Goal: Transaction & Acquisition: Subscribe to service/newsletter

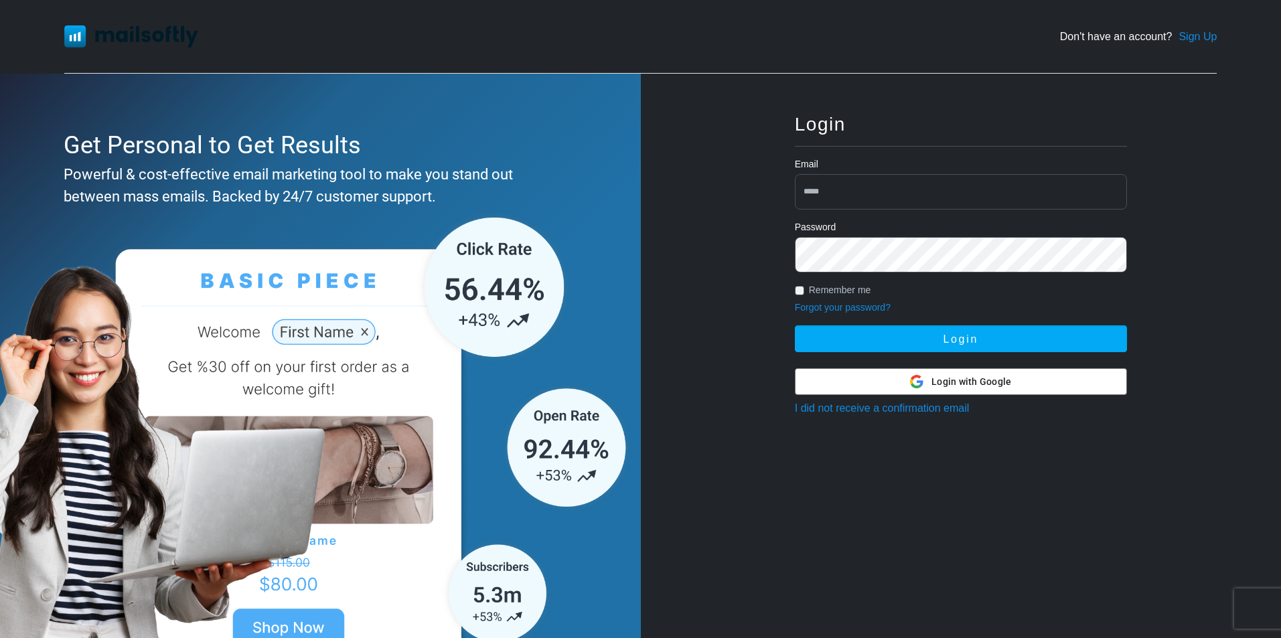
click at [901, 392] on div at bounding box center [961, 381] width 331 height 25
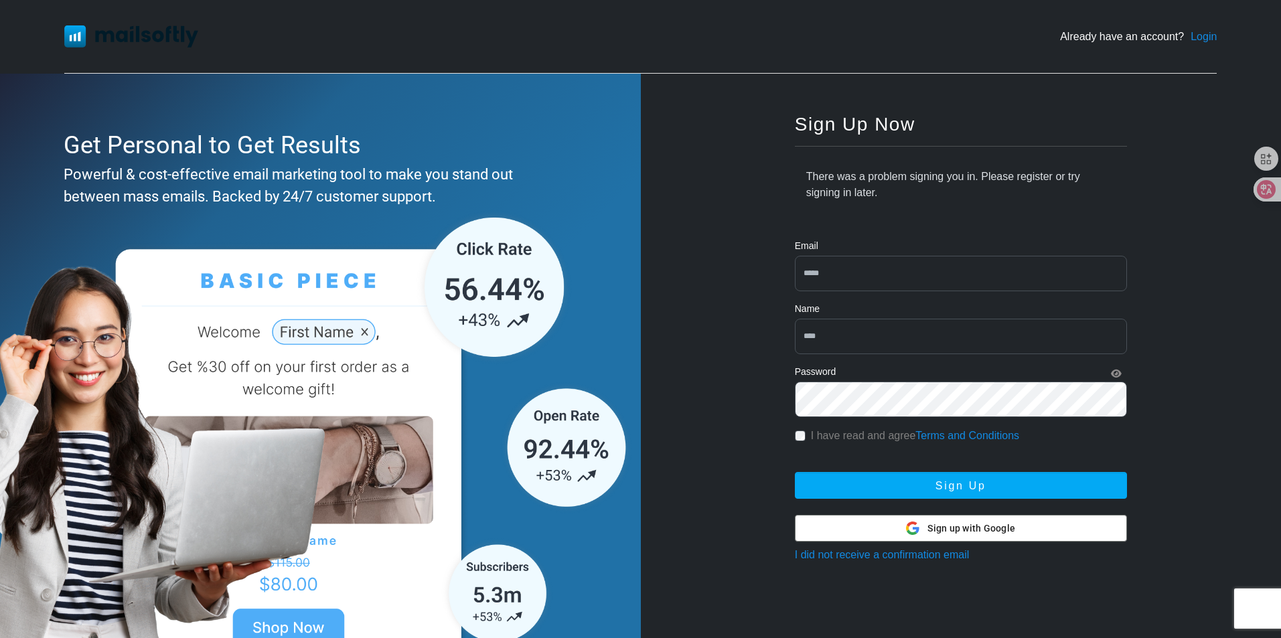
click at [939, 520] on div "Sign up with Google Sign up with Google" at bounding box center [960, 528] width 109 height 25
click at [84, 34] on img at bounding box center [131, 35] width 134 height 21
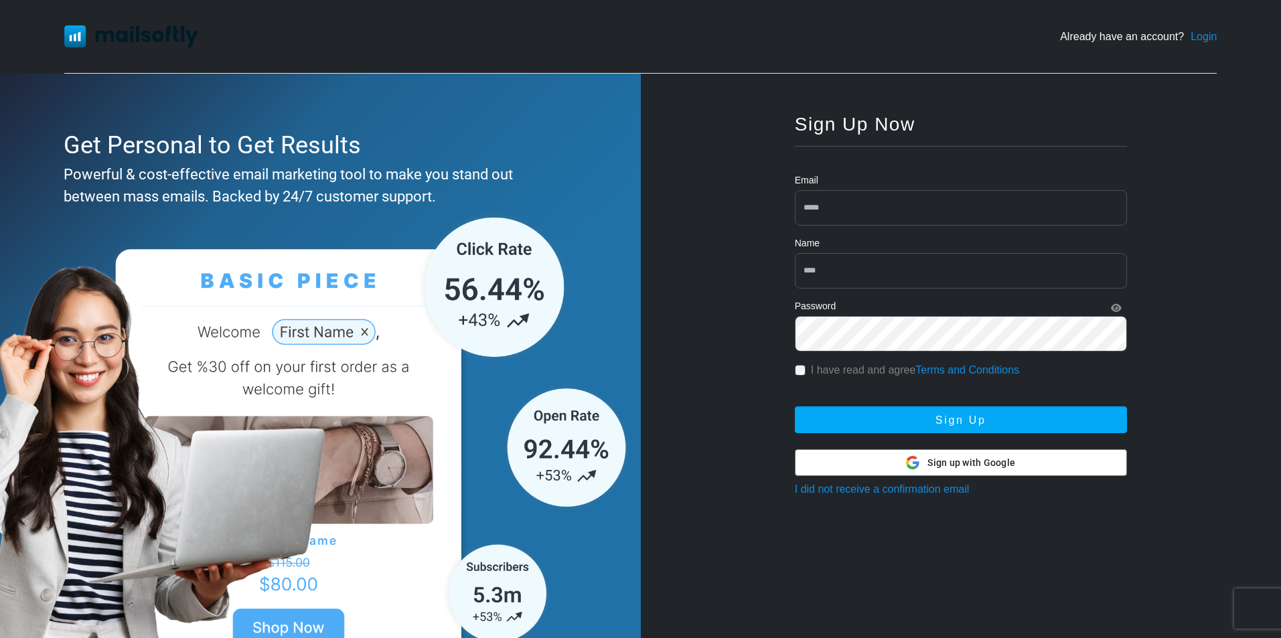
click at [860, 222] on input "email" at bounding box center [961, 207] width 332 height 35
type input "**********"
click at [872, 277] on input "text" at bounding box center [961, 270] width 332 height 35
type input "*****"
click at [1116, 302] on div "Password" at bounding box center [961, 307] width 332 height 17
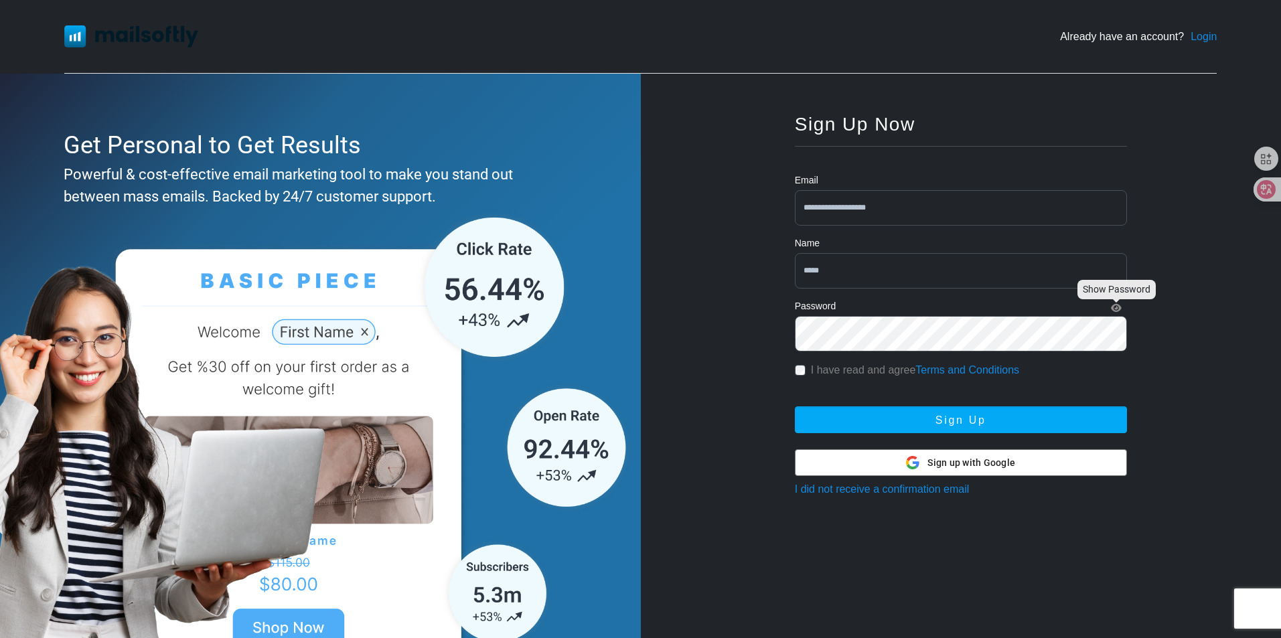
click at [1117, 307] on icon "Show Password" at bounding box center [1116, 307] width 11 height 9
click at [808, 369] on div "I have read and agree Terms and Conditions" at bounding box center [961, 370] width 332 height 16
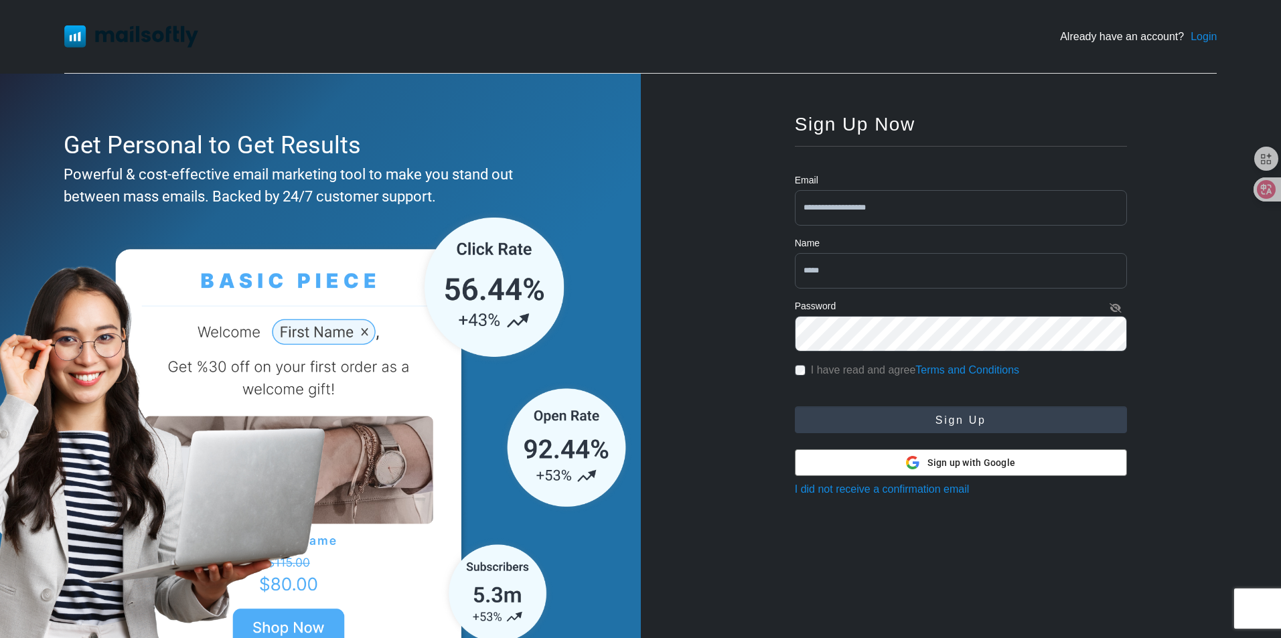
click at [919, 423] on button "Sign Up" at bounding box center [961, 419] width 332 height 27
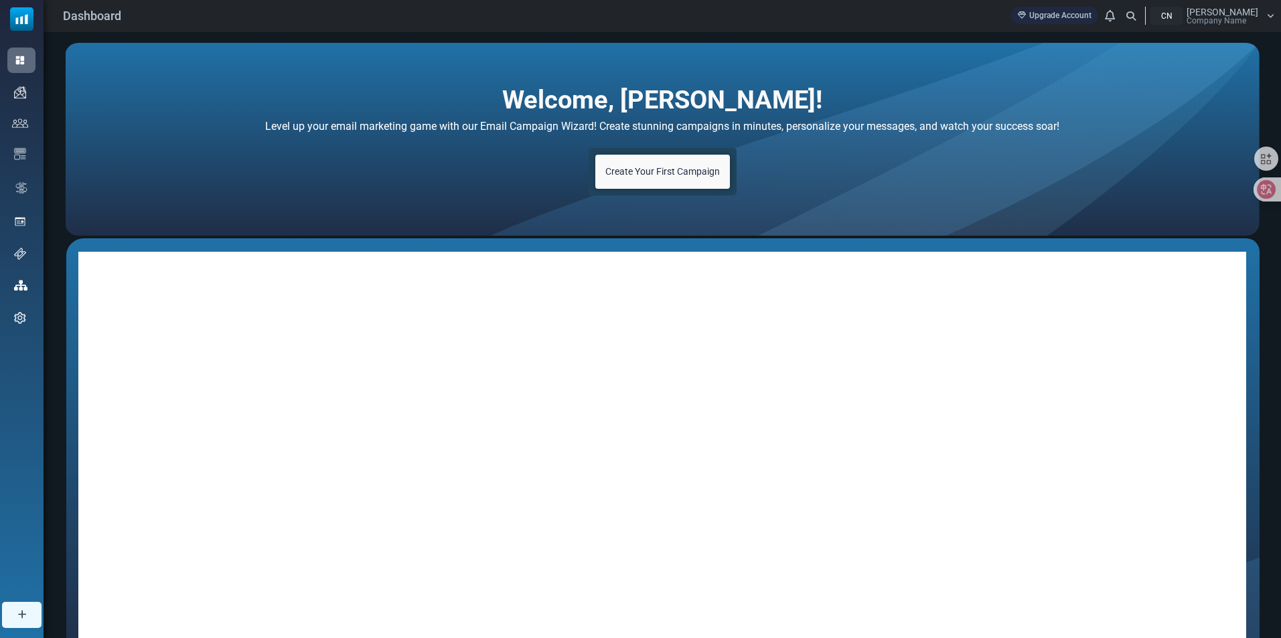
click at [664, 174] on span "Create Your First Campaign" at bounding box center [662, 171] width 115 height 11
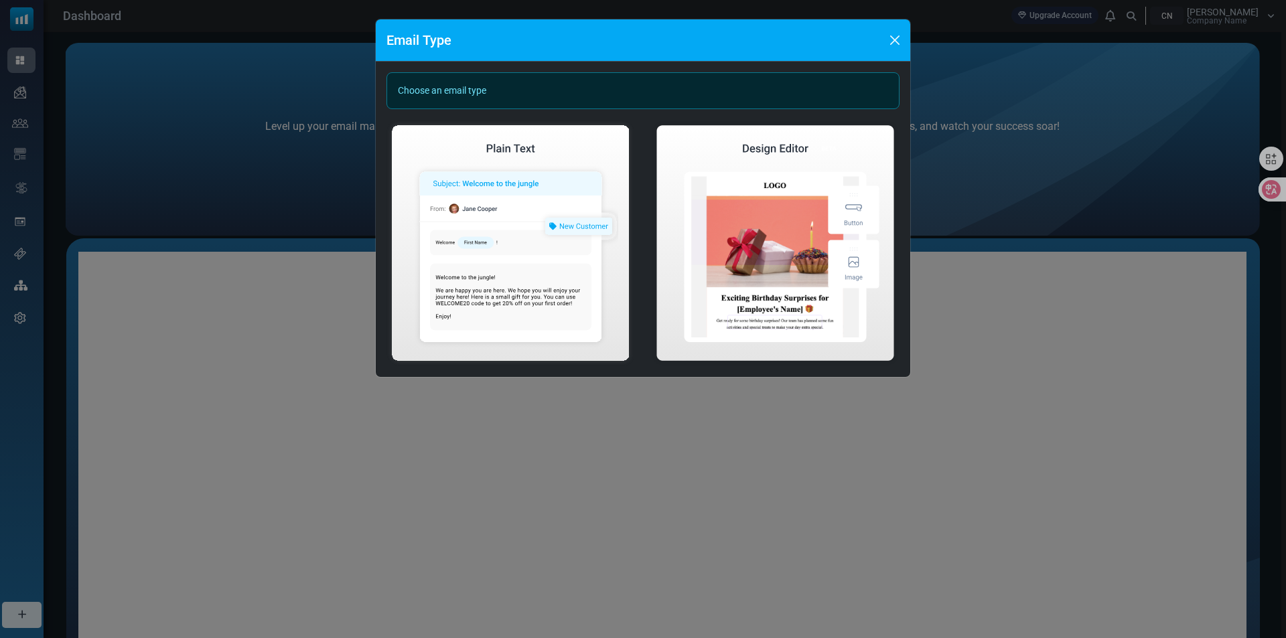
click at [510, 91] on div "Choose an email type" at bounding box center [642, 90] width 513 height 37
click at [445, 90] on div "Choose an email type" at bounding box center [642, 90] width 513 height 37
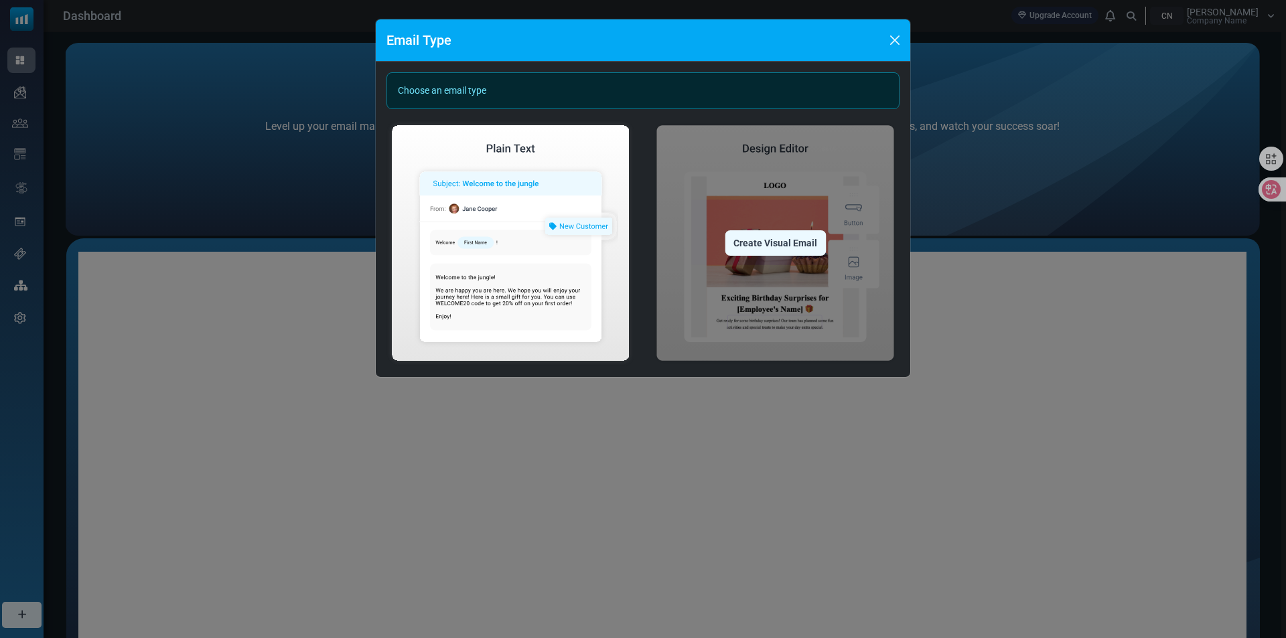
click at [770, 247] on div "Create Visual Email" at bounding box center [775, 242] width 101 height 25
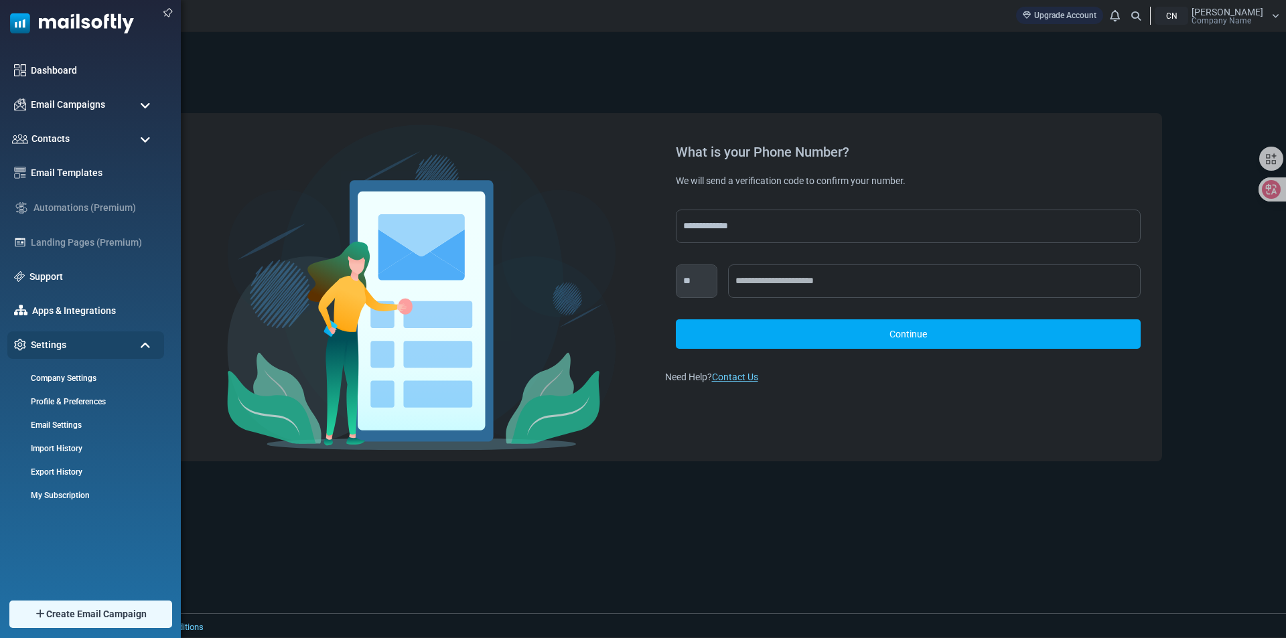
click at [141, 105] on span at bounding box center [145, 106] width 11 height 12
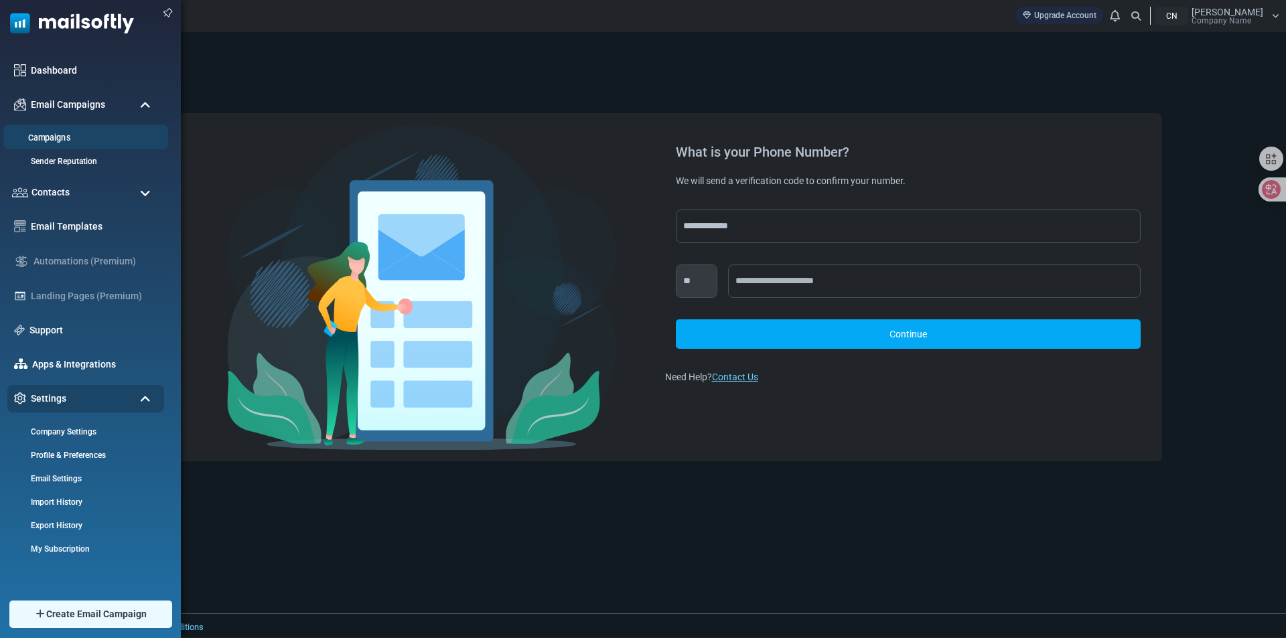
click at [54, 134] on link "Campaigns" at bounding box center [83, 138] width 161 height 13
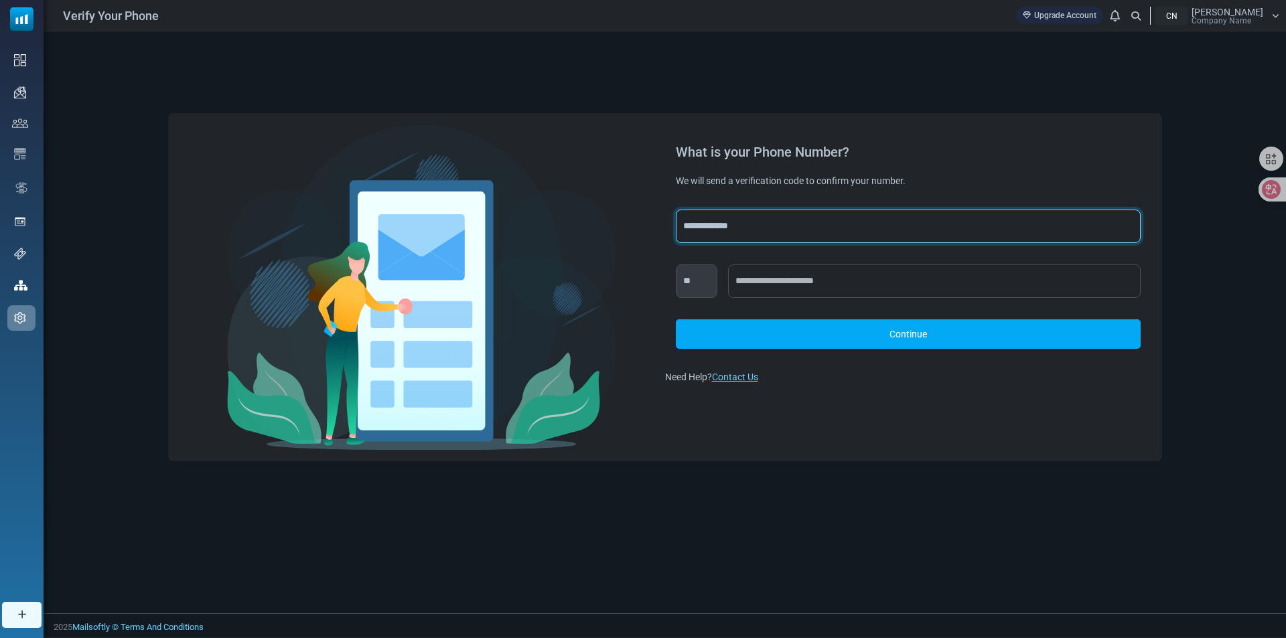
click at [747, 214] on select "**********" at bounding box center [908, 226] width 465 height 33
click at [752, 228] on select "**********" at bounding box center [908, 226] width 465 height 33
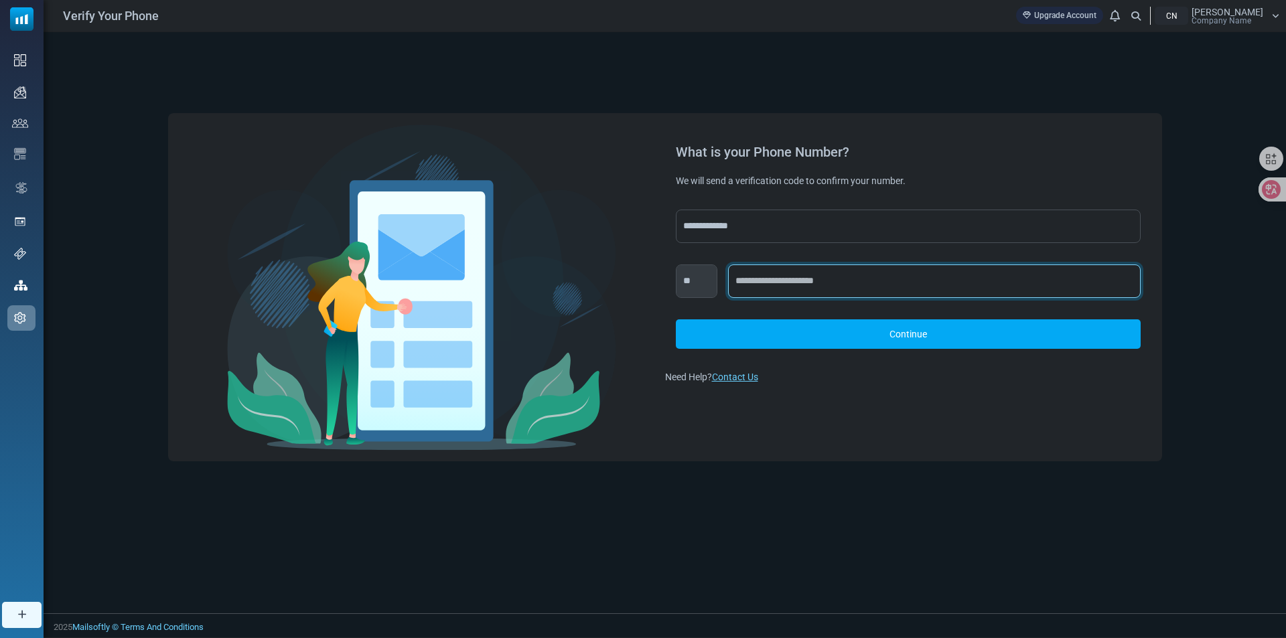
click at [790, 281] on input "text" at bounding box center [934, 281] width 412 height 33
click at [798, 290] on input "text" at bounding box center [934, 281] width 412 height 33
click at [745, 307] on div "*** **** **** **** ***** **** **** ***** **** ***** *** **** **** *** *** **** …" at bounding box center [908, 307] width 465 height 84
click at [812, 289] on input "text" at bounding box center [934, 281] width 412 height 33
paste input "**********"
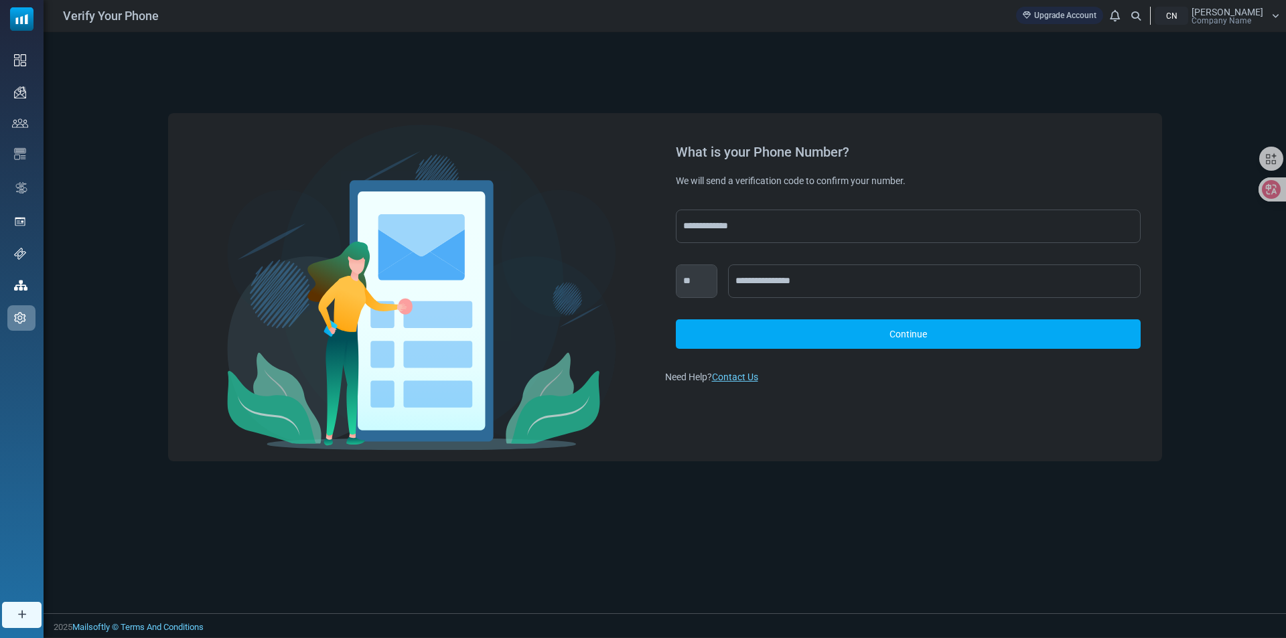
click at [961, 337] on link "Continue" at bounding box center [908, 333] width 465 height 29
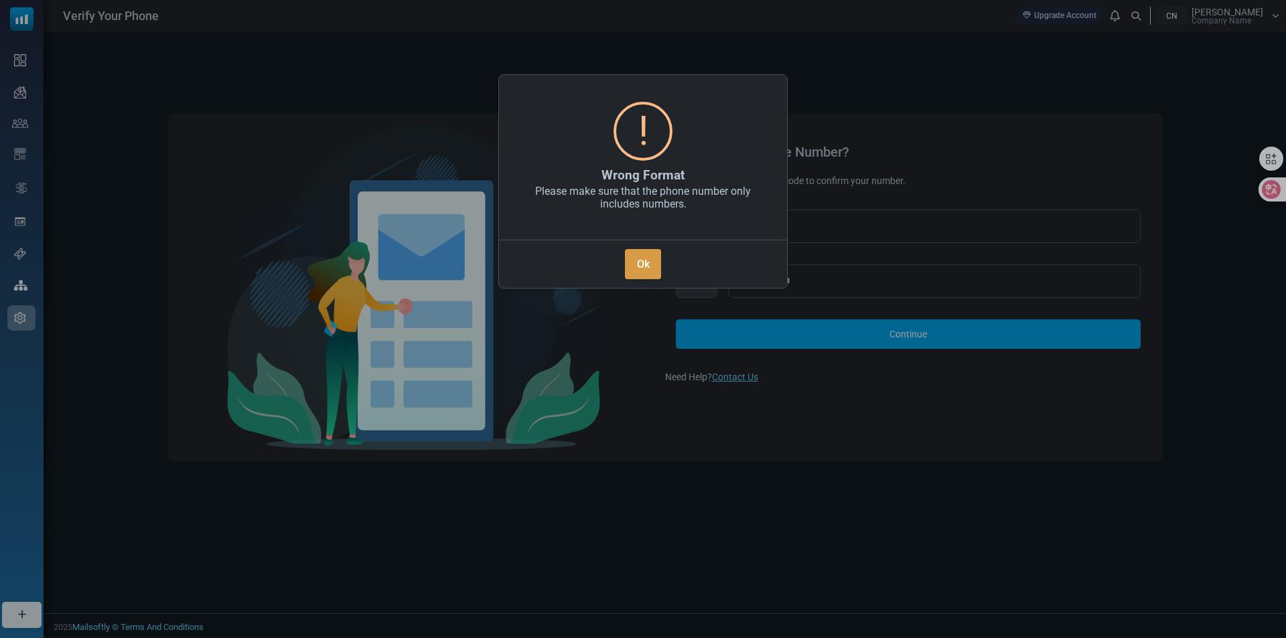
click at [650, 262] on button "Ok" at bounding box center [643, 264] width 36 height 30
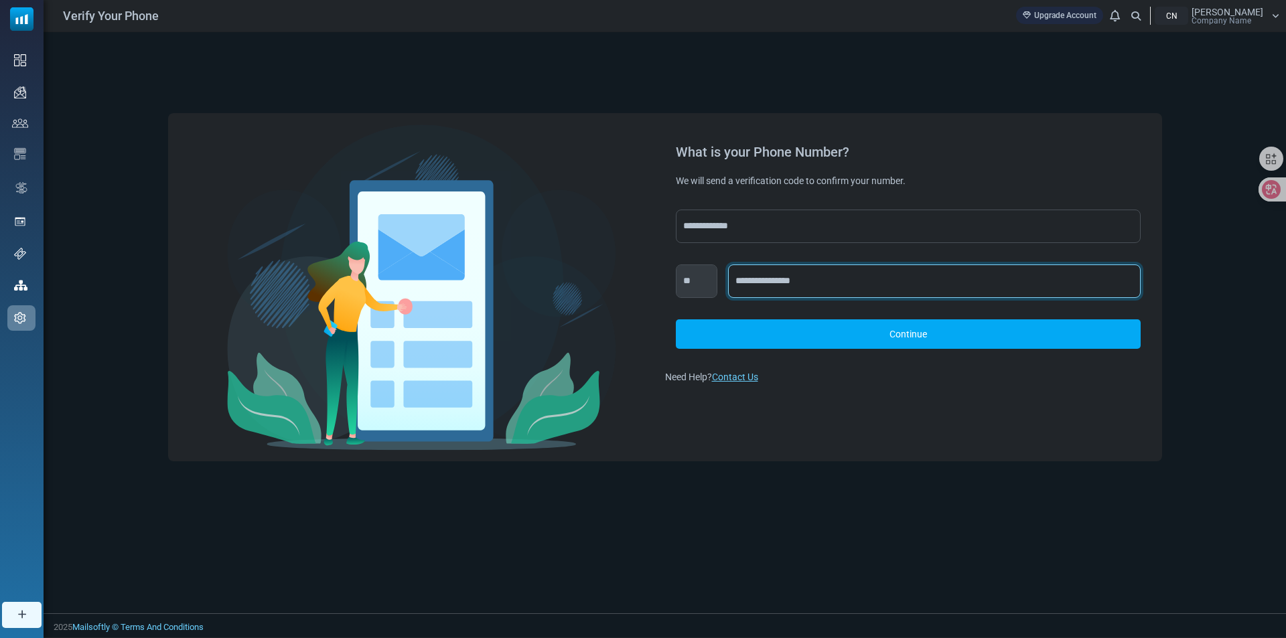
click at [754, 285] on input "**********" at bounding box center [934, 281] width 412 height 33
click at [759, 285] on input "**********" at bounding box center [934, 281] width 412 height 33
click at [740, 283] on input "**********" at bounding box center [934, 281] width 412 height 33
click at [753, 325] on link "Continue" at bounding box center [908, 333] width 465 height 29
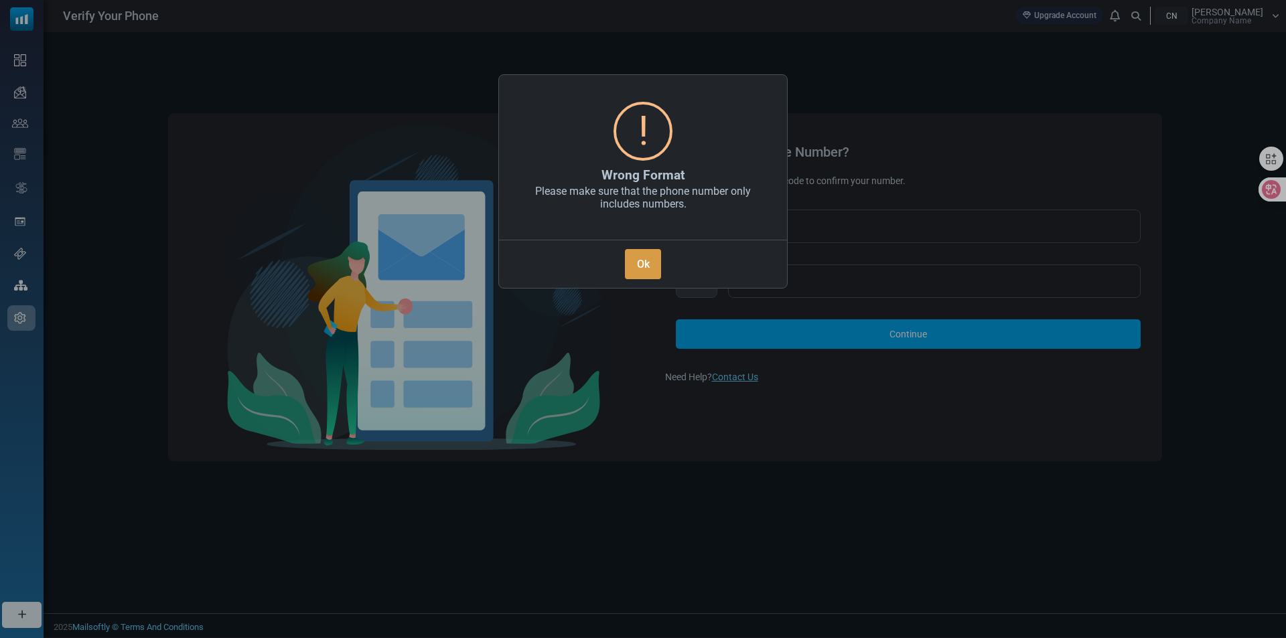
click at [638, 264] on button "Ok" at bounding box center [643, 264] width 36 height 30
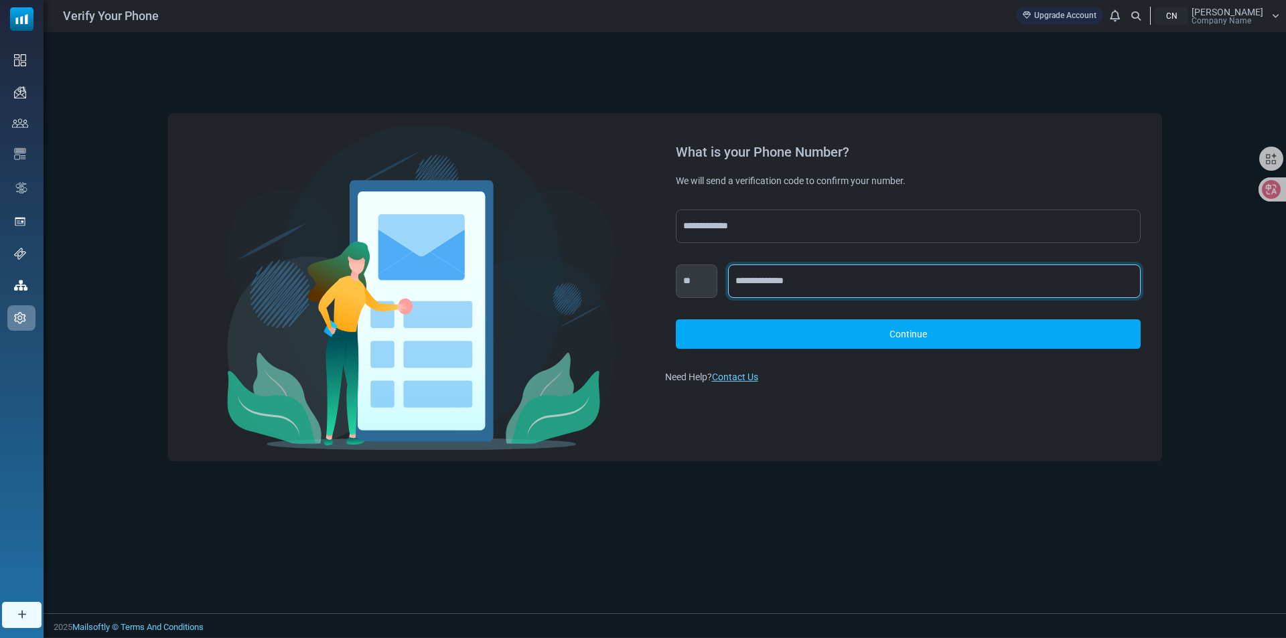
click at [771, 278] on input "**********" at bounding box center [934, 281] width 412 height 33
click at [755, 285] on input "**********" at bounding box center [934, 281] width 412 height 33
click at [765, 327] on link "Continue" at bounding box center [908, 333] width 465 height 29
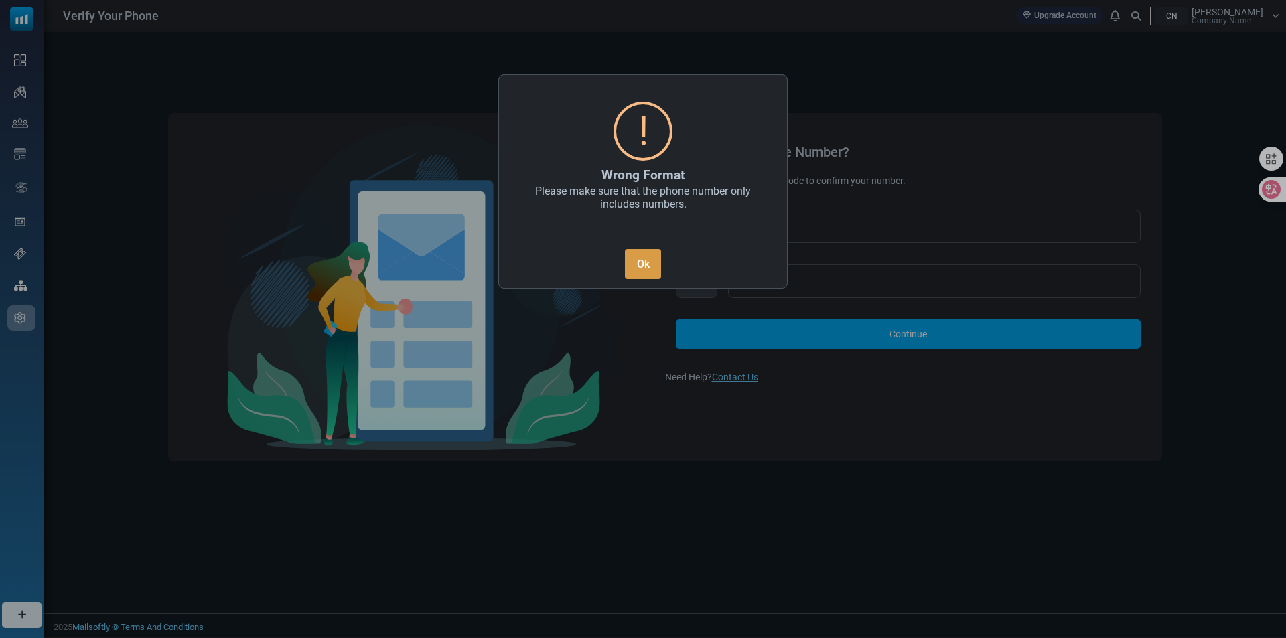
click at [637, 255] on button "Ok" at bounding box center [643, 264] width 36 height 30
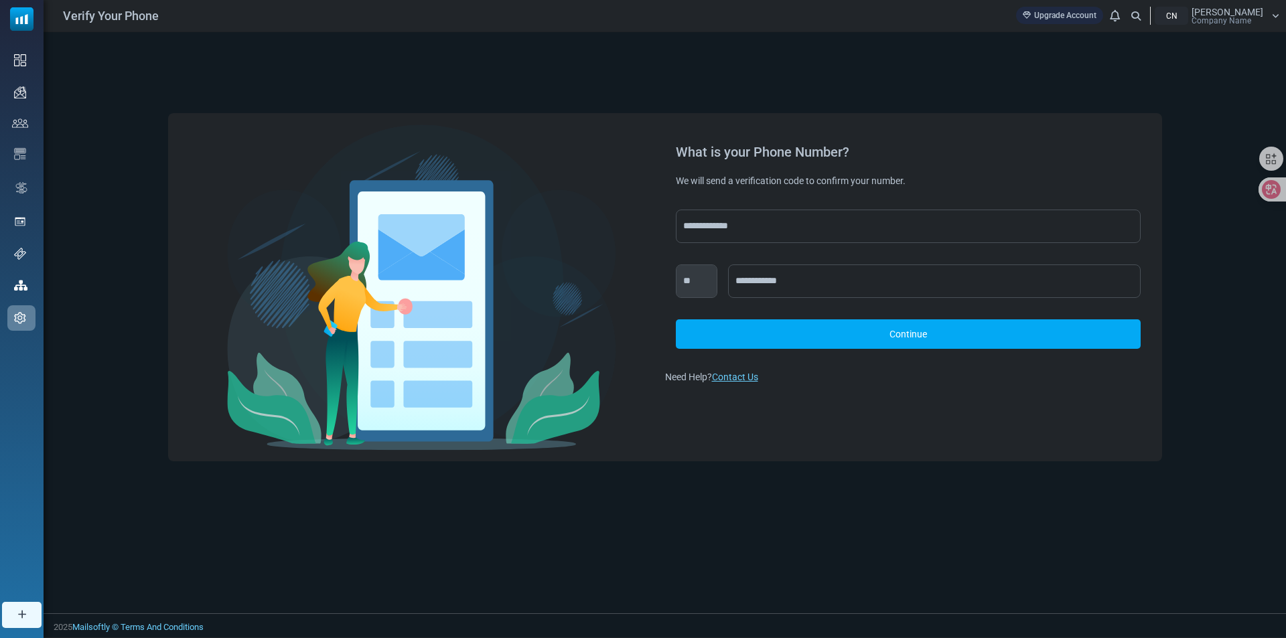
click at [800, 331] on link "Continue" at bounding box center [908, 333] width 465 height 29
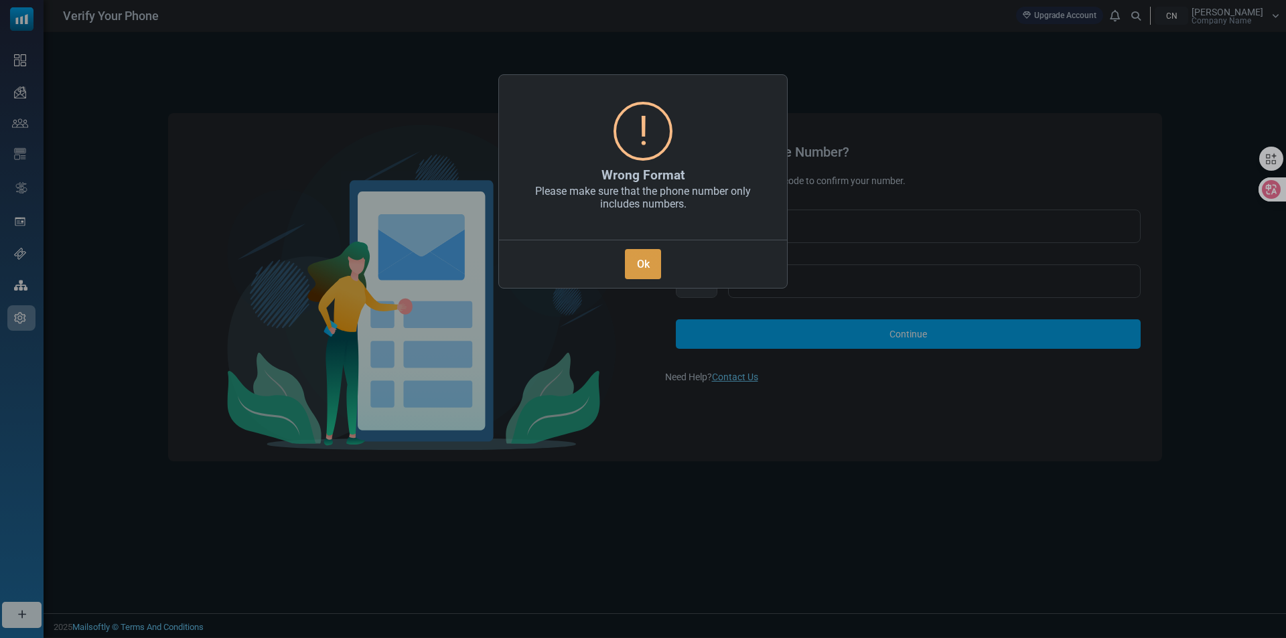
click at [640, 262] on button "Ok" at bounding box center [643, 264] width 36 height 30
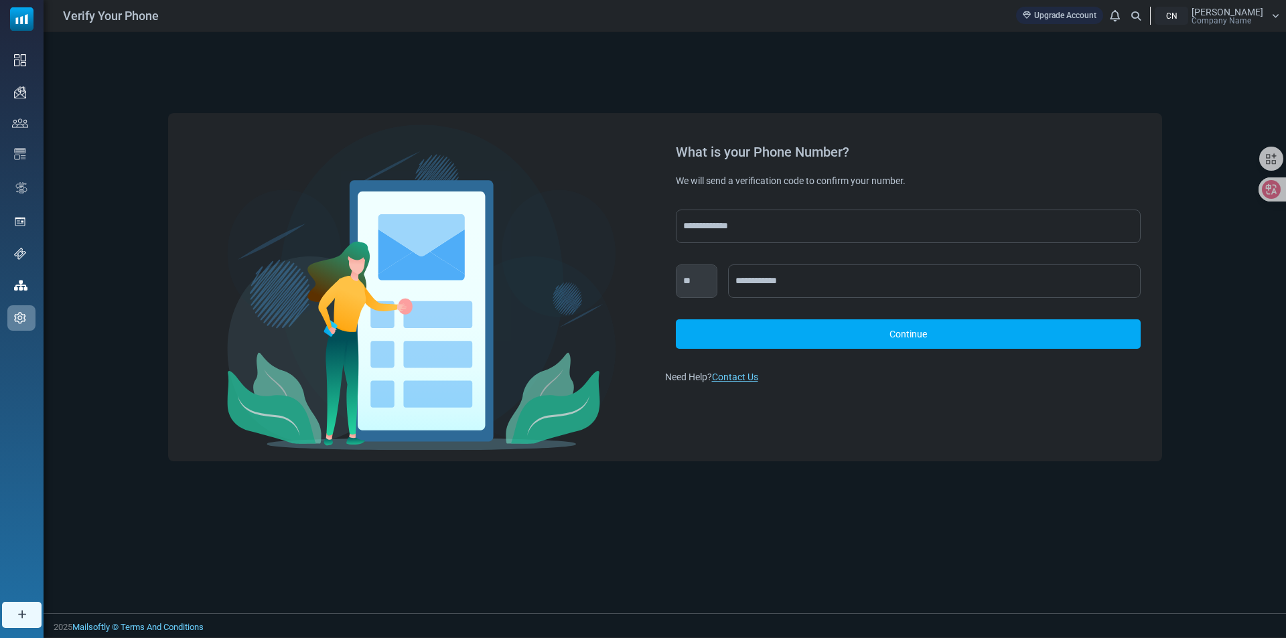
click at [773, 335] on link "Continue" at bounding box center [908, 333] width 465 height 29
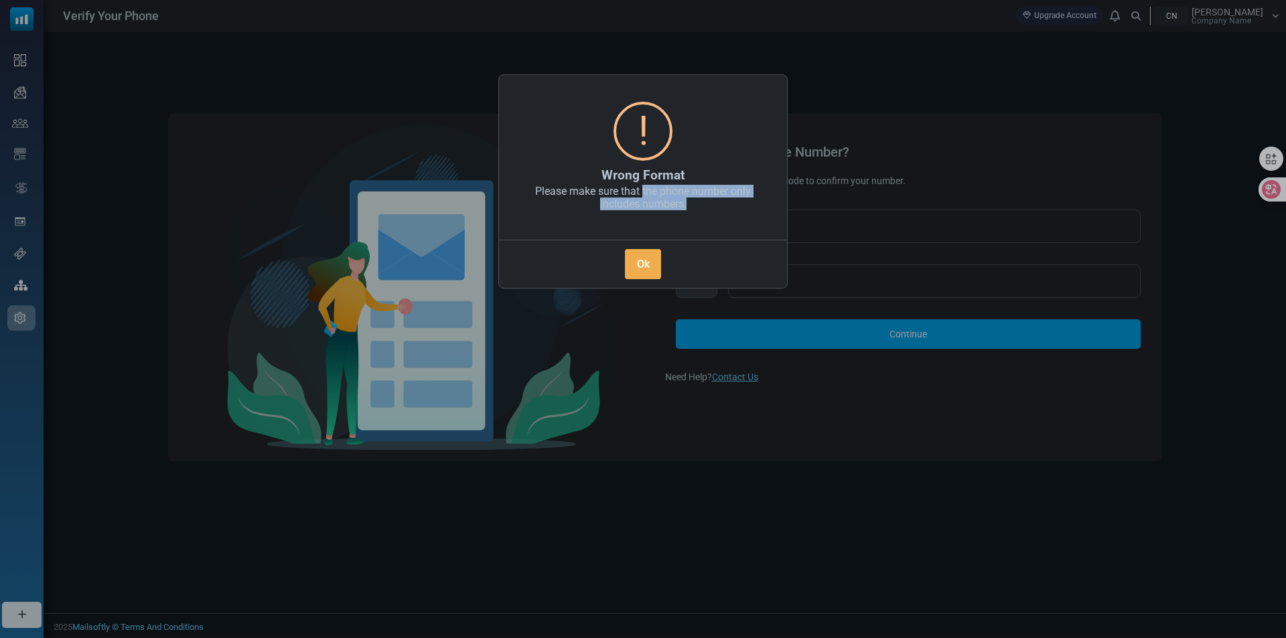
drag, startPoint x: 641, startPoint y: 186, endPoint x: 686, endPoint y: 208, distance: 49.7
click at [686, 208] on div "Please make sure that the phone number only includes numbers." at bounding box center [643, 205] width 288 height 44
click at [684, 211] on div "Please make sure that the phone number only includes numbers." at bounding box center [643, 205] width 288 height 44
click at [648, 270] on button "Ok" at bounding box center [643, 264] width 36 height 30
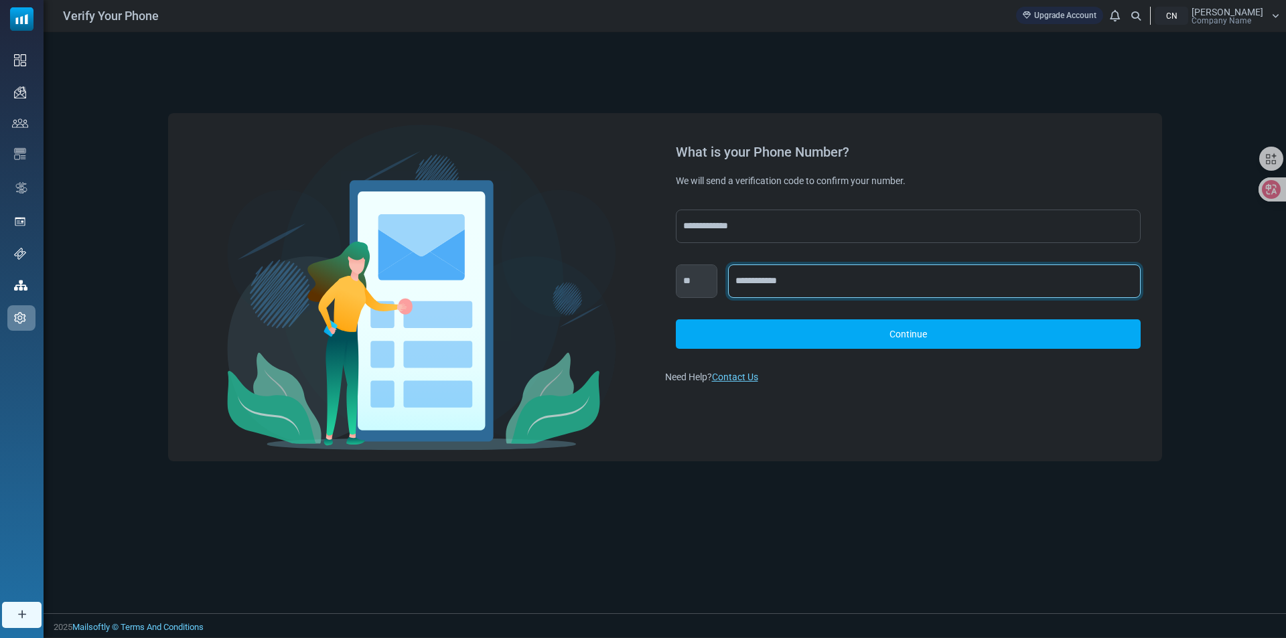
click at [827, 285] on input "**********" at bounding box center [934, 281] width 412 height 33
click at [737, 278] on input "**********" at bounding box center [934, 281] width 412 height 33
type input "**********"
click at [755, 325] on link "Continue" at bounding box center [908, 333] width 465 height 29
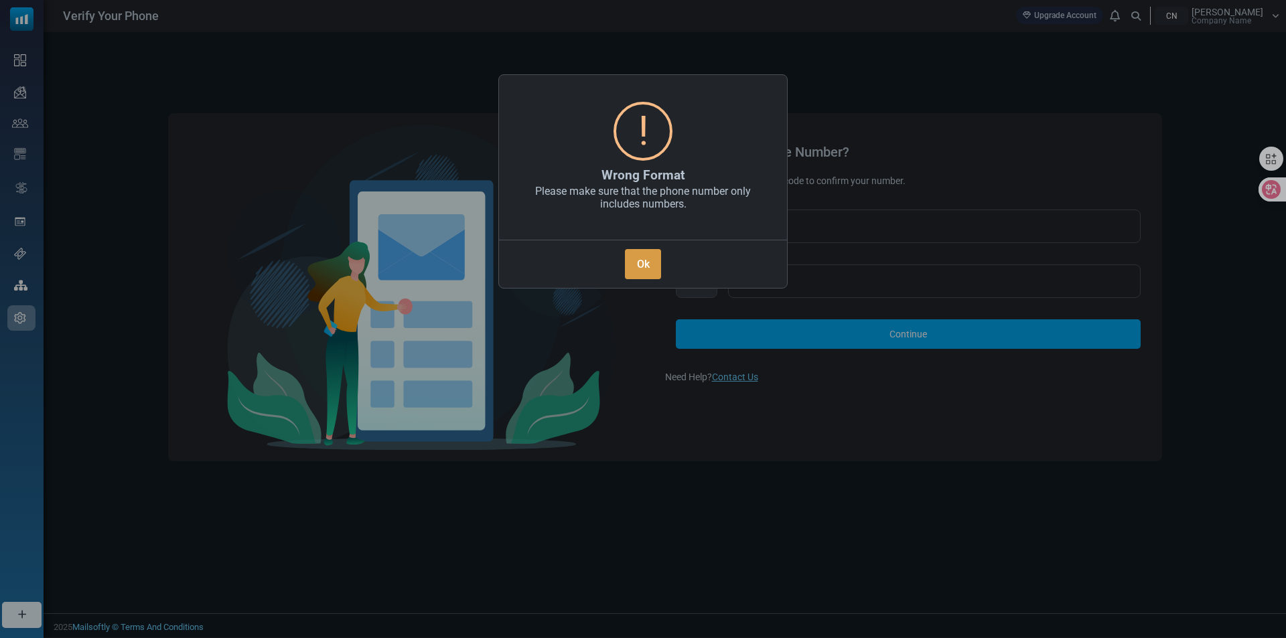
click at [646, 258] on button "Ok" at bounding box center [643, 264] width 36 height 30
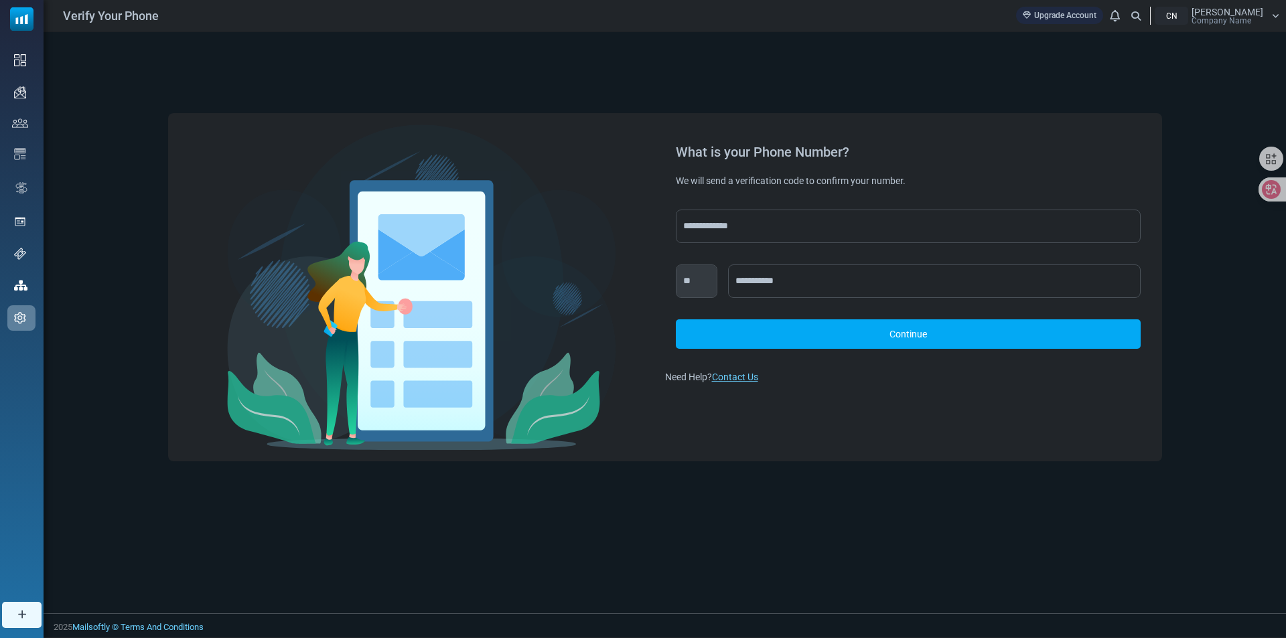
click at [854, 325] on link "Continue" at bounding box center [908, 333] width 465 height 29
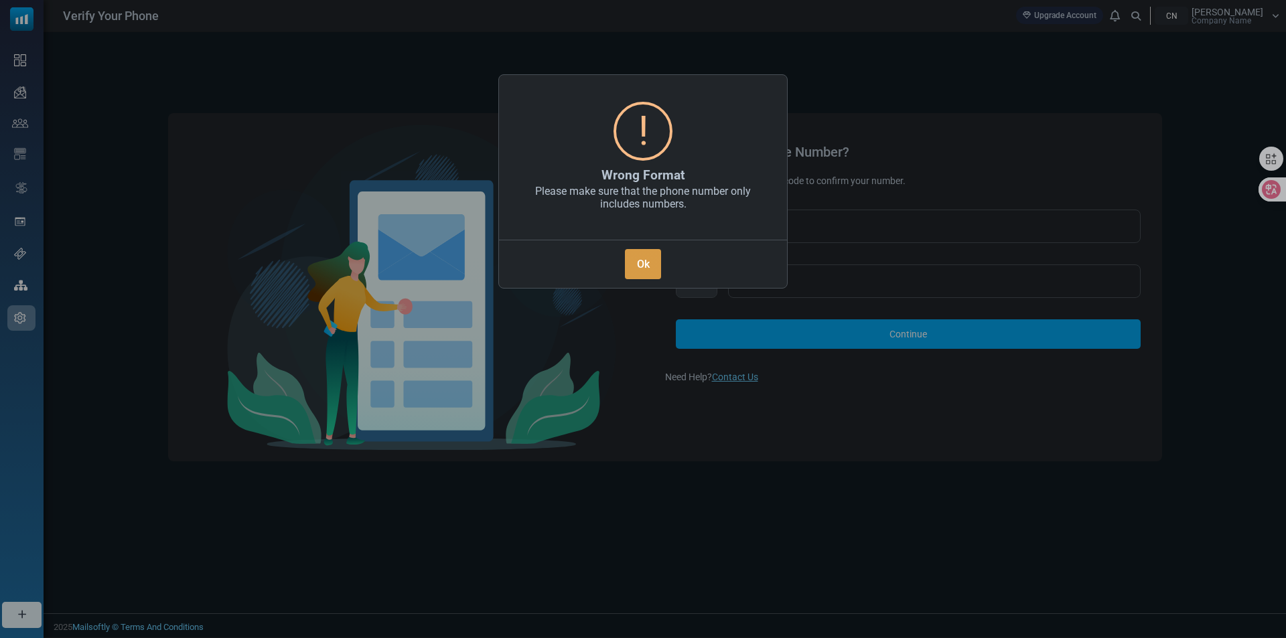
click at [658, 260] on button "Ok" at bounding box center [643, 264] width 36 height 30
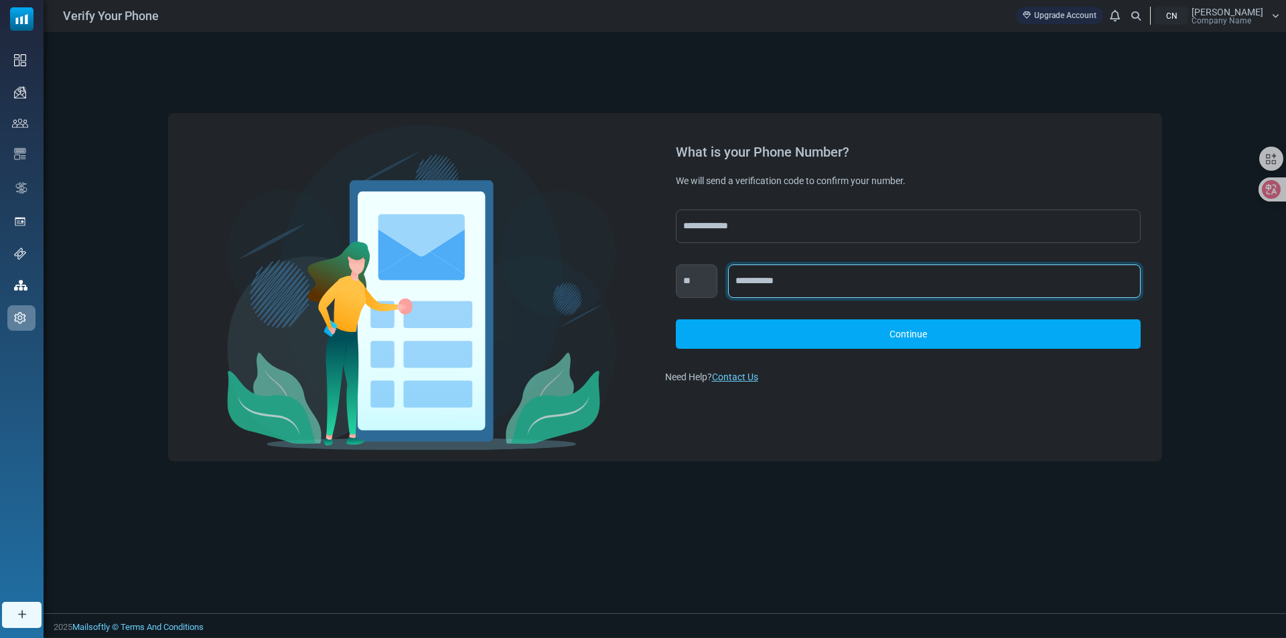
click at [779, 283] on input "**********" at bounding box center [934, 281] width 412 height 33
click at [792, 283] on input "**********" at bounding box center [934, 281] width 412 height 33
click at [710, 285] on div "*** **** **** **** ***** **** **** ***** **** ***** *** **** **** *** *** **** …" at bounding box center [908, 281] width 465 height 33
type input "**********"
click at [1012, 318] on div "*** **** **** **** ***** **** **** ***** **** ***** *** **** **** *** *** **** …" at bounding box center [908, 307] width 465 height 84
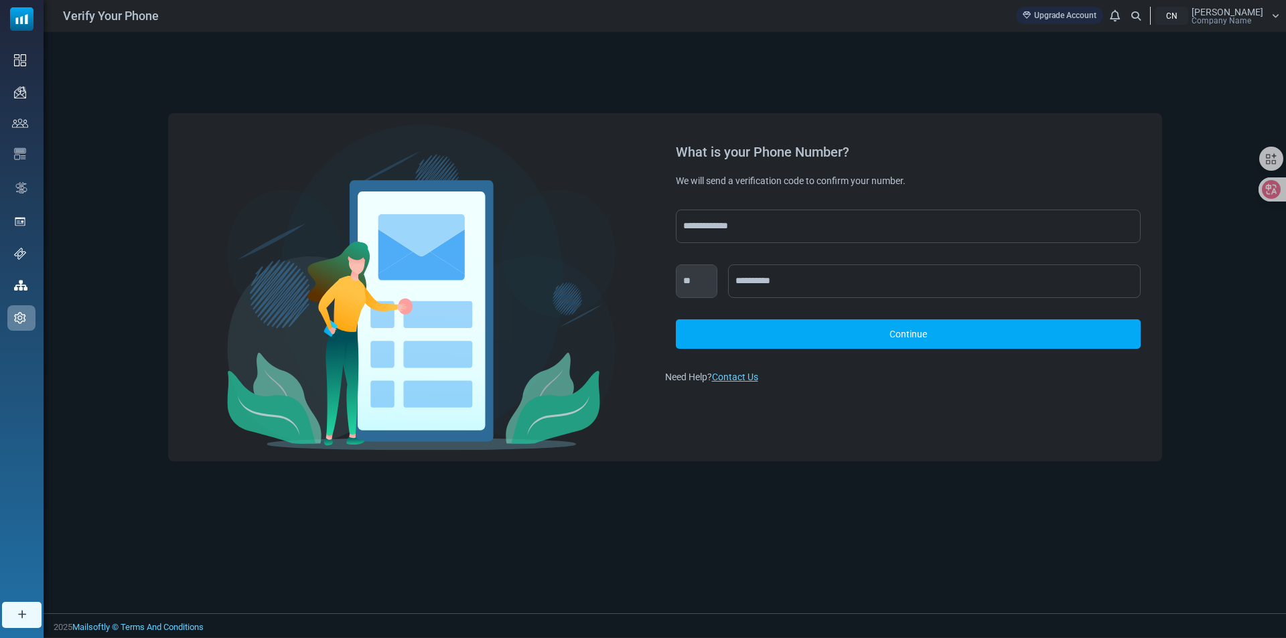
click at [1012, 330] on link "Continue" at bounding box center [908, 333] width 465 height 29
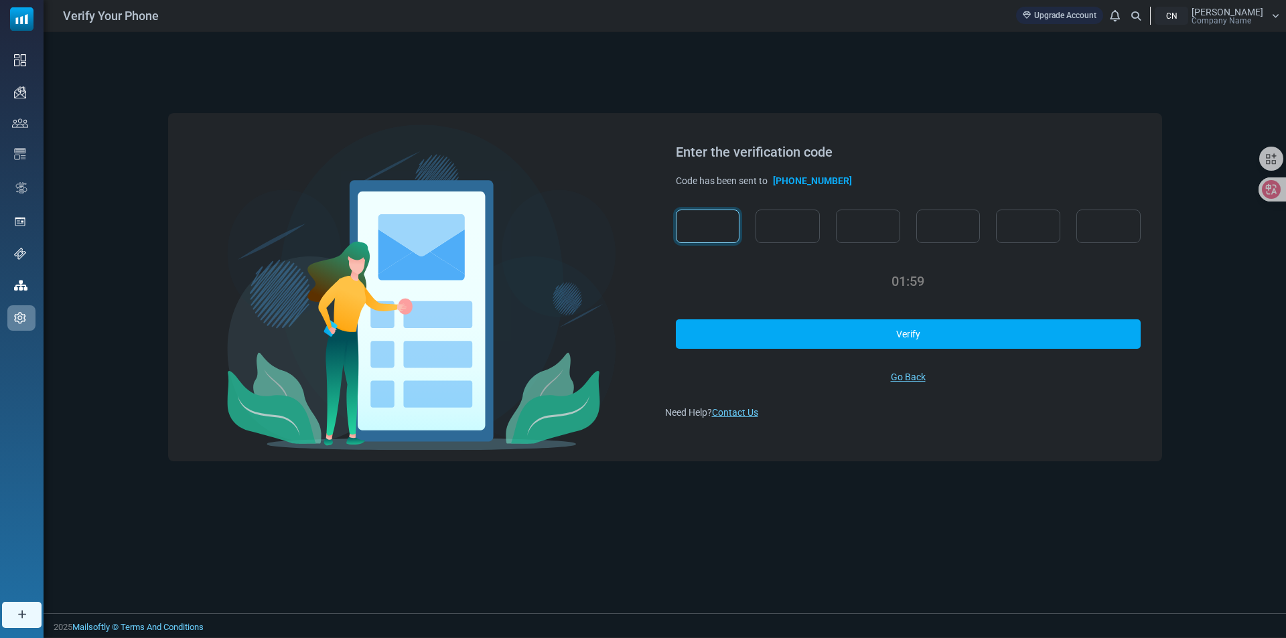
click at [725, 216] on input "text" at bounding box center [708, 226] width 64 height 33
paste input "*"
type input "*"
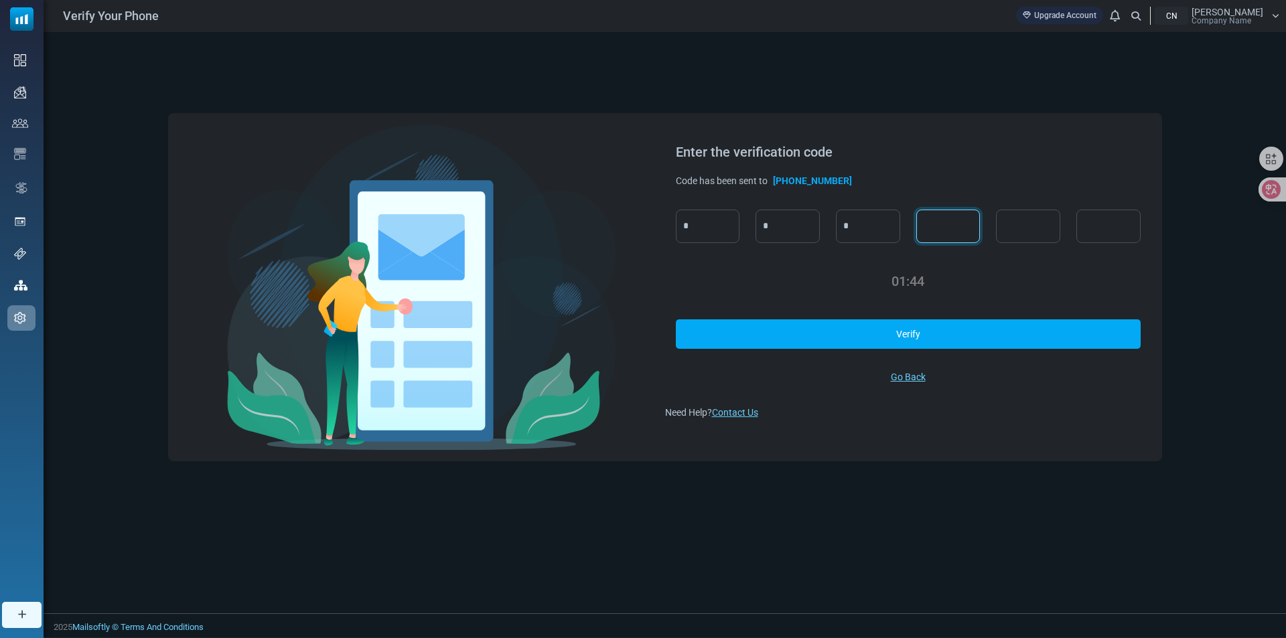
type input "*"
click at [878, 333] on link "Verify" at bounding box center [908, 333] width 465 height 29
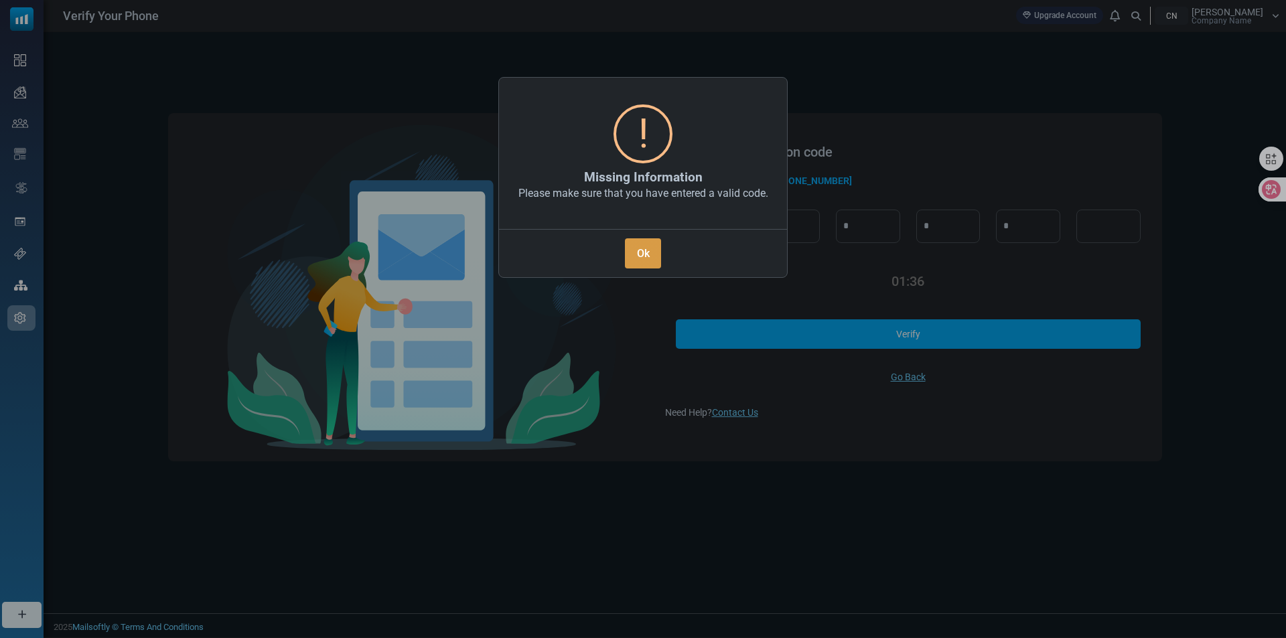
click at [636, 240] on button "Ok" at bounding box center [643, 253] width 36 height 30
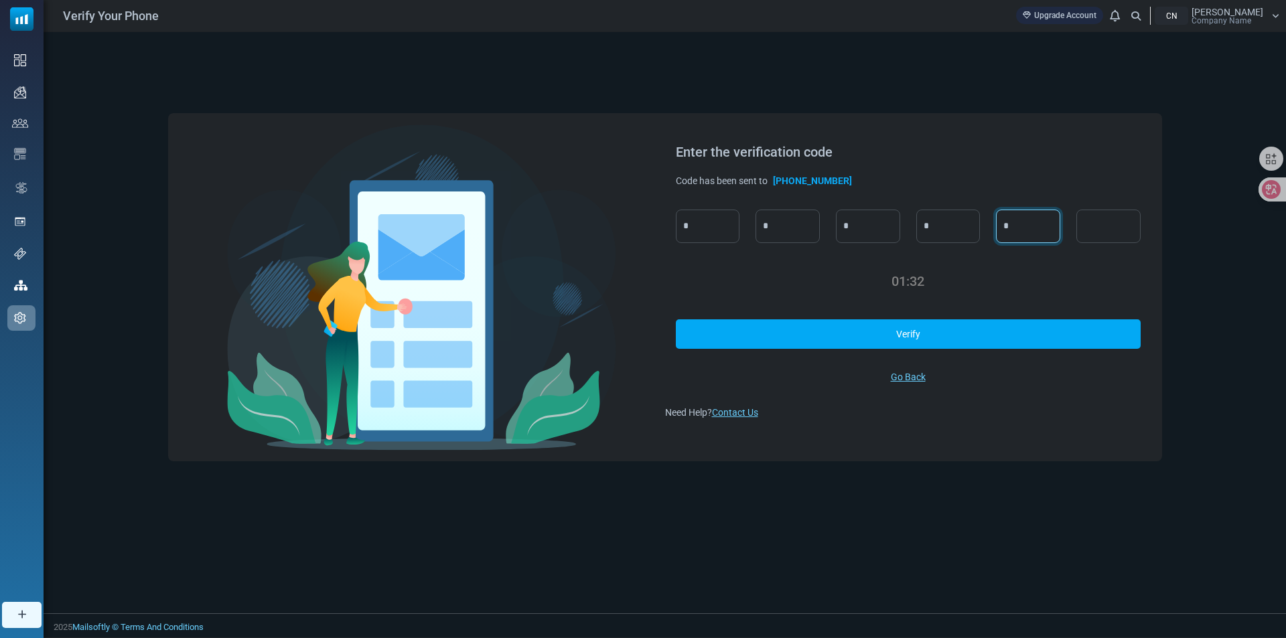
click at [1016, 228] on input "*" at bounding box center [1028, 226] width 64 height 33
click at [958, 225] on input "*" at bounding box center [948, 226] width 64 height 33
click at [881, 223] on input "*" at bounding box center [868, 226] width 64 height 33
click at [789, 218] on input "*" at bounding box center [787, 226] width 64 height 33
click at [681, 218] on input "*" at bounding box center [708, 226] width 64 height 33
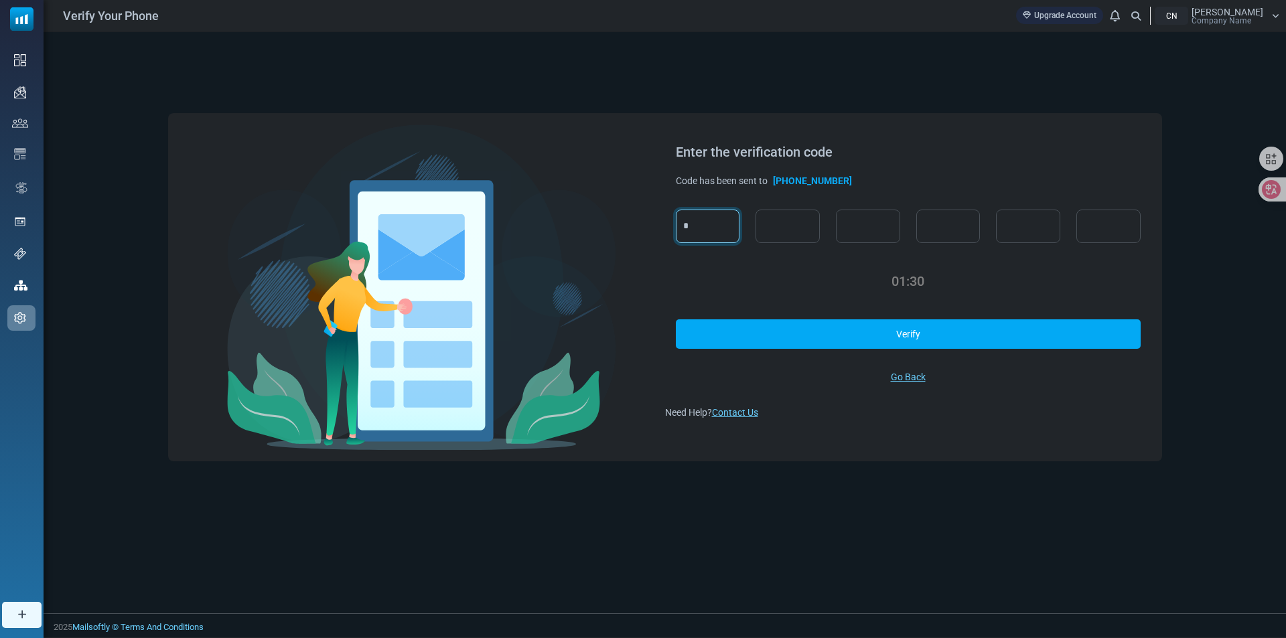
click at [692, 220] on input "*" at bounding box center [708, 226] width 64 height 33
type input "*"
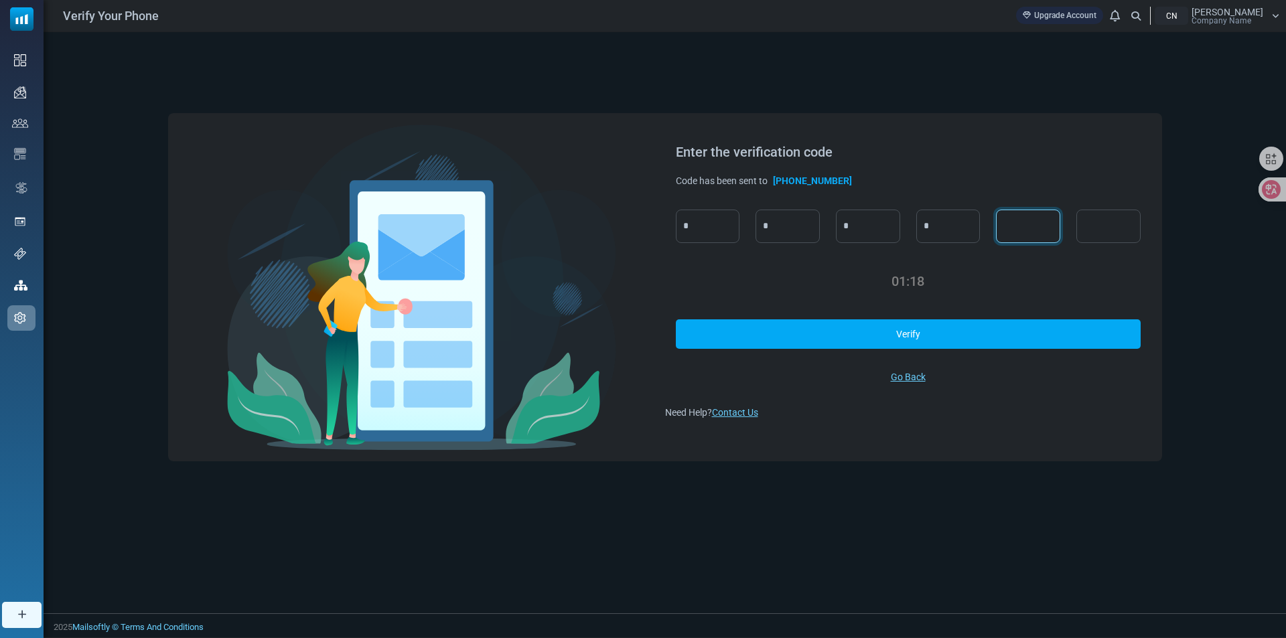
type input "*"
click at [808, 336] on link "Verify" at bounding box center [908, 333] width 465 height 29
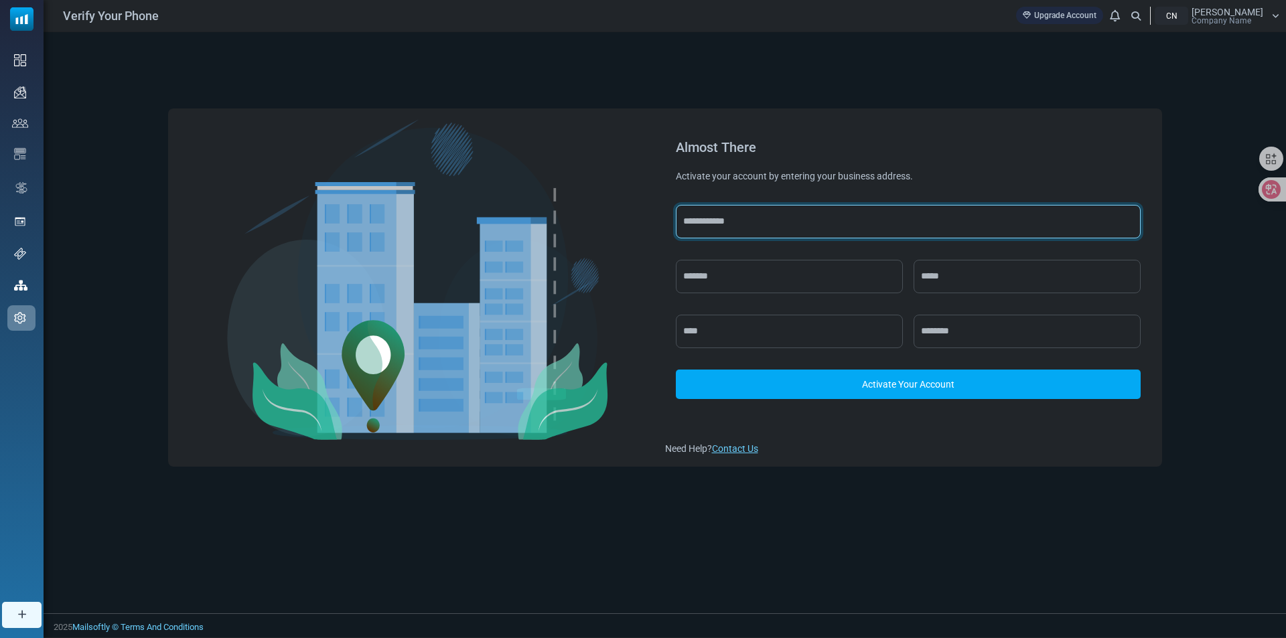
click at [731, 214] on input "text" at bounding box center [908, 221] width 465 height 33
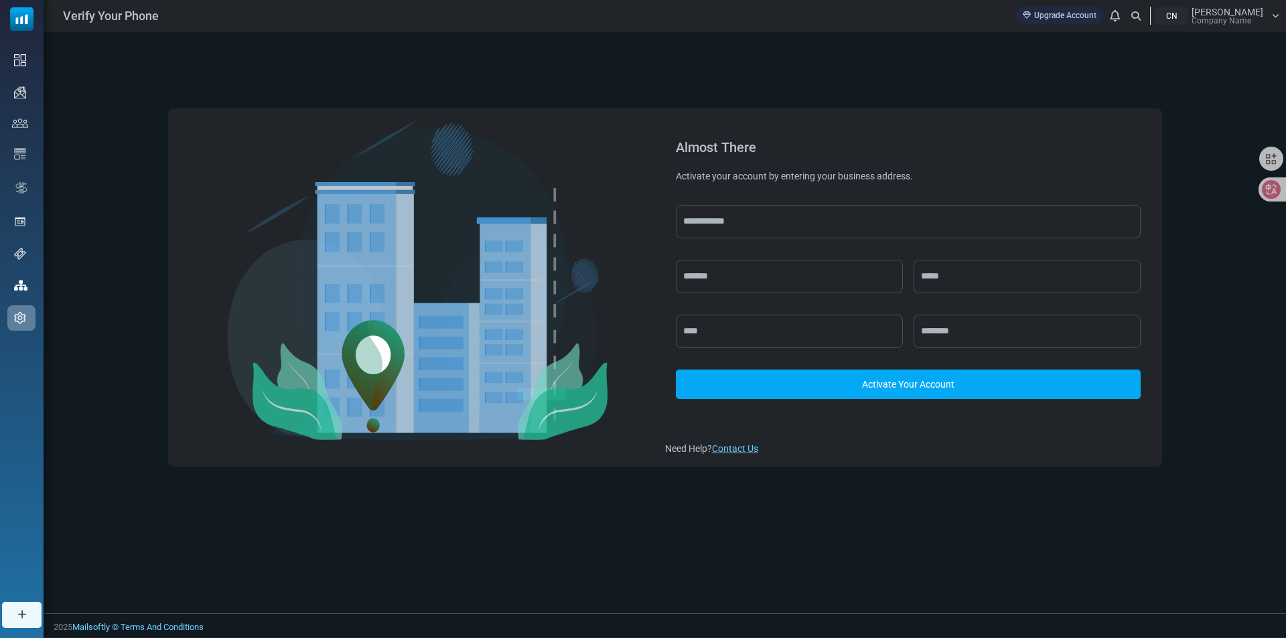
click at [904, 417] on div "Activate Your Account" at bounding box center [908, 313] width 465 height 216
click at [899, 390] on link "Activate Your Account" at bounding box center [908, 384] width 465 height 29
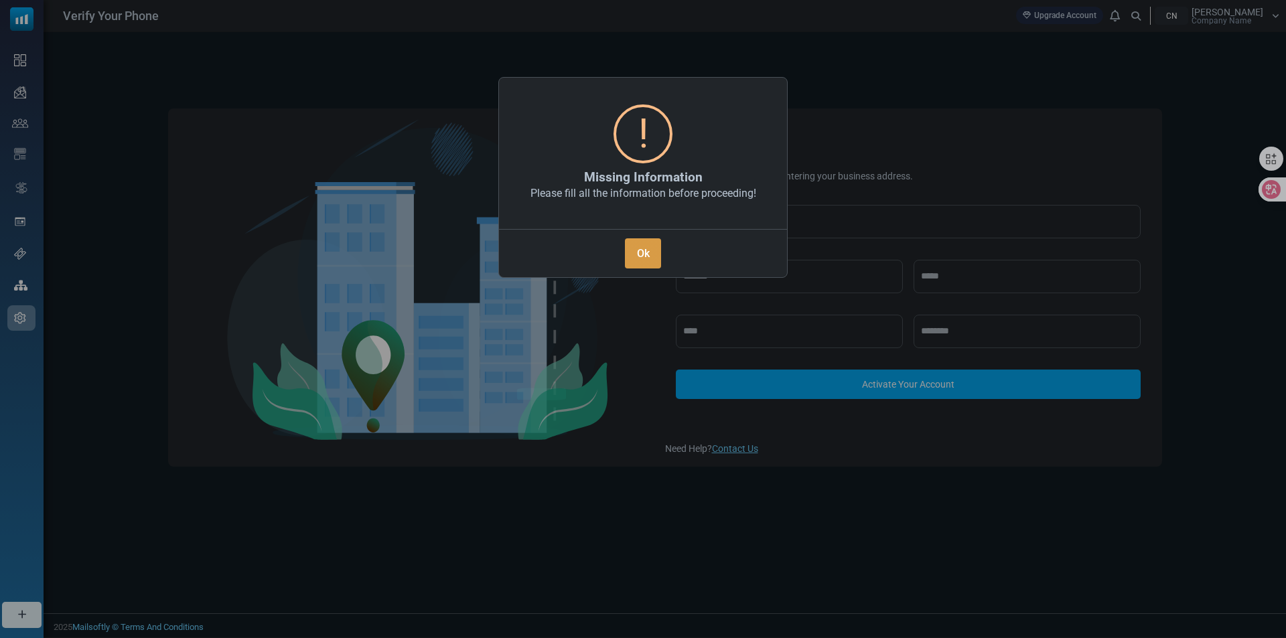
click at [640, 258] on button "Ok" at bounding box center [643, 253] width 36 height 30
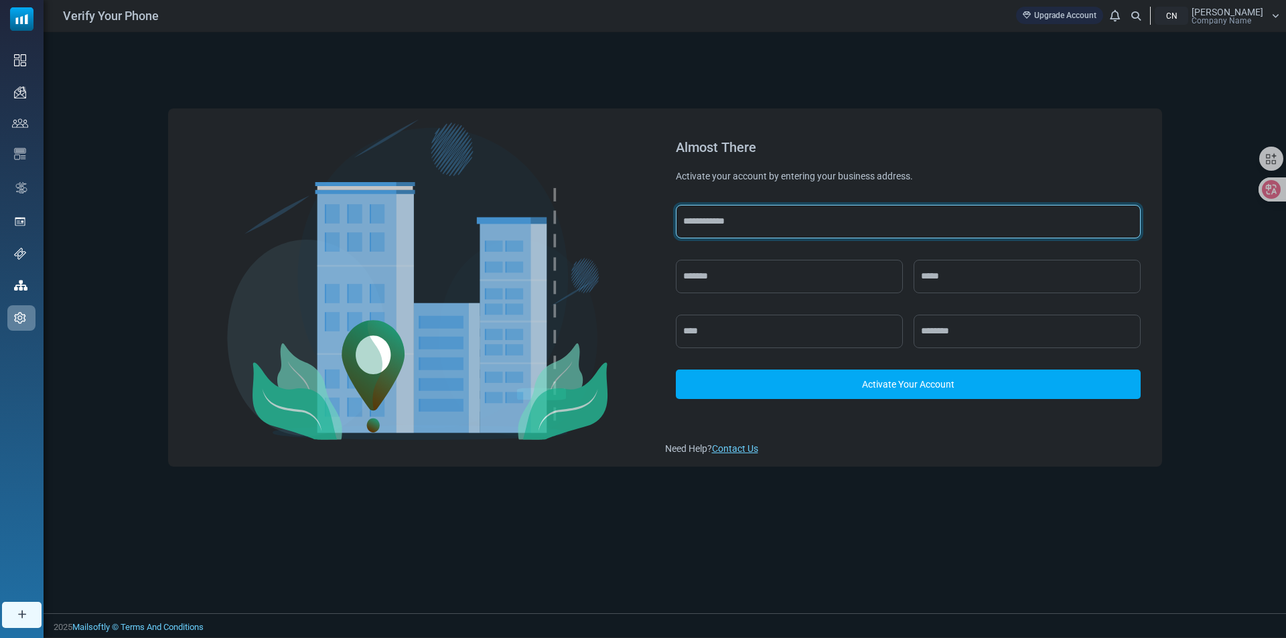
click at [750, 209] on input "text" at bounding box center [908, 221] width 465 height 33
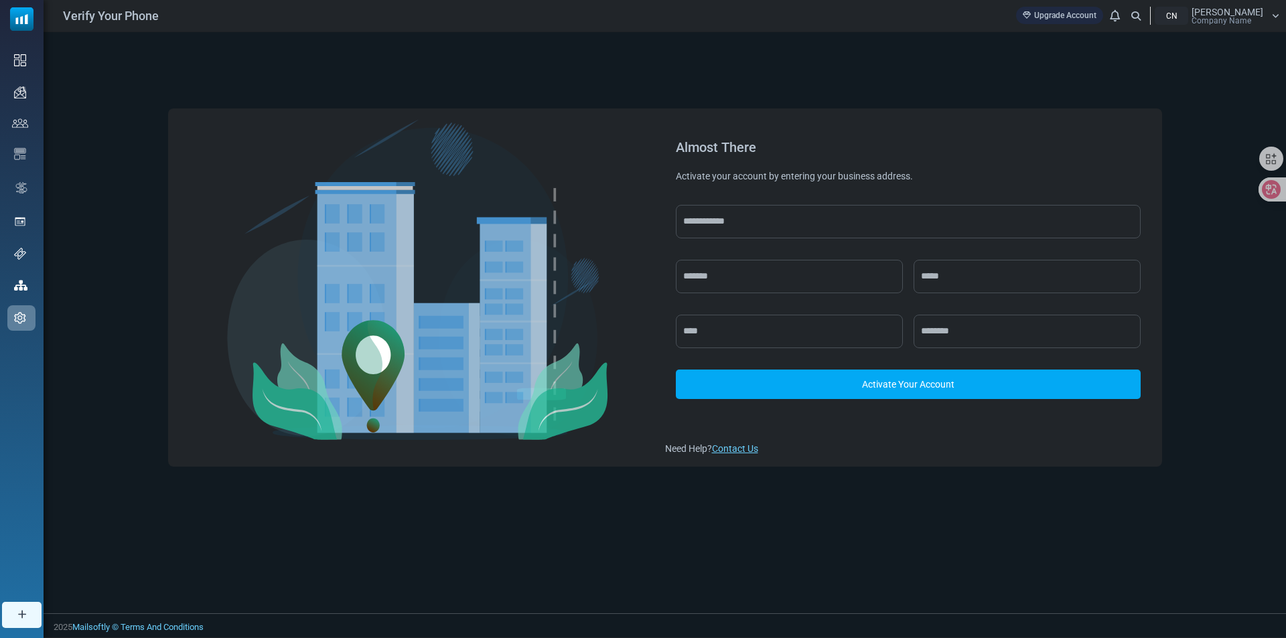
click at [678, 248] on div "Activate Your Account" at bounding box center [908, 313] width 465 height 216
click at [719, 276] on input "text" at bounding box center [789, 276] width 227 height 33
type input "******"
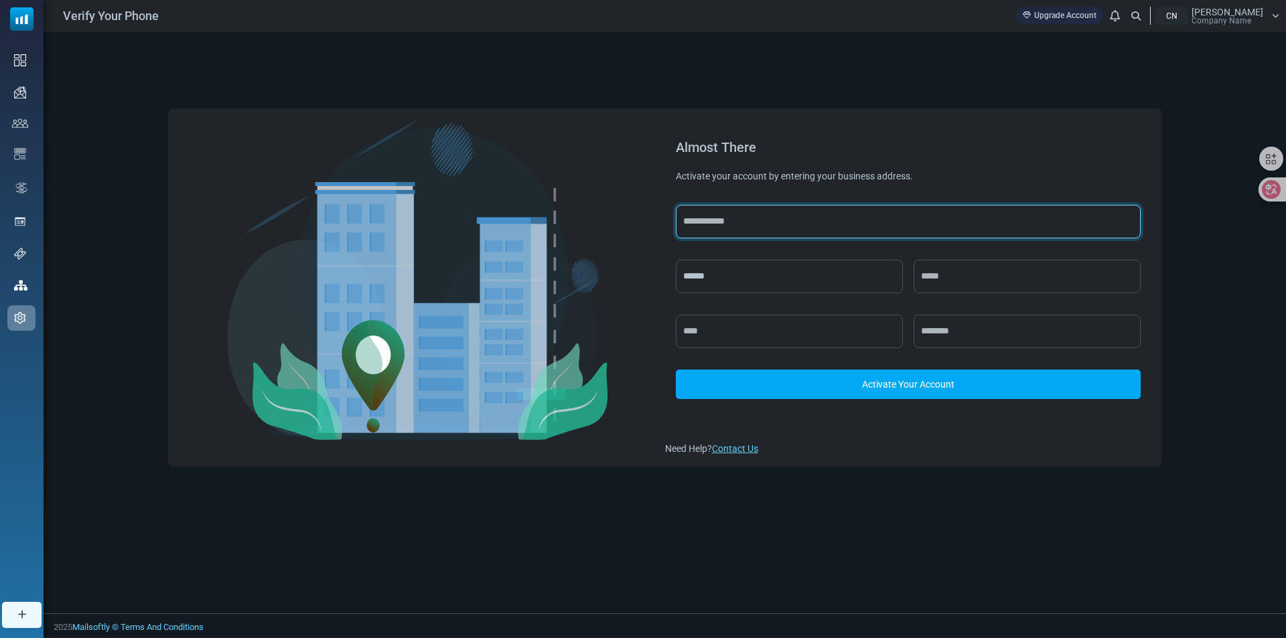
type input "**********"
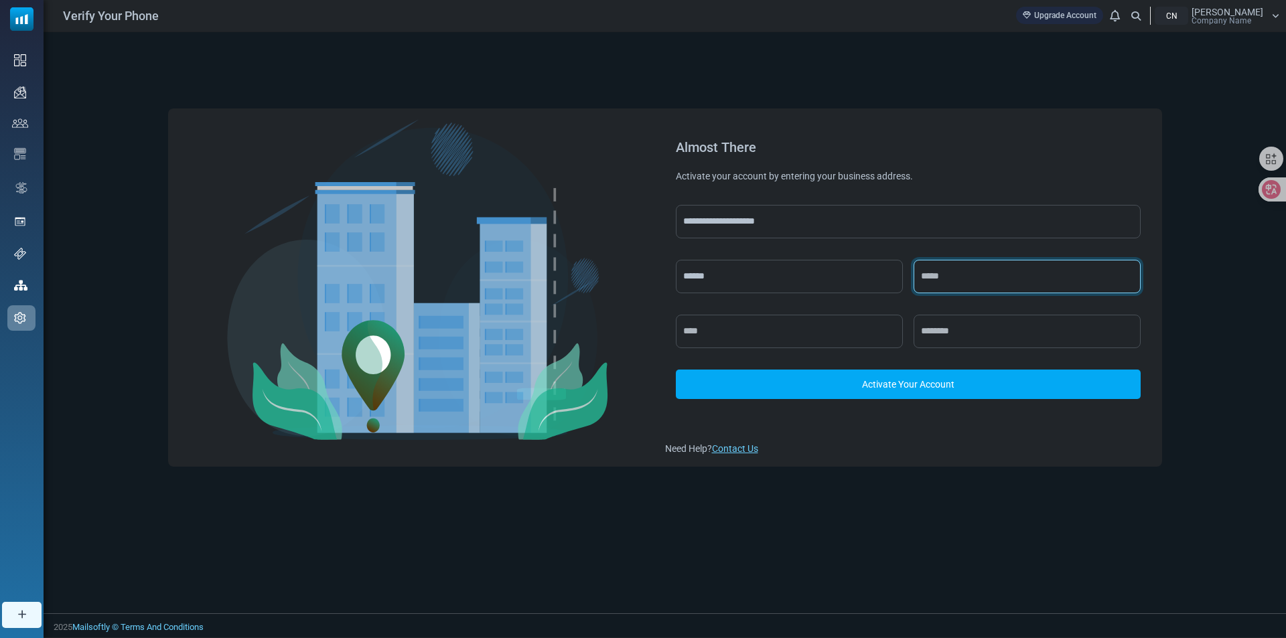
type input "**"
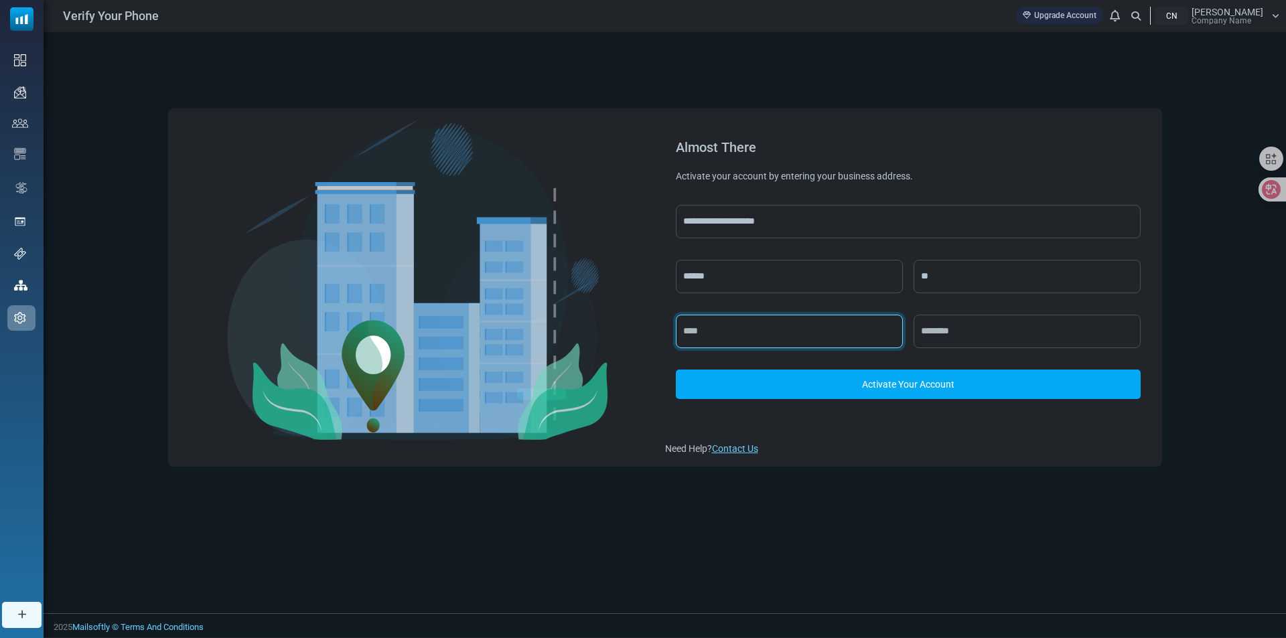
type input "********"
type input "*****"
click at [895, 389] on link "Activate Your Account" at bounding box center [908, 384] width 465 height 29
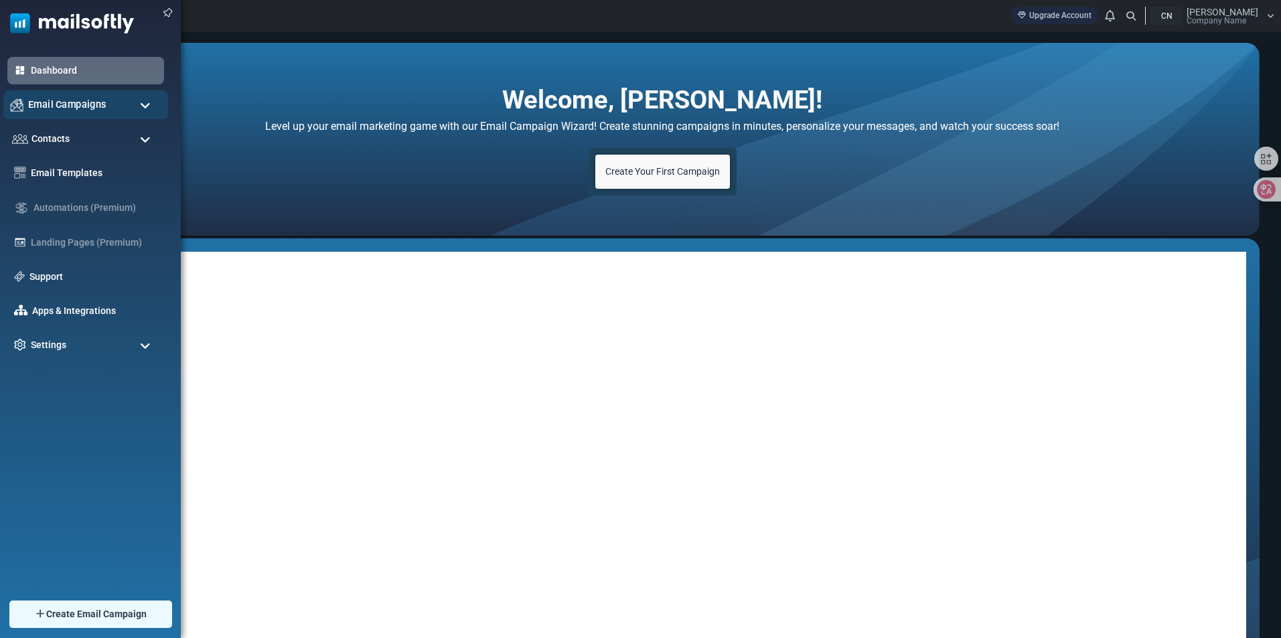
click at [71, 108] on span "Email Campaigns" at bounding box center [67, 104] width 78 height 15
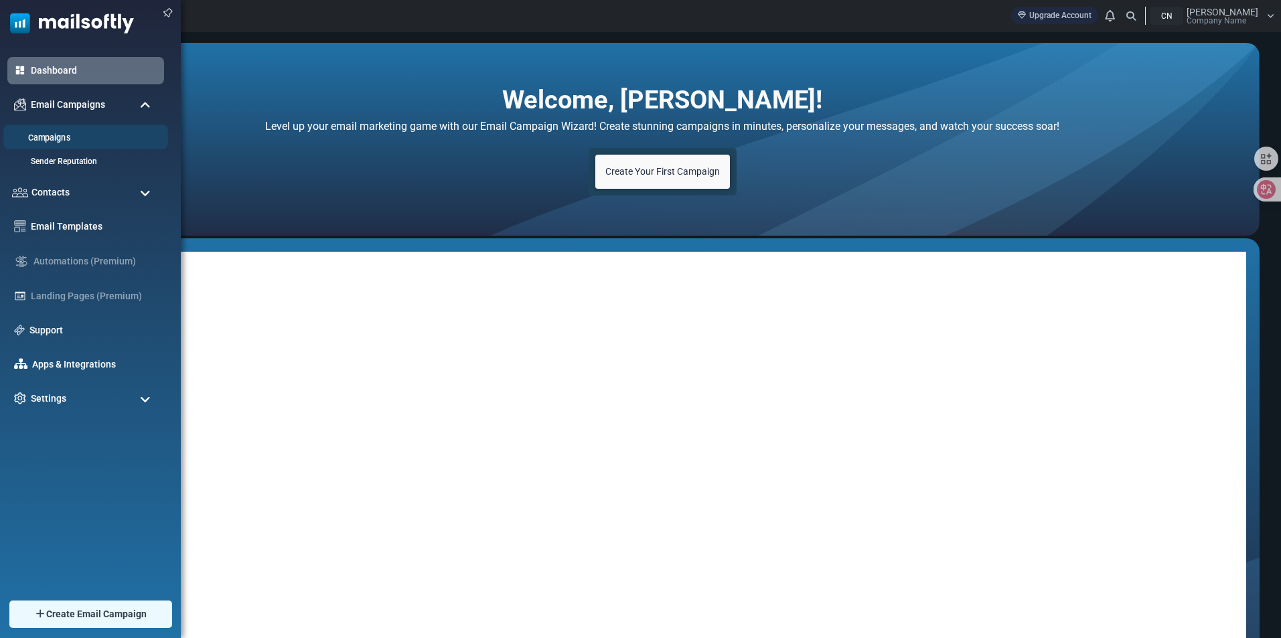
click at [88, 147] on li "Campaigns" at bounding box center [85, 137] width 165 height 25
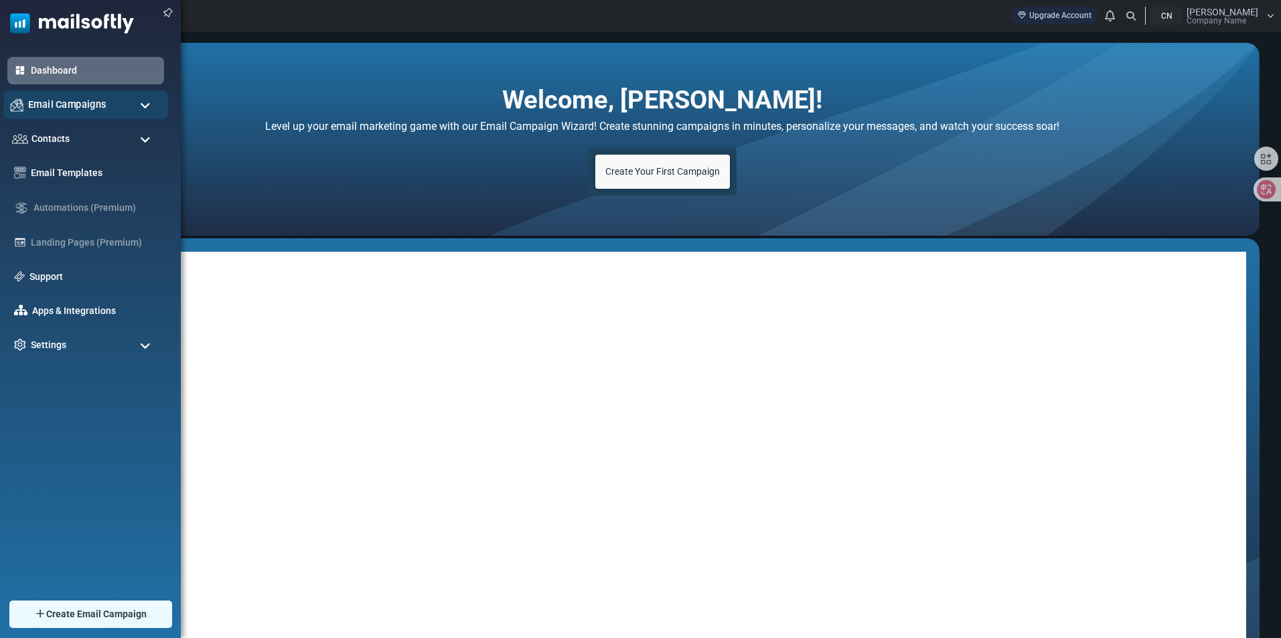
click at [139, 99] on div "Email Campaigns" at bounding box center [85, 104] width 165 height 29
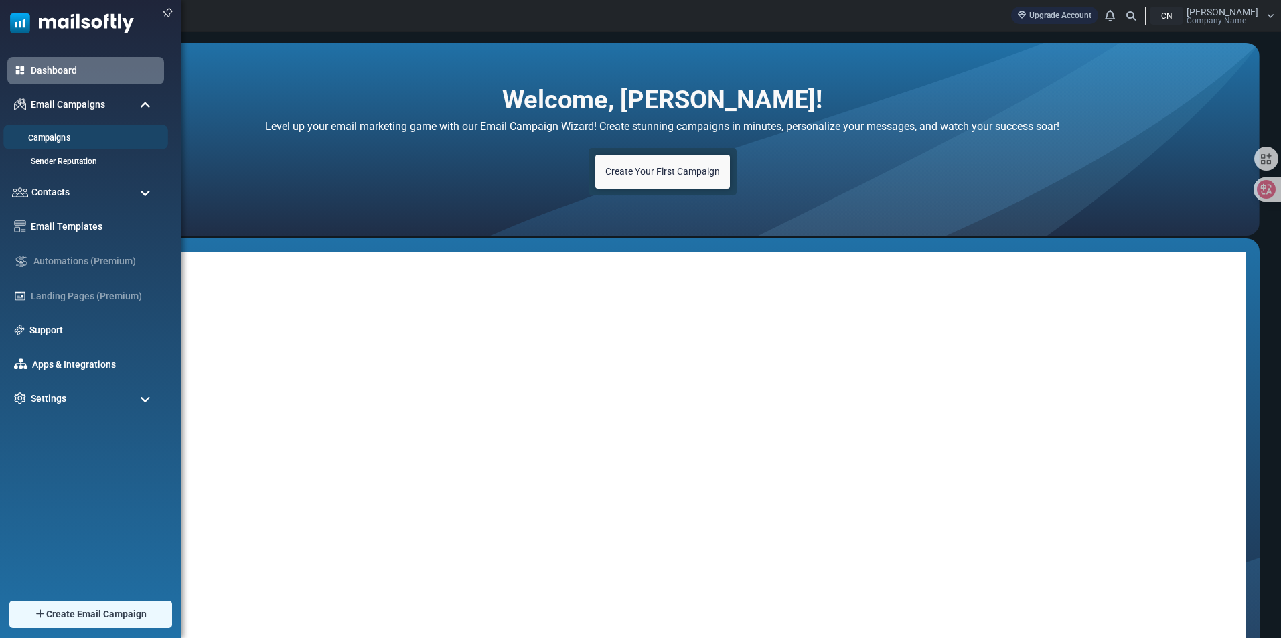
click at [108, 141] on link "Campaigns" at bounding box center [83, 138] width 161 height 13
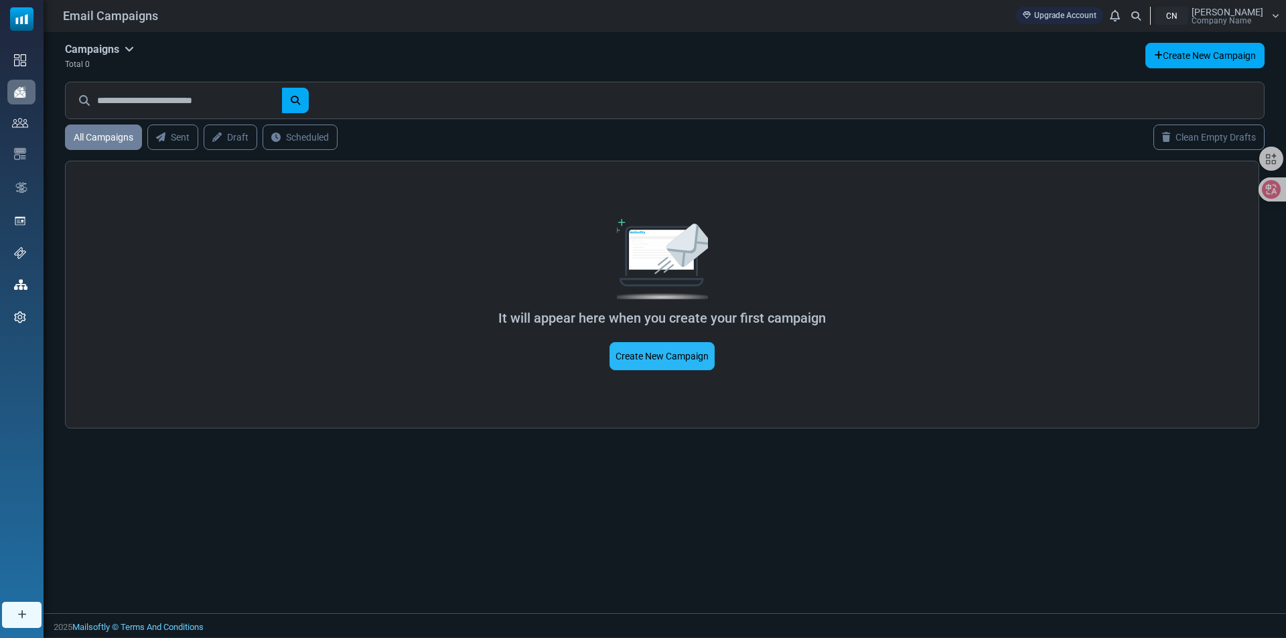
click at [653, 360] on link "Create New Campaign" at bounding box center [661, 356] width 105 height 28
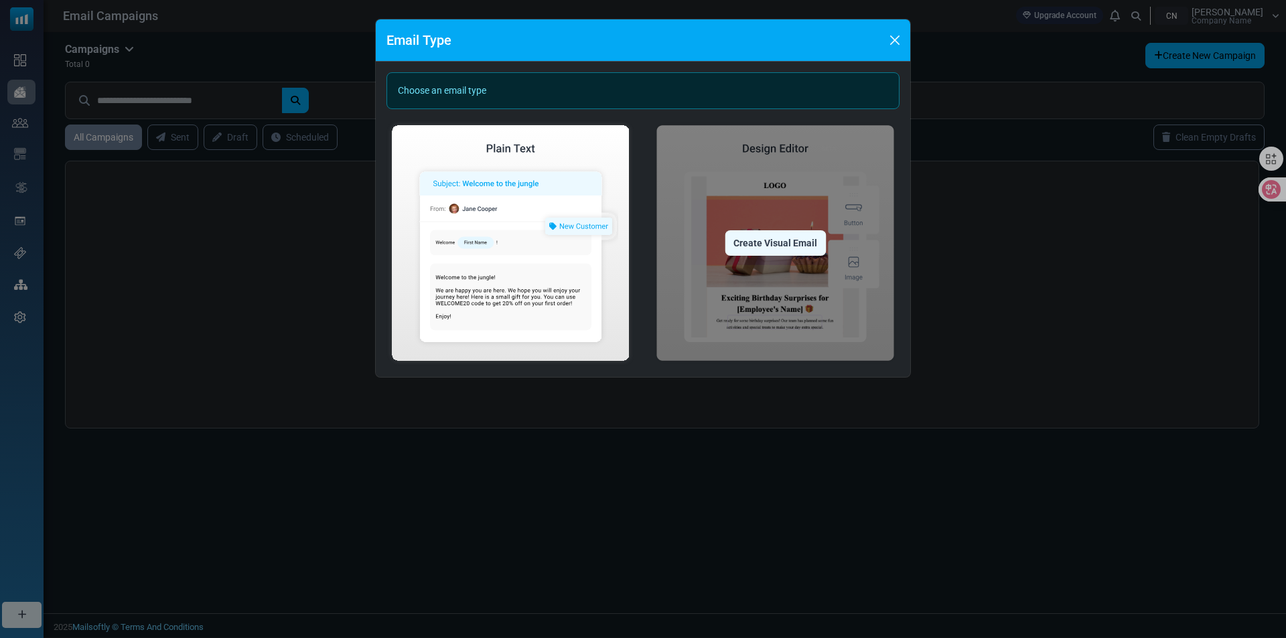
click at [760, 251] on div "Create Visual Email" at bounding box center [775, 242] width 101 height 25
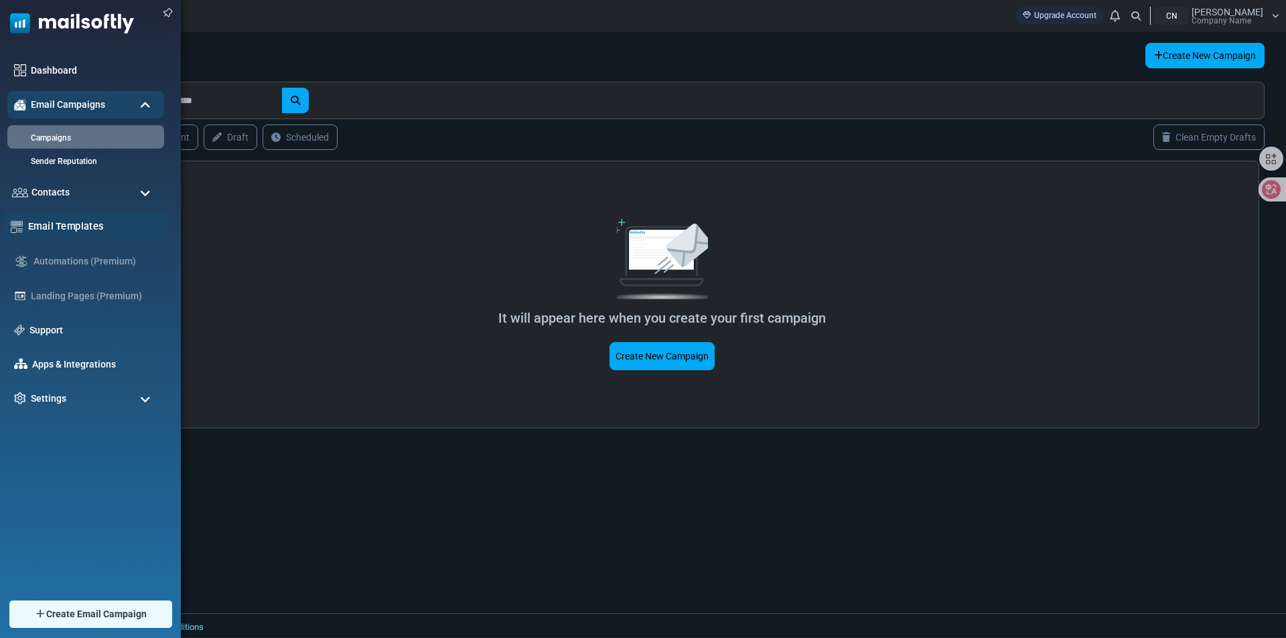
click at [100, 226] on link "Email Templates" at bounding box center [94, 226] width 133 height 15
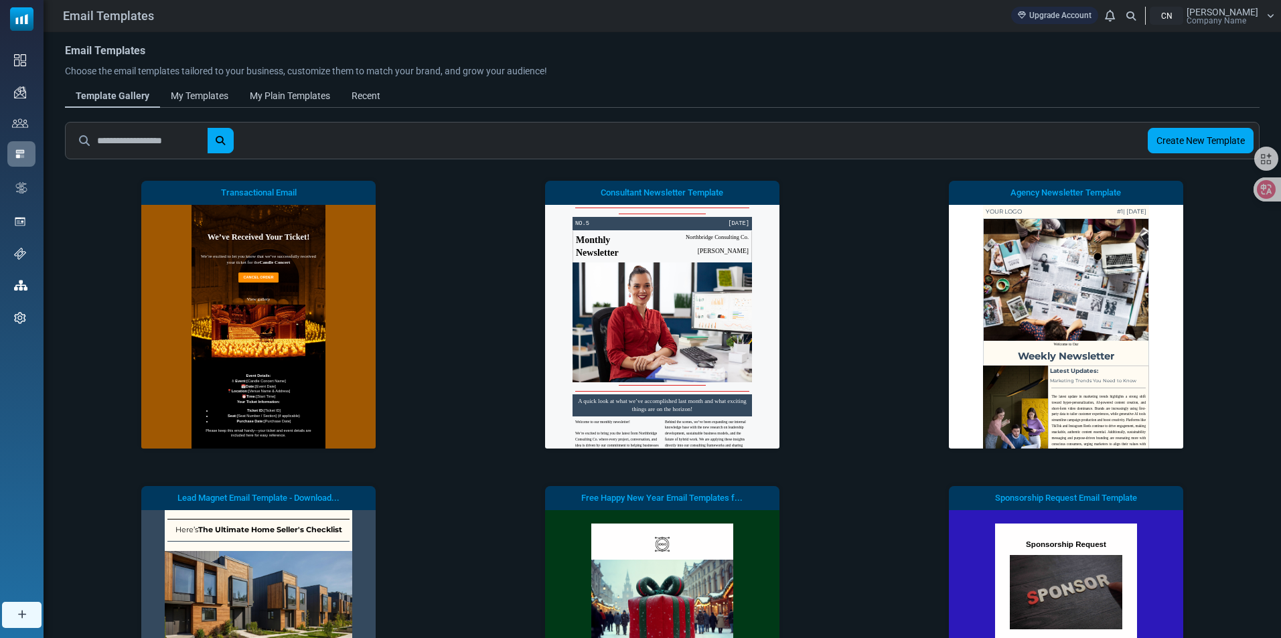
click at [144, 133] on input "text" at bounding box center [152, 140] width 110 height 25
type input "**********"
click at [237, 147] on body "Email Templates Upgrade Account Notifications CN Julie Company Name Profile & P…" at bounding box center [640, 434] width 1281 height 868
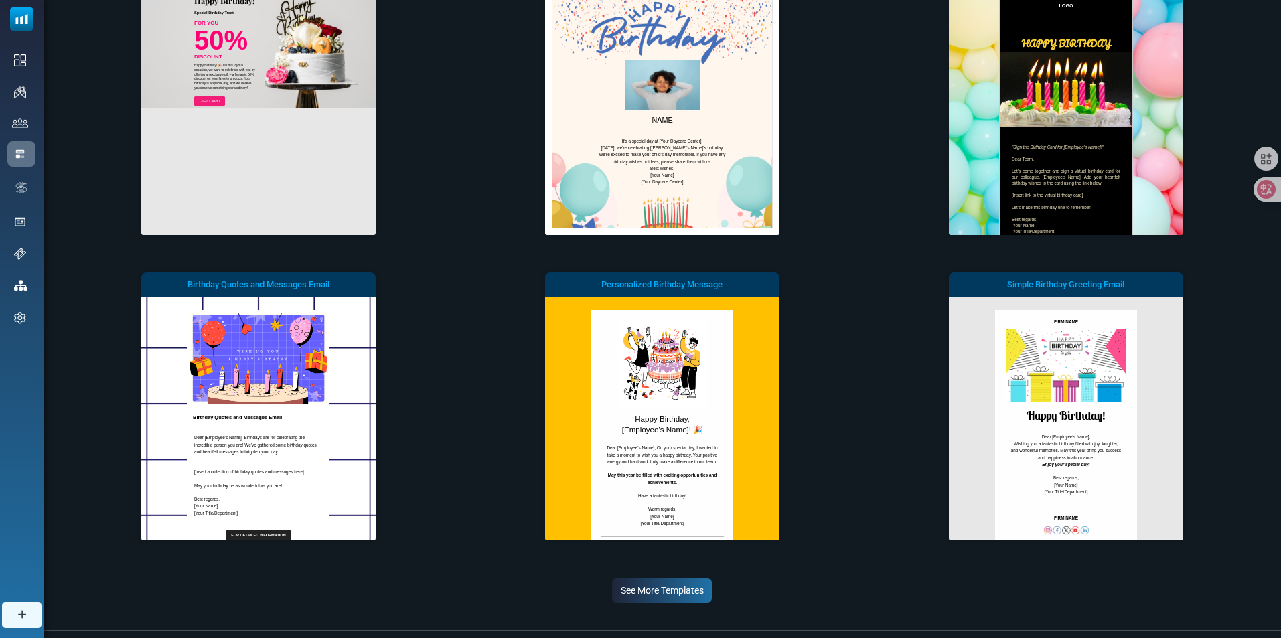
scroll to position [230, 0]
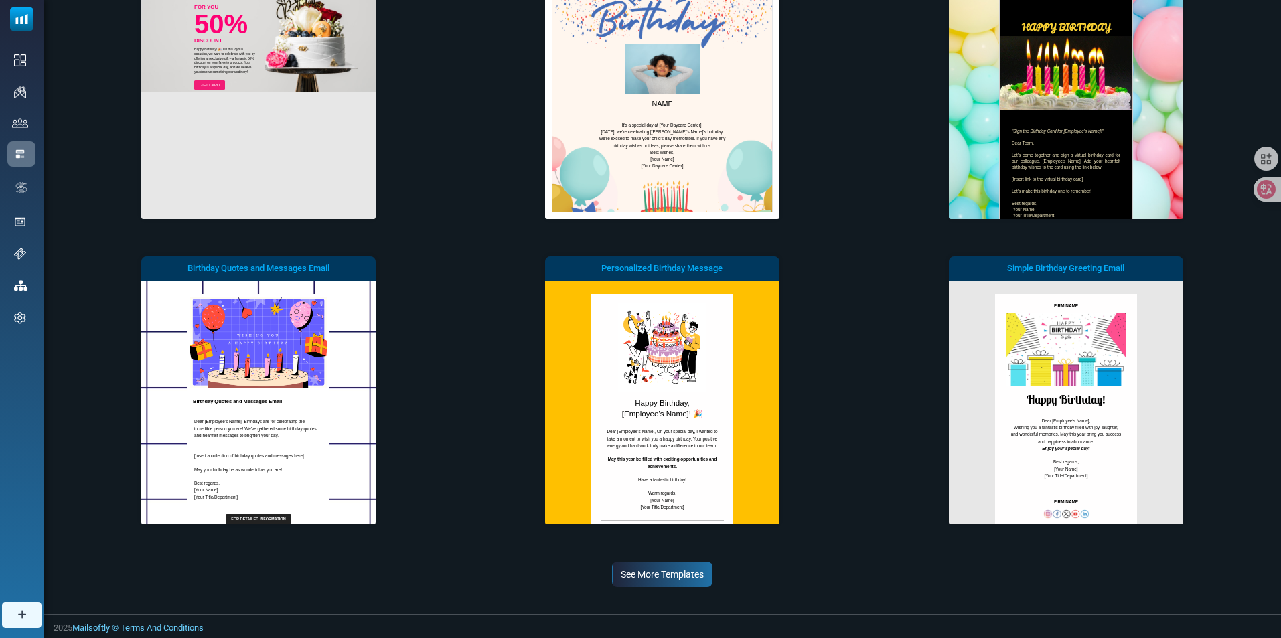
click at [669, 573] on link "See More Templates" at bounding box center [662, 574] width 100 height 25
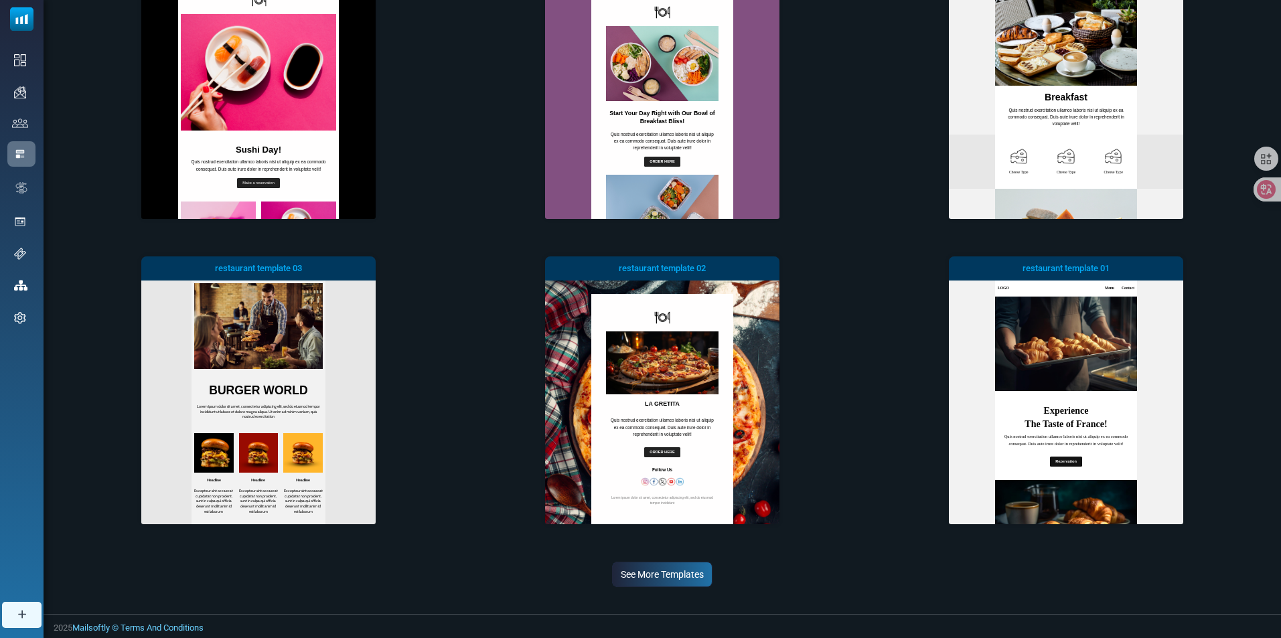
scroll to position [0, 0]
click at [667, 569] on link "See More Templates" at bounding box center [662, 574] width 100 height 25
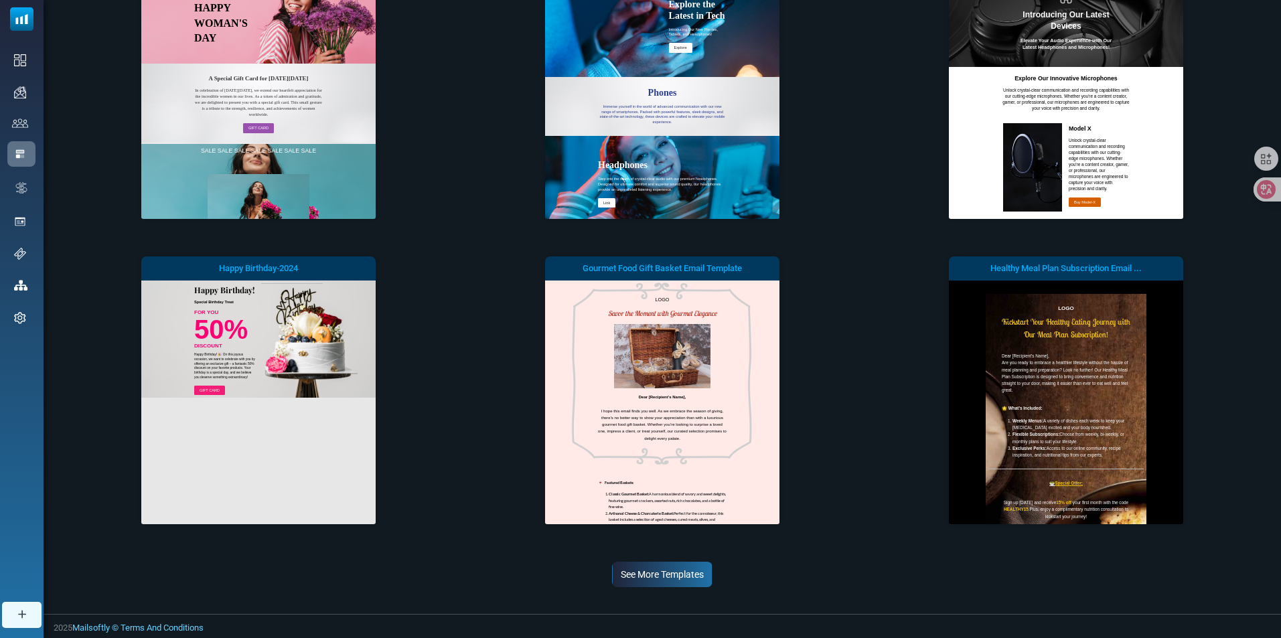
click at [692, 575] on link "See More Templates" at bounding box center [662, 574] width 100 height 25
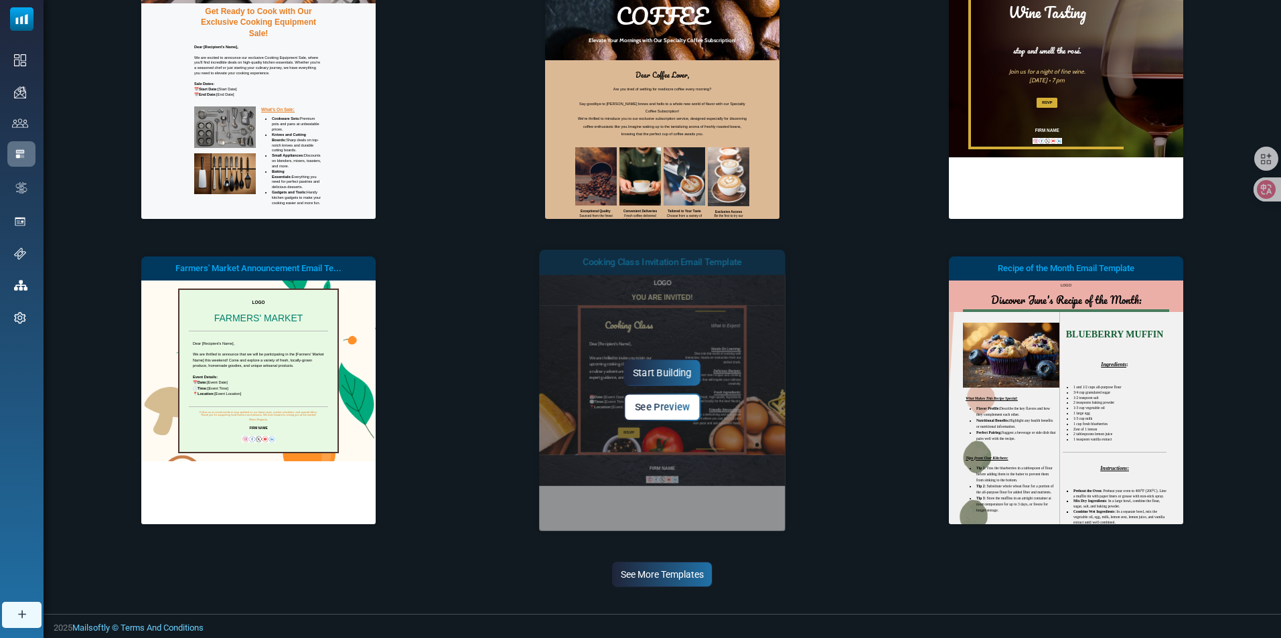
click at [655, 404] on span "See Preview" at bounding box center [662, 407] width 55 height 11
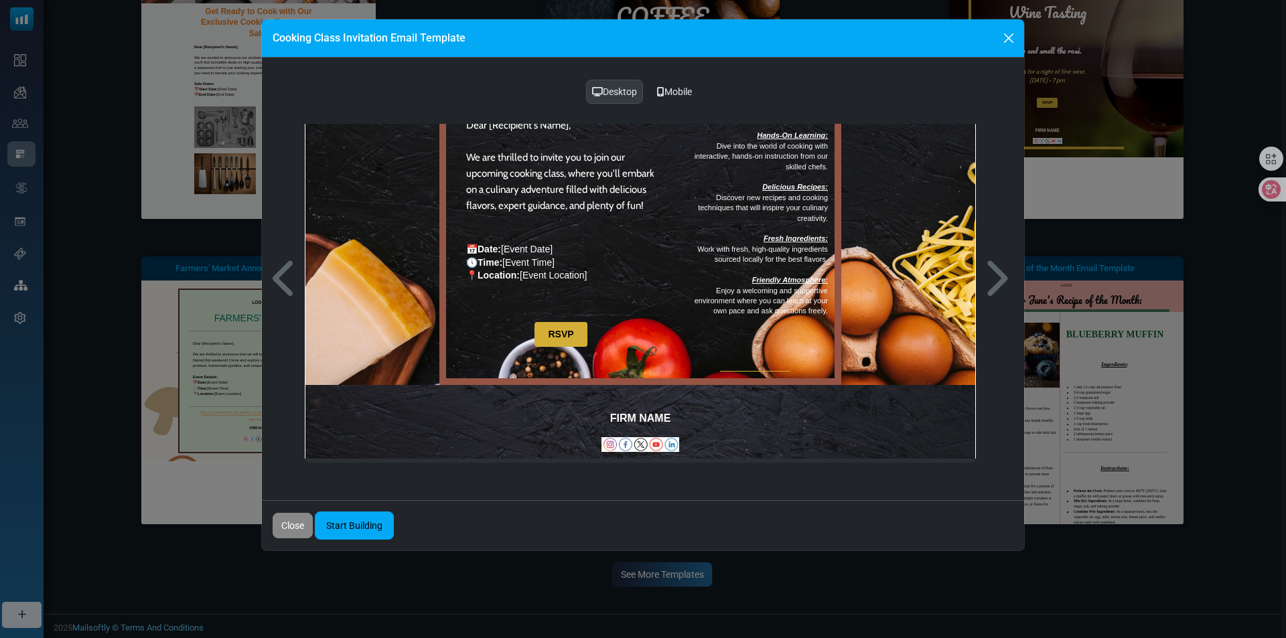
click at [870, 315] on div "Cooking Class Dear [Recipient's Name], We are thrilled to invite you to join ou…" at bounding box center [640, 208] width 671 height 354
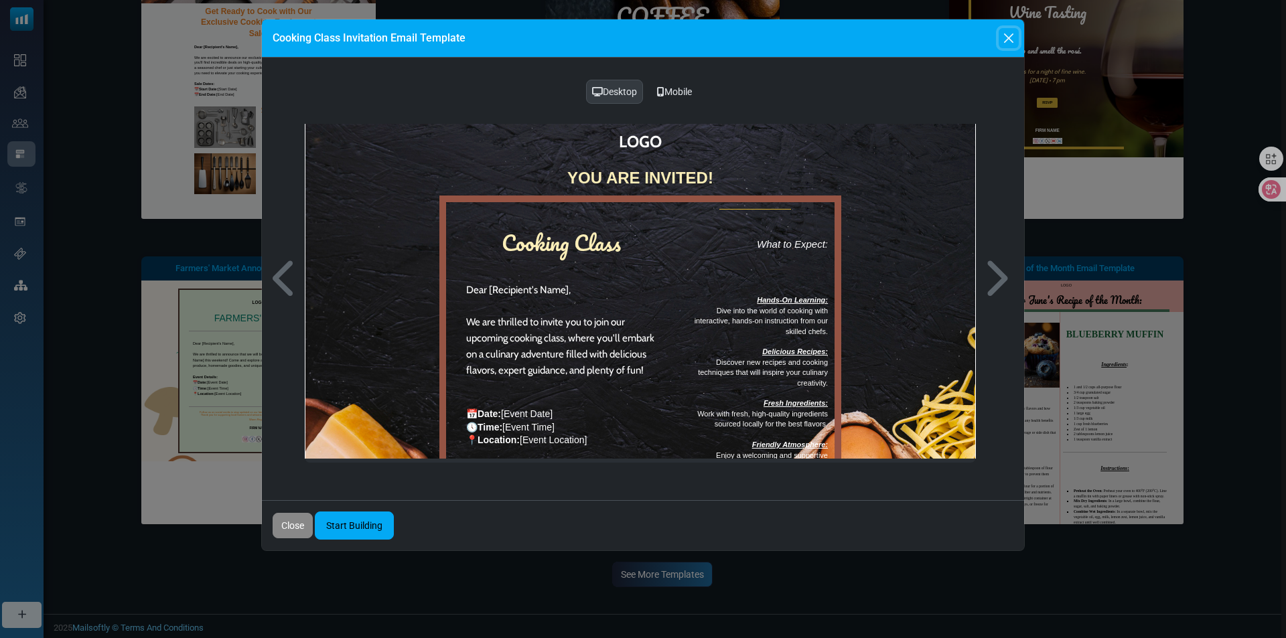
click at [1014, 39] on button "Close" at bounding box center [1008, 38] width 20 height 20
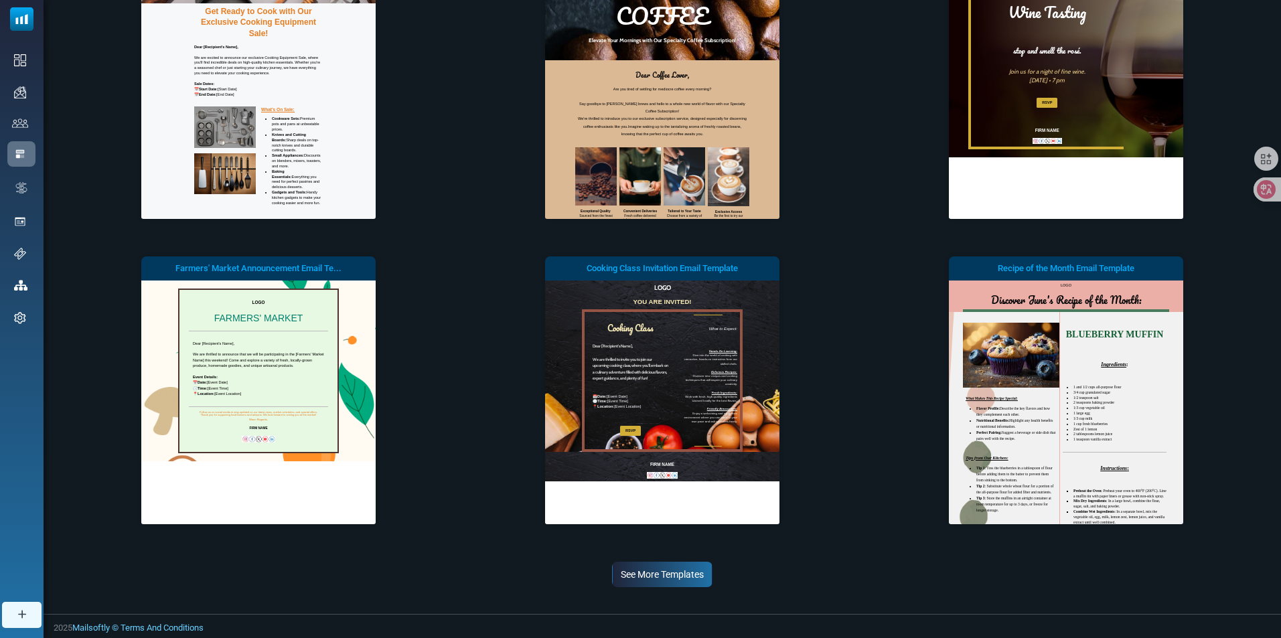
click at [687, 575] on link "See More Templates" at bounding box center [662, 574] width 100 height 25
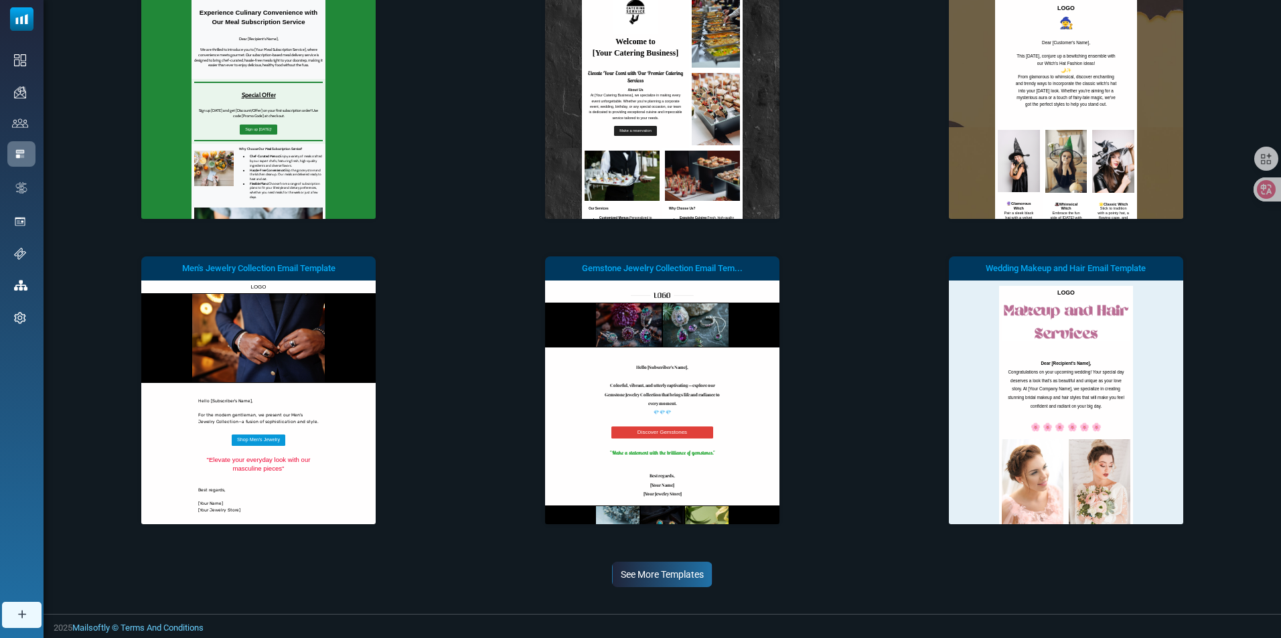
click at [654, 575] on link "See More Templates" at bounding box center [662, 574] width 100 height 25
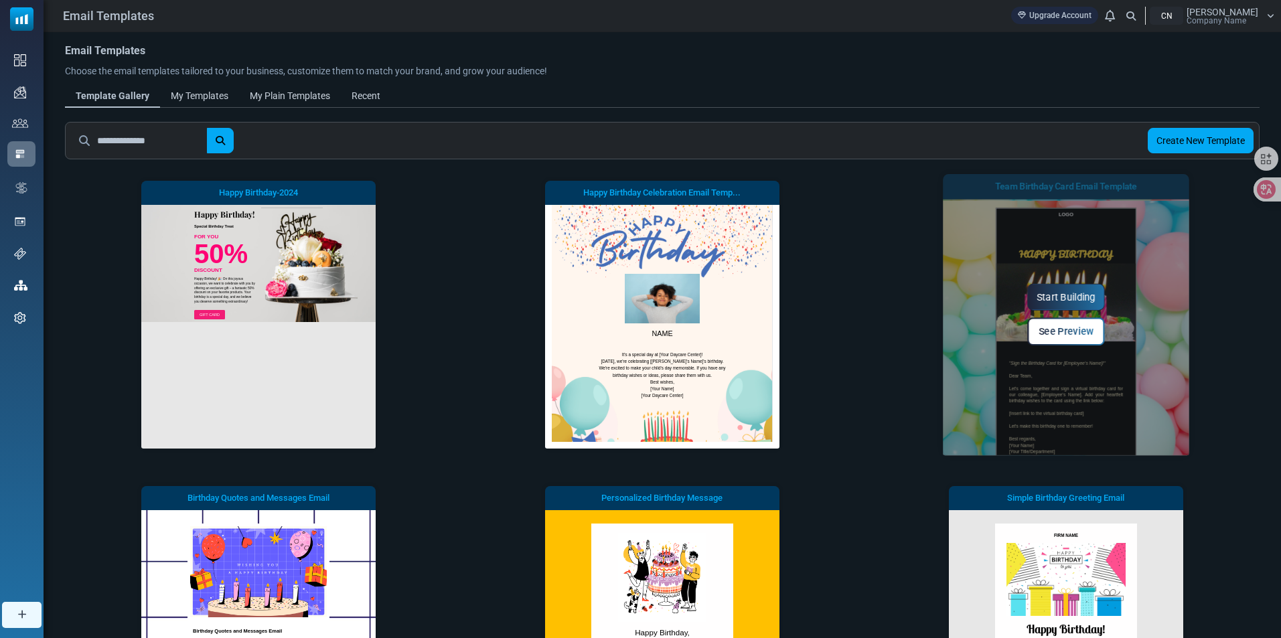
click at [1093, 340] on link "See Preview" at bounding box center [1066, 331] width 78 height 28
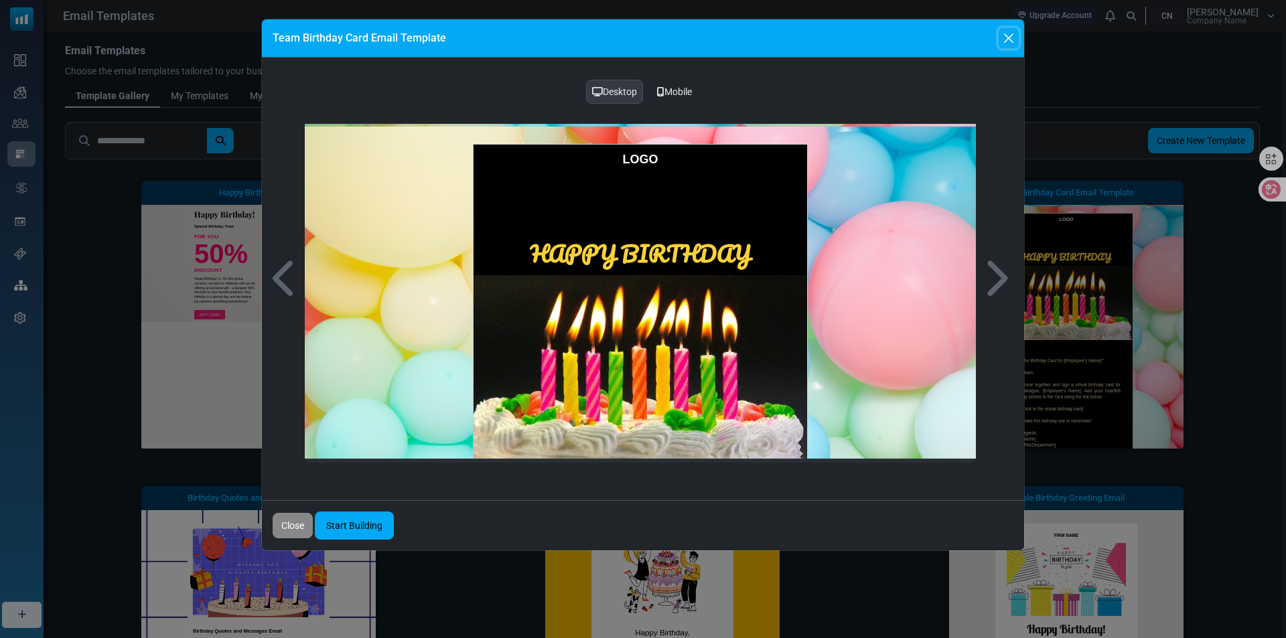
click at [1005, 40] on button "Close" at bounding box center [1008, 38] width 20 height 20
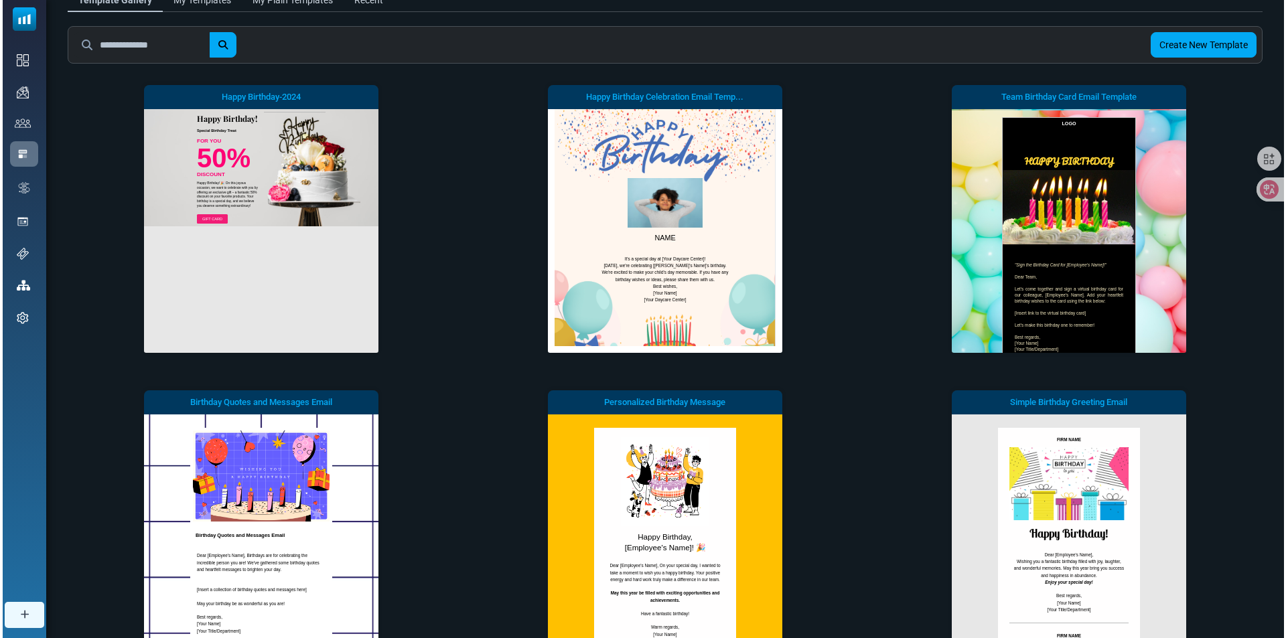
scroll to position [335, 0]
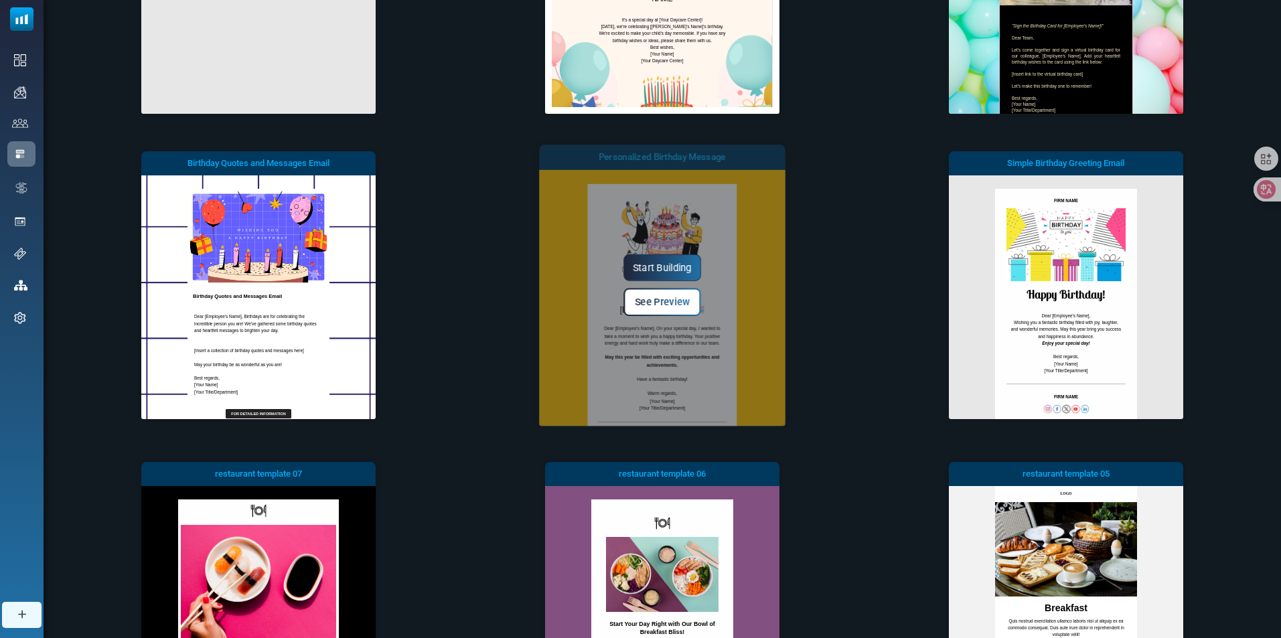
click at [665, 298] on span "See Preview" at bounding box center [662, 302] width 55 height 11
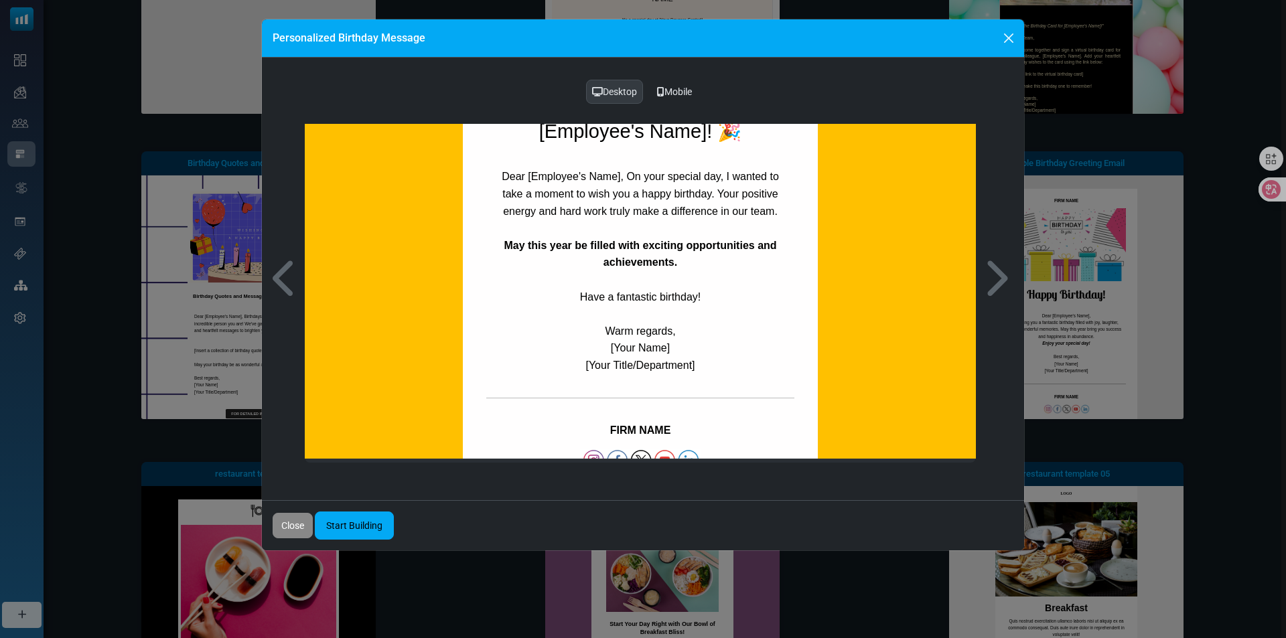
scroll to position [457, 0]
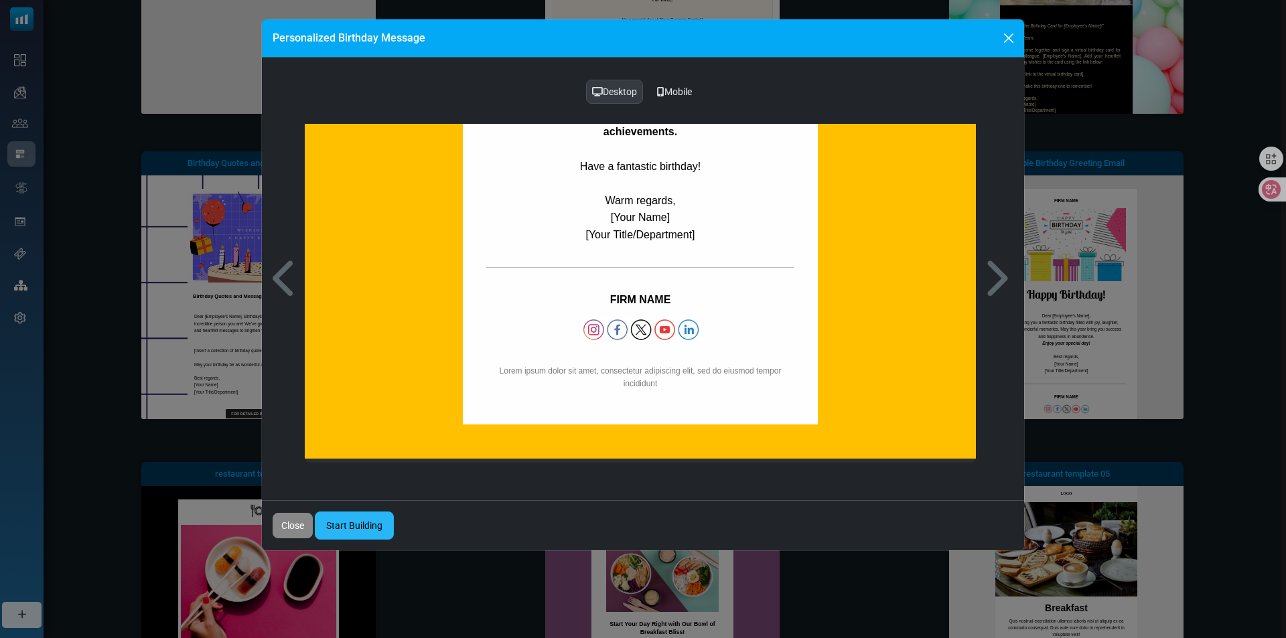
click at [346, 530] on link "Start Building" at bounding box center [354, 526] width 79 height 28
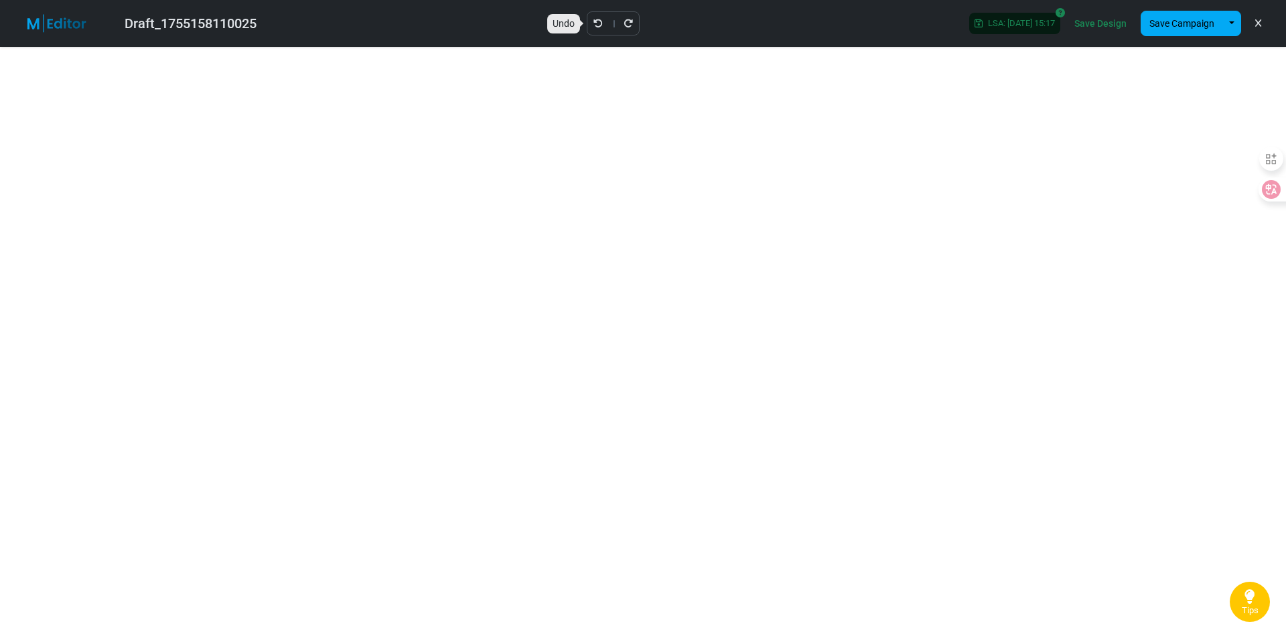
click at [593, 19] on icon "Undo" at bounding box center [597, 23] width 9 height 9
click at [593, 21] on icon "Undo" at bounding box center [597, 23] width 9 height 9
click at [593, 19] on icon "Undo" at bounding box center [597, 23] width 9 height 9
click at [589, 19] on div "Draft_1755158110025 Saving... Save Design Save Campaign Save as Template Insert…" at bounding box center [643, 23] width 1286 height 47
click at [607, 19] on div at bounding box center [627, 23] width 53 height 24
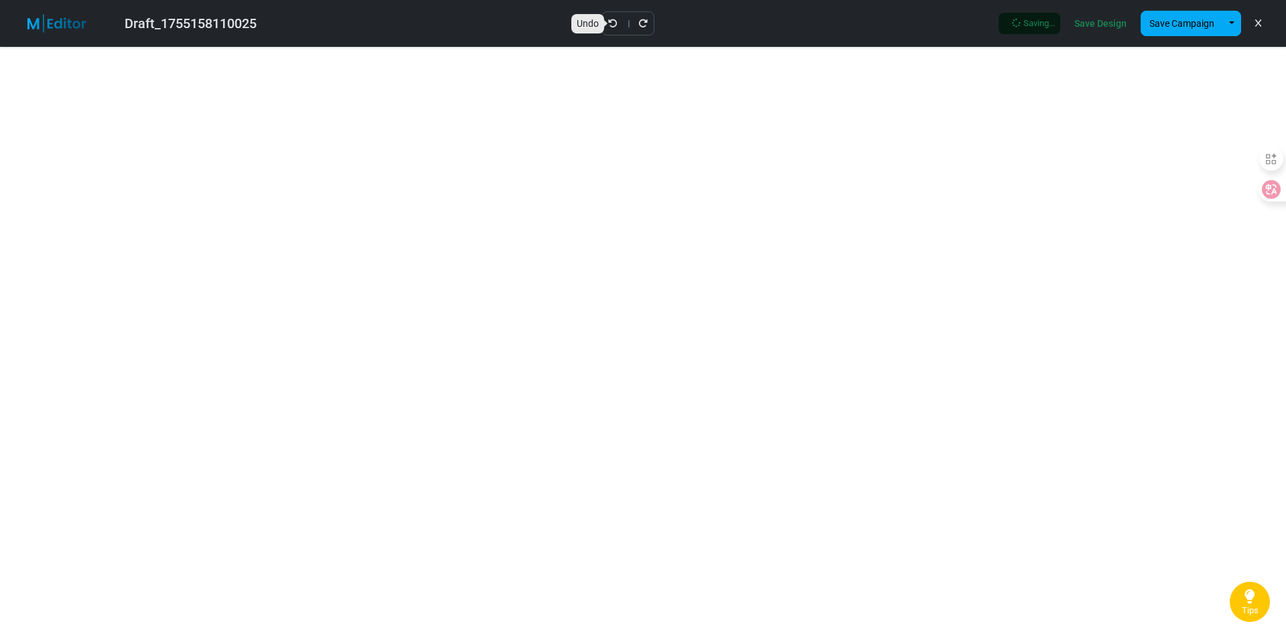
click at [611, 19] on icon "Undo" at bounding box center [612, 23] width 9 height 9
click at [611, 19] on div at bounding box center [613, 23] width 53 height 24
click at [593, 27] on icon "Undo" at bounding box center [597, 23] width 9 height 9
click at [593, 20] on icon "Undo" at bounding box center [597, 23] width 9 height 9
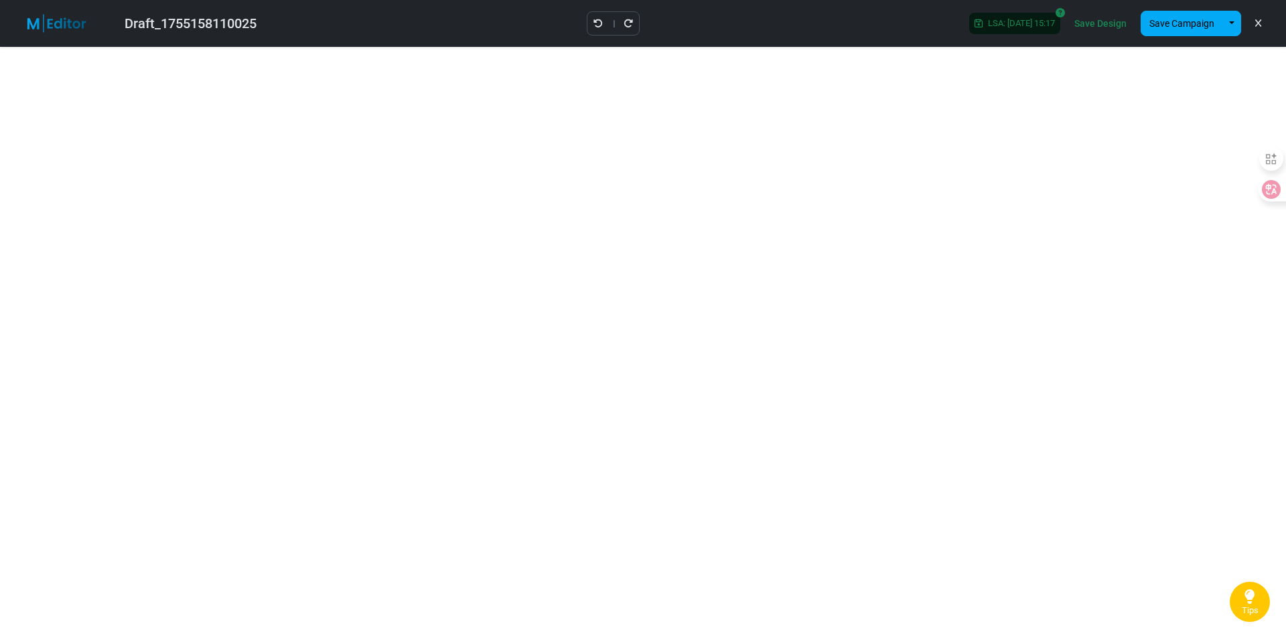
click at [593, 20] on icon "Undo" at bounding box center [597, 23] width 9 height 9
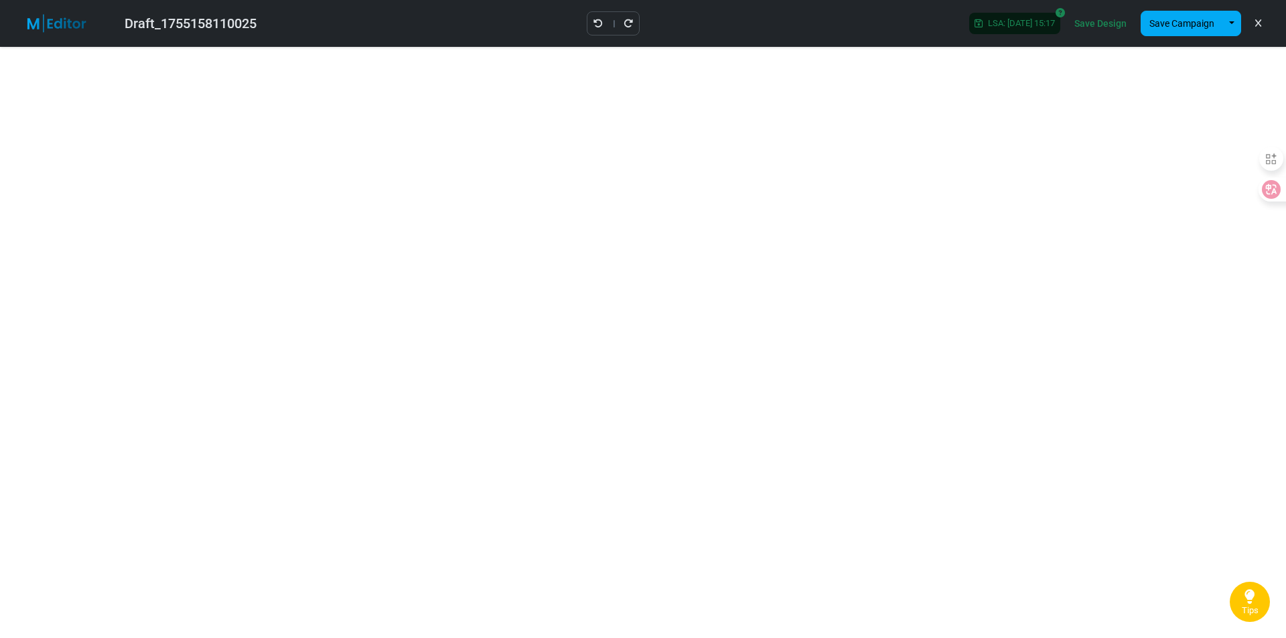
click at [593, 20] on icon "Undo" at bounding box center [597, 23] width 9 height 9
click at [608, 17] on div at bounding box center [627, 23] width 53 height 24
click at [613, 19] on icon "Undo" at bounding box center [612, 23] width 9 height 9
click at [613, 18] on div at bounding box center [613, 23] width 53 height 24
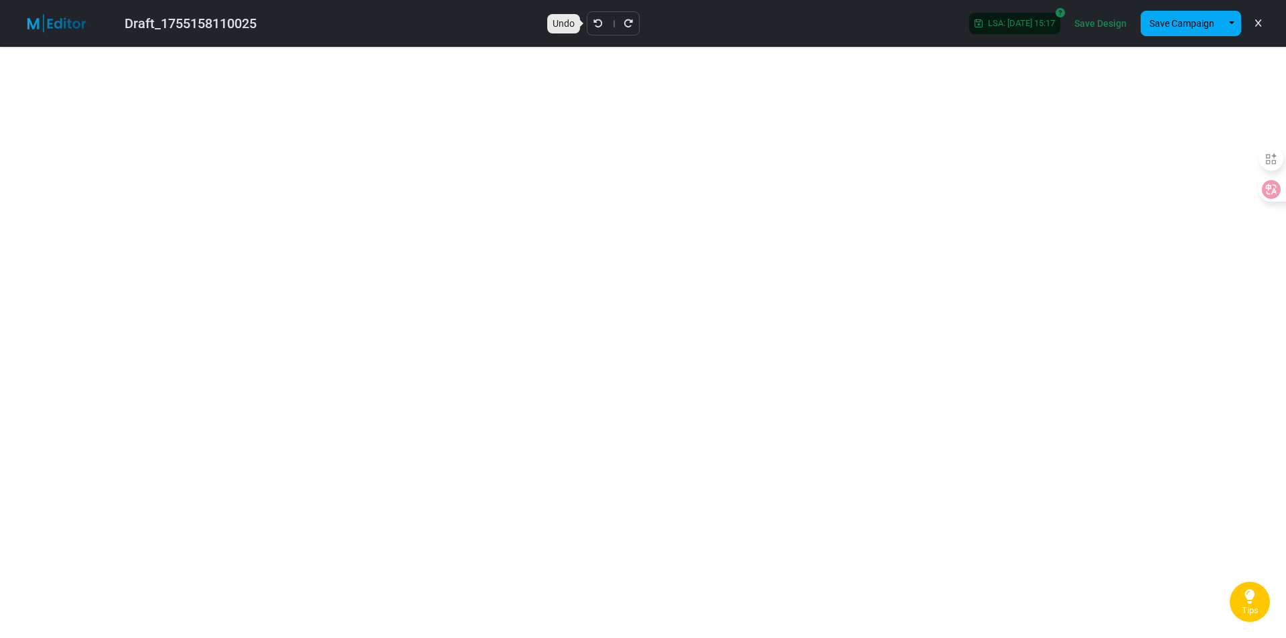
click at [593, 19] on icon "Undo" at bounding box center [597, 23] width 9 height 9
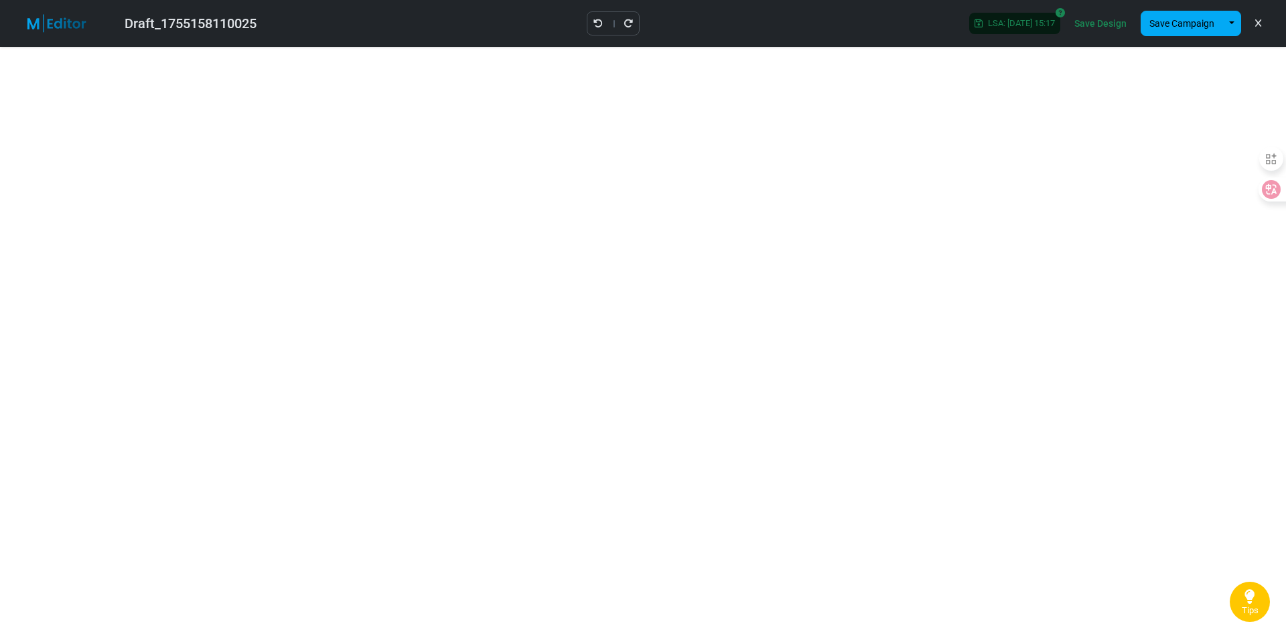
click at [593, 19] on icon "Undo" at bounding box center [597, 23] width 9 height 9
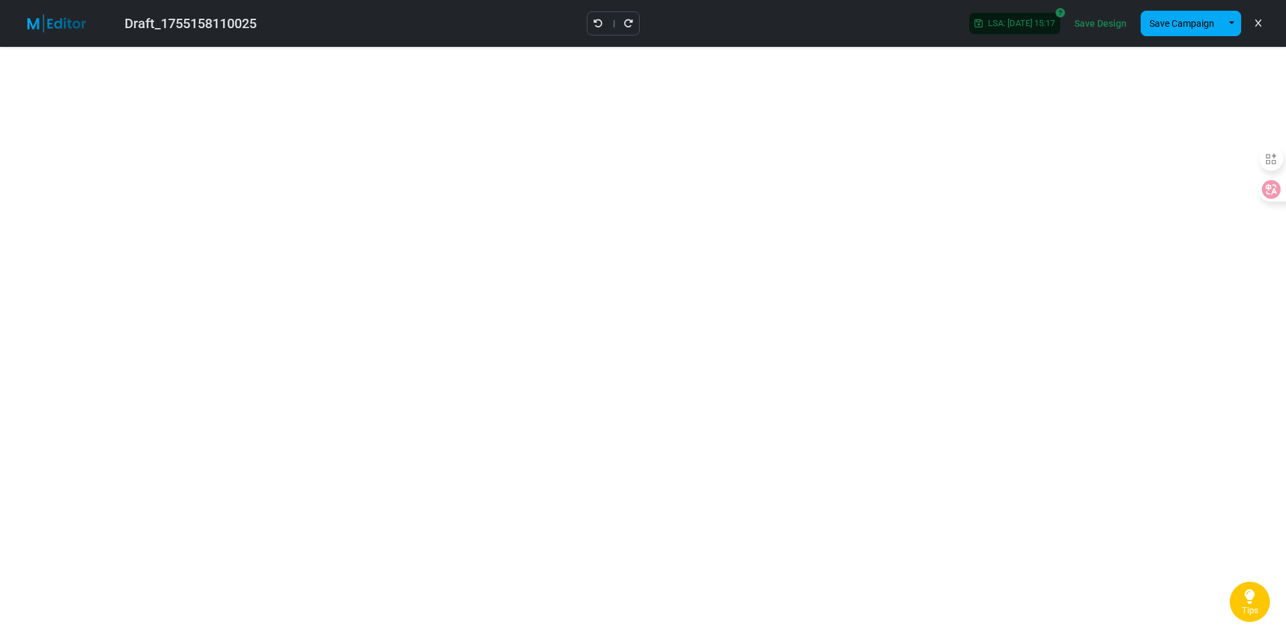
click at [593, 19] on icon "Undo" at bounding box center [597, 23] width 9 height 9
click at [617, 22] on icon "Undo" at bounding box center [612, 23] width 9 height 9
click at [593, 20] on icon "Undo" at bounding box center [597, 23] width 9 height 9
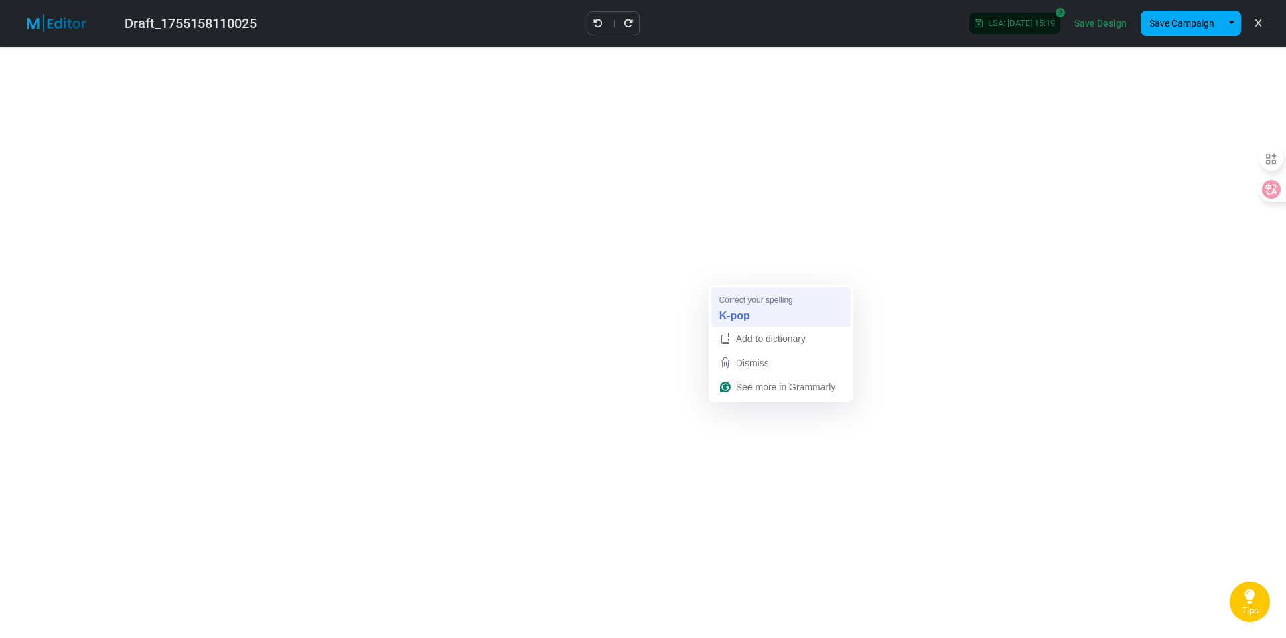
click at [735, 306] on div "K-pop" at bounding box center [780, 315] width 129 height 21
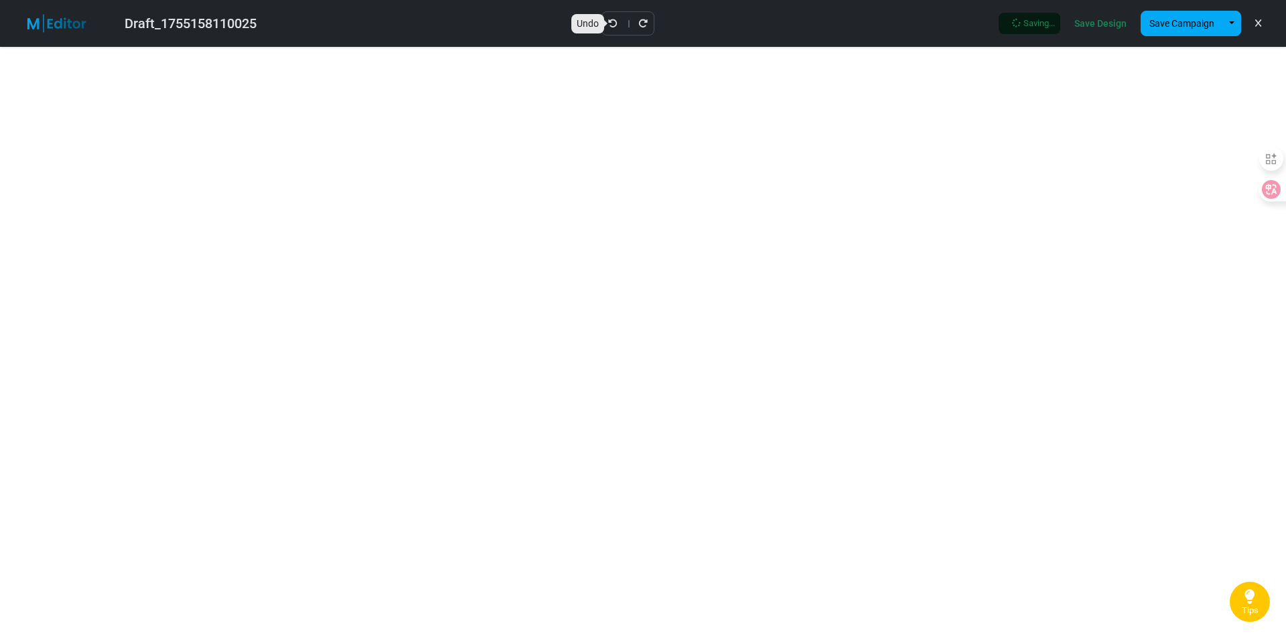
click at [613, 21] on icon "Undo" at bounding box center [612, 23] width 9 height 9
click at [593, 21] on icon "Undo" at bounding box center [597, 23] width 9 height 9
click at [1175, 17] on button "Save Campaign" at bounding box center [1181, 23] width 82 height 25
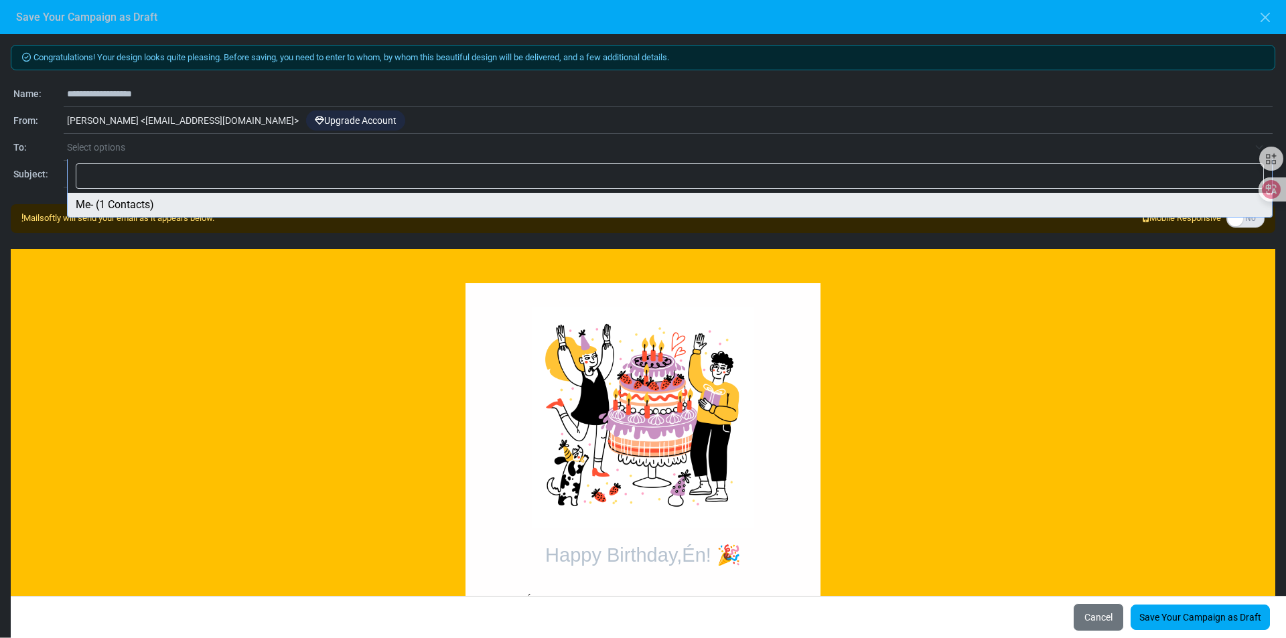
click at [118, 154] on span "Select options" at bounding box center [657, 147] width 1181 height 16
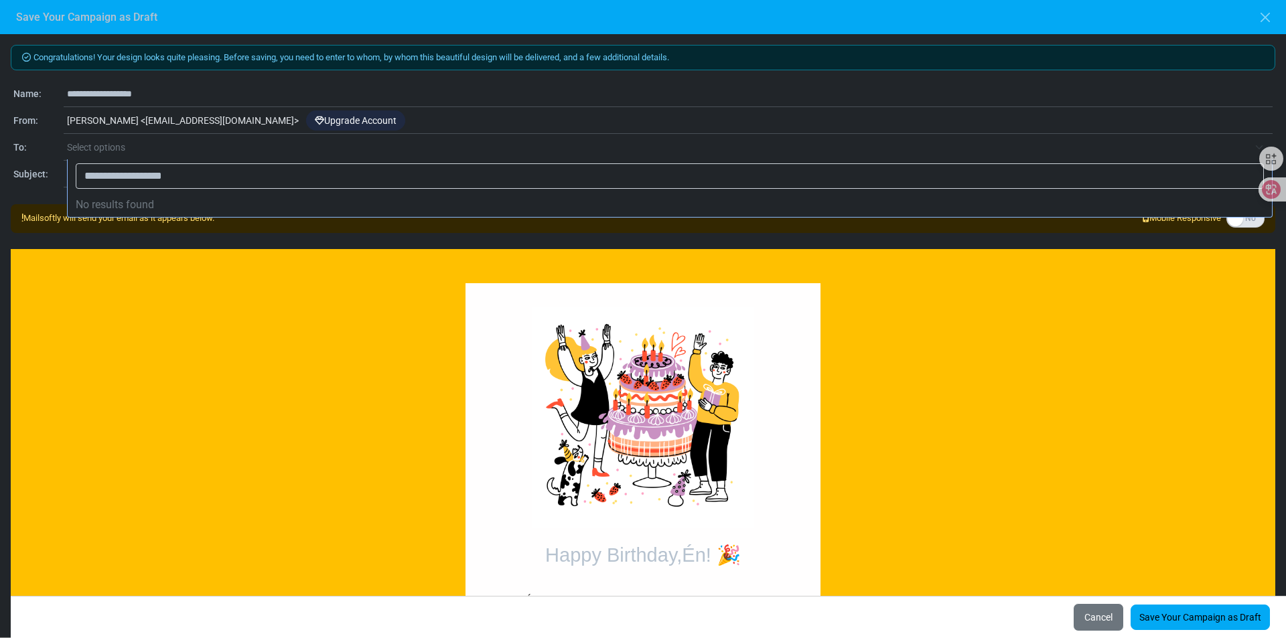
type input "**********"
click at [163, 206] on li "No results found" at bounding box center [670, 205] width 1204 height 24
click at [984, 148] on span "Select options" at bounding box center [657, 147] width 1181 height 16
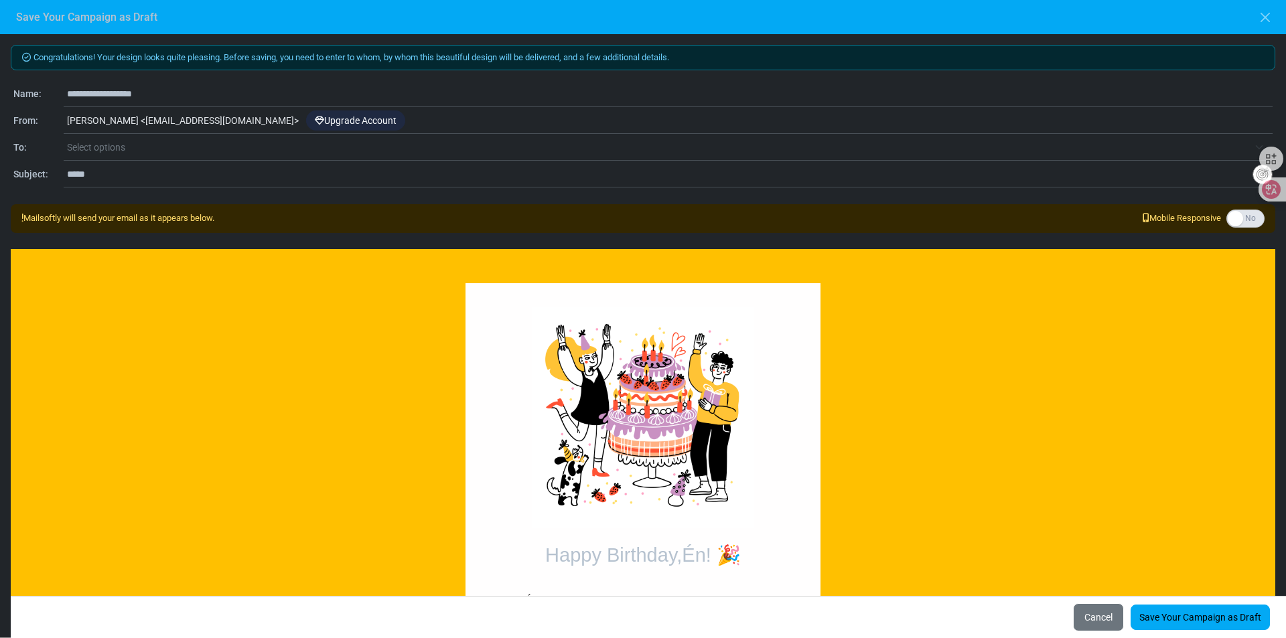
click at [129, 150] on span "Select options" at bounding box center [657, 147] width 1181 height 16
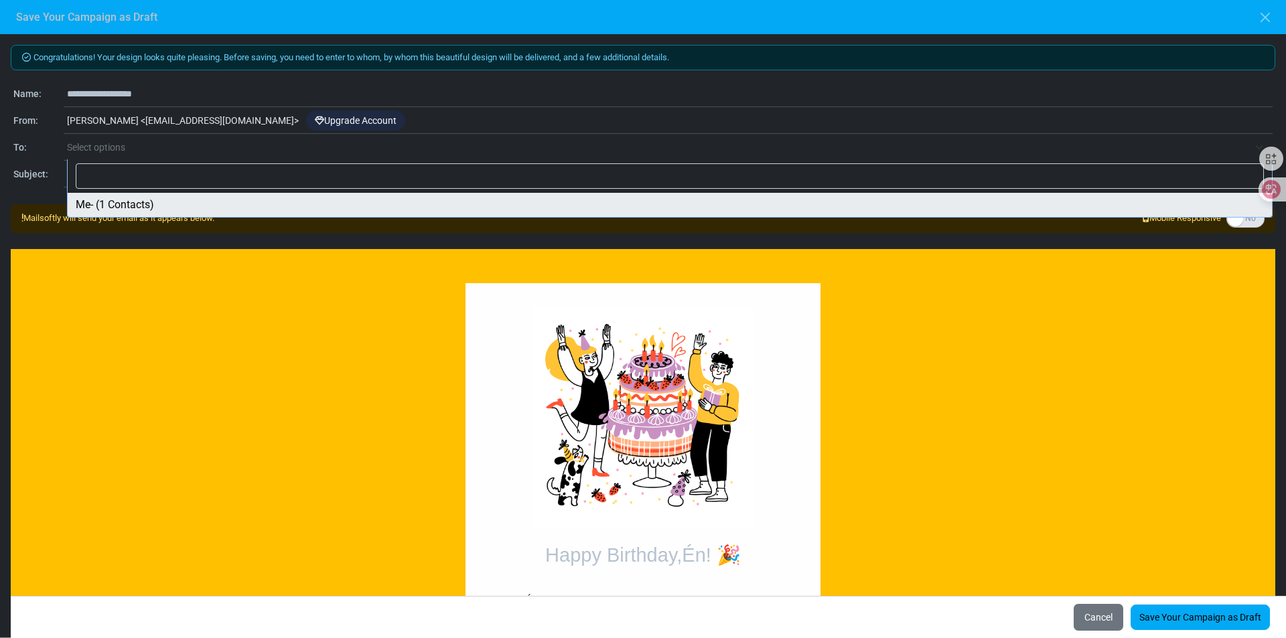
select select "*****"
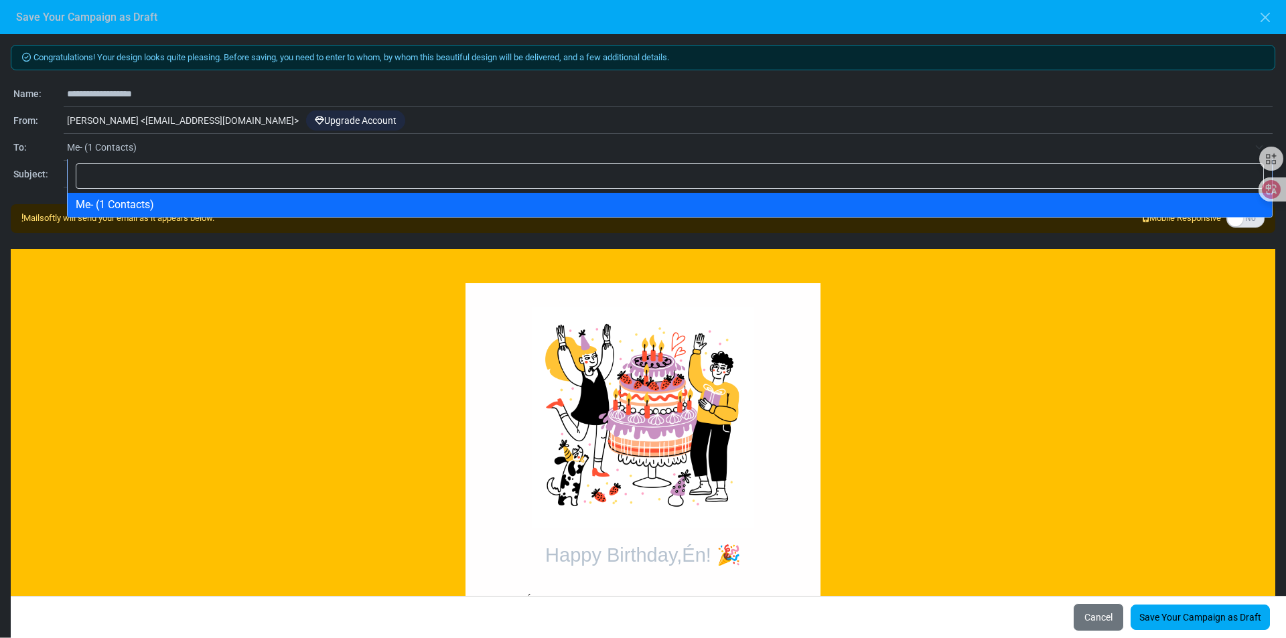
click at [153, 145] on span "Me- (1 Contacts)" at bounding box center [657, 147] width 1181 height 16
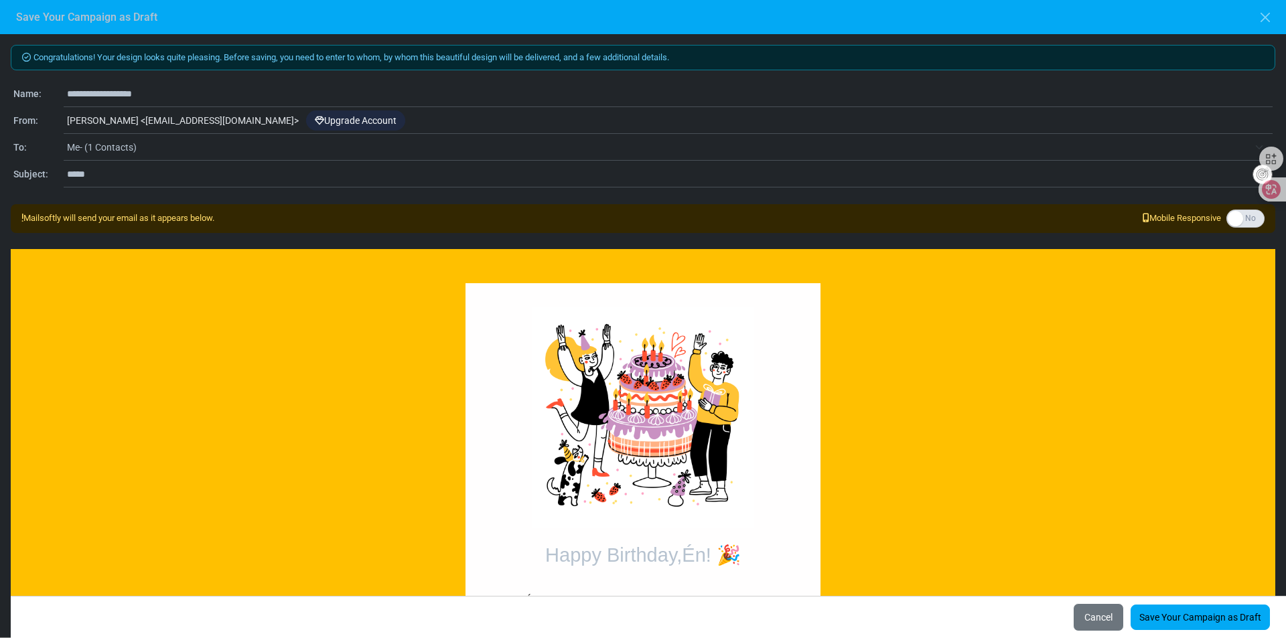
click at [153, 145] on span "Me- (1 Contacts)" at bounding box center [657, 147] width 1181 height 16
click at [1167, 621] on link "Save Your Campaign as Draft" at bounding box center [1199, 617] width 139 height 25
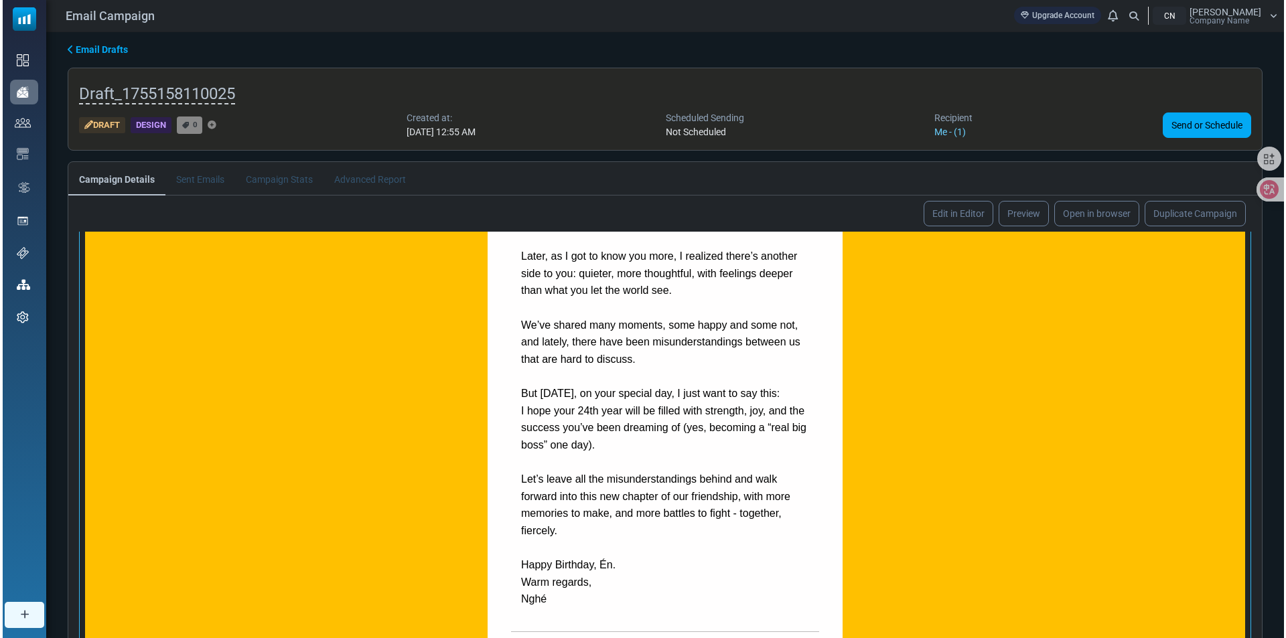
scroll to position [809, 0]
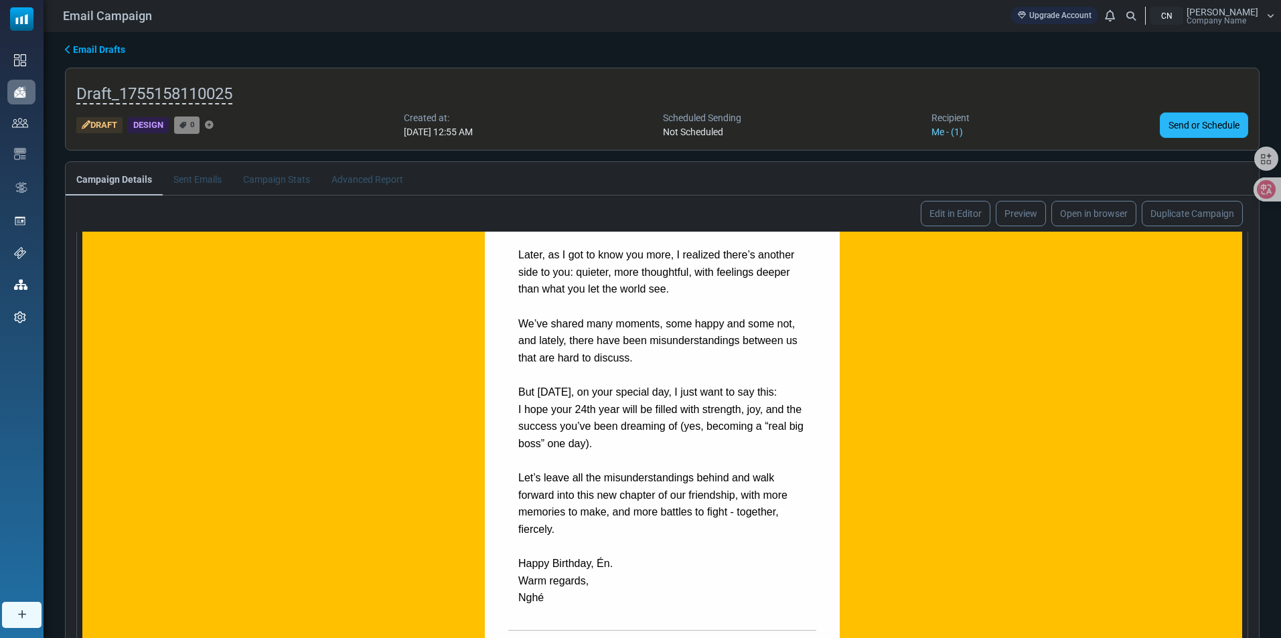
click at [1208, 123] on link "Send or Schedule" at bounding box center [1204, 124] width 88 height 25
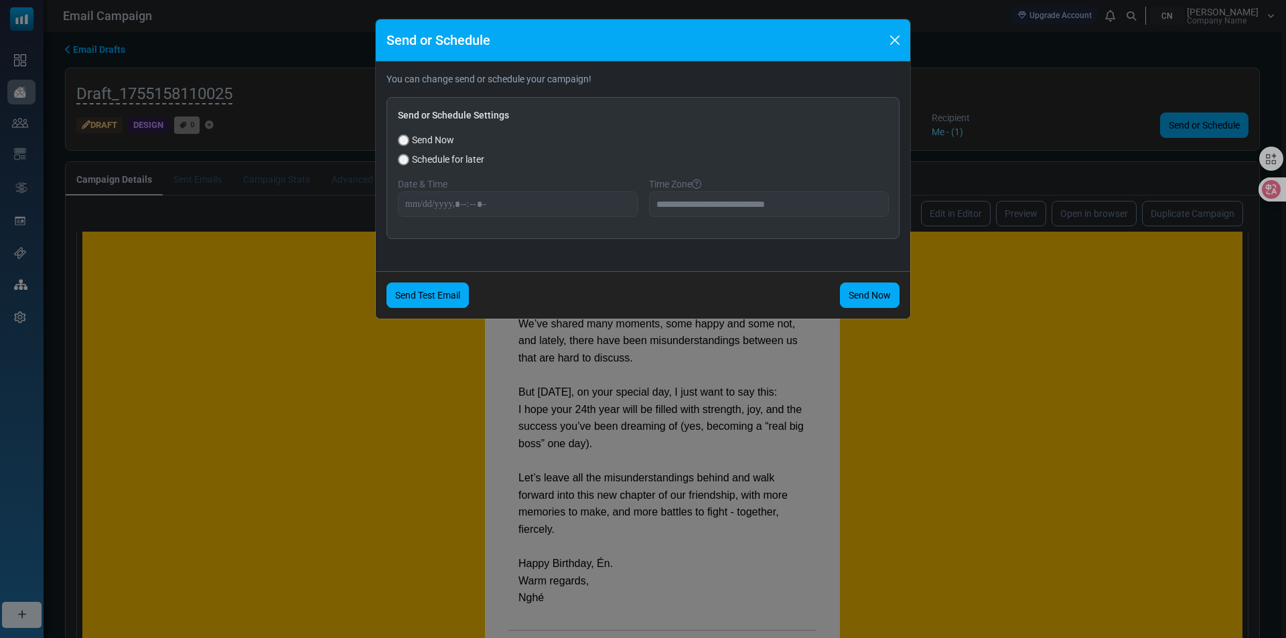
click at [429, 298] on link "Send Test Email" at bounding box center [427, 295] width 82 height 25
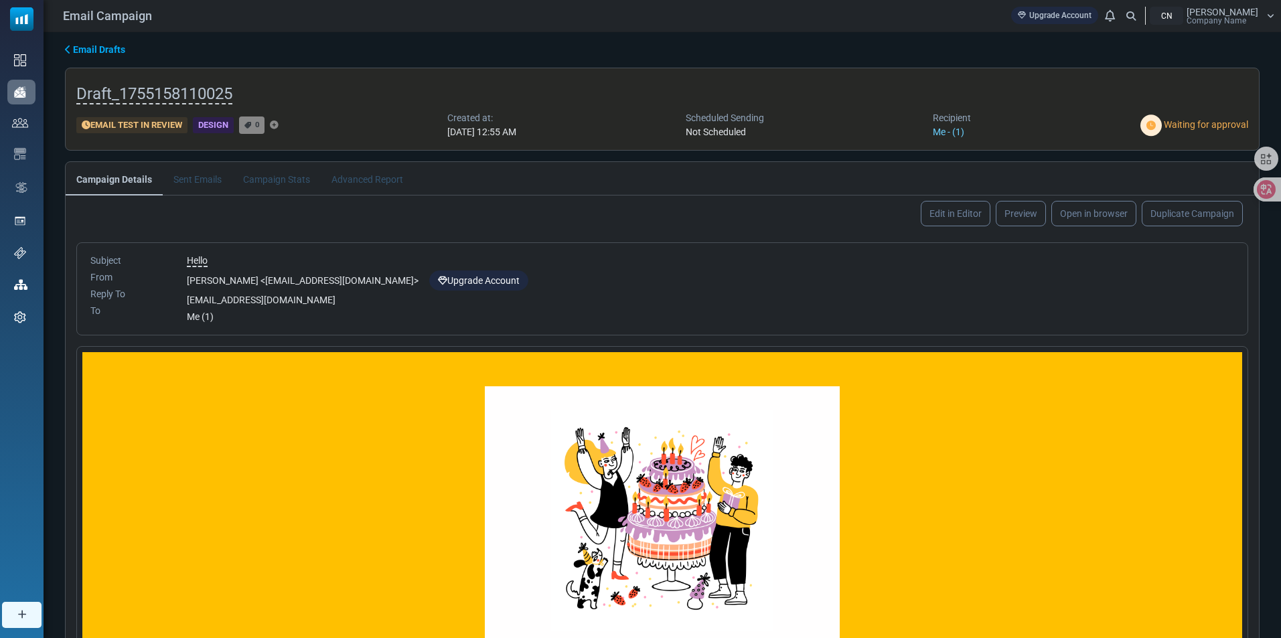
click at [247, 295] on div "caiduyen9@gmail.com" at bounding box center [710, 300] width 1047 height 14
click at [207, 173] on li "Sent Emails" at bounding box center [198, 178] width 70 height 33
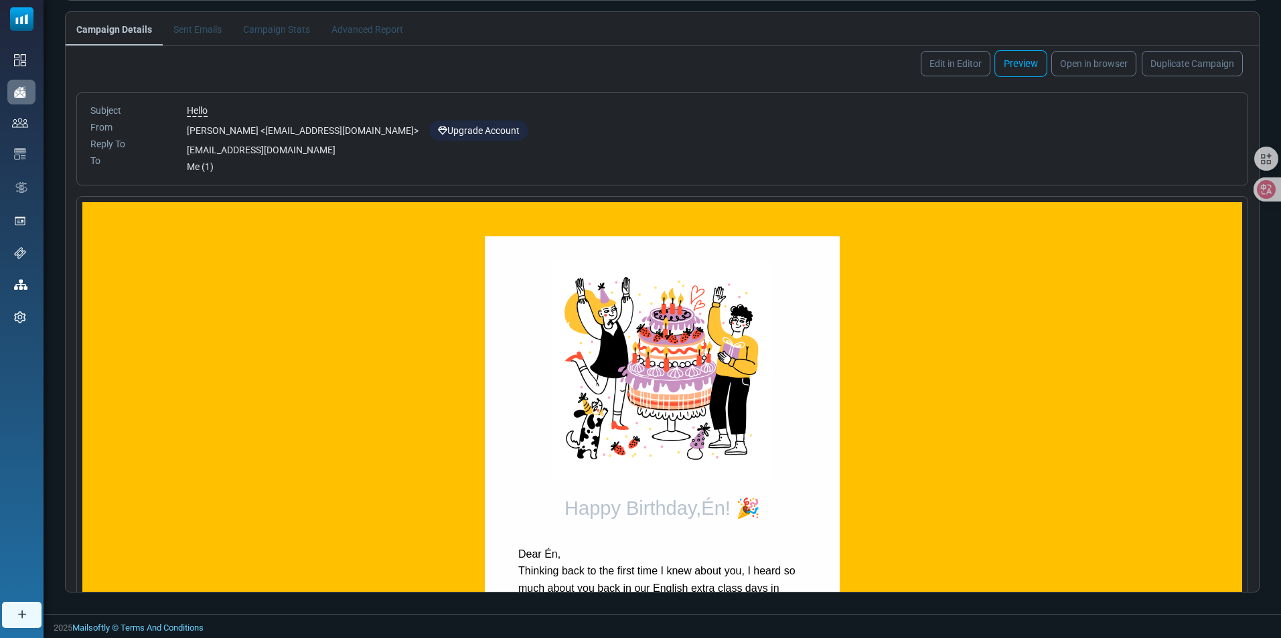
click at [1017, 63] on link "Preview" at bounding box center [1020, 63] width 53 height 27
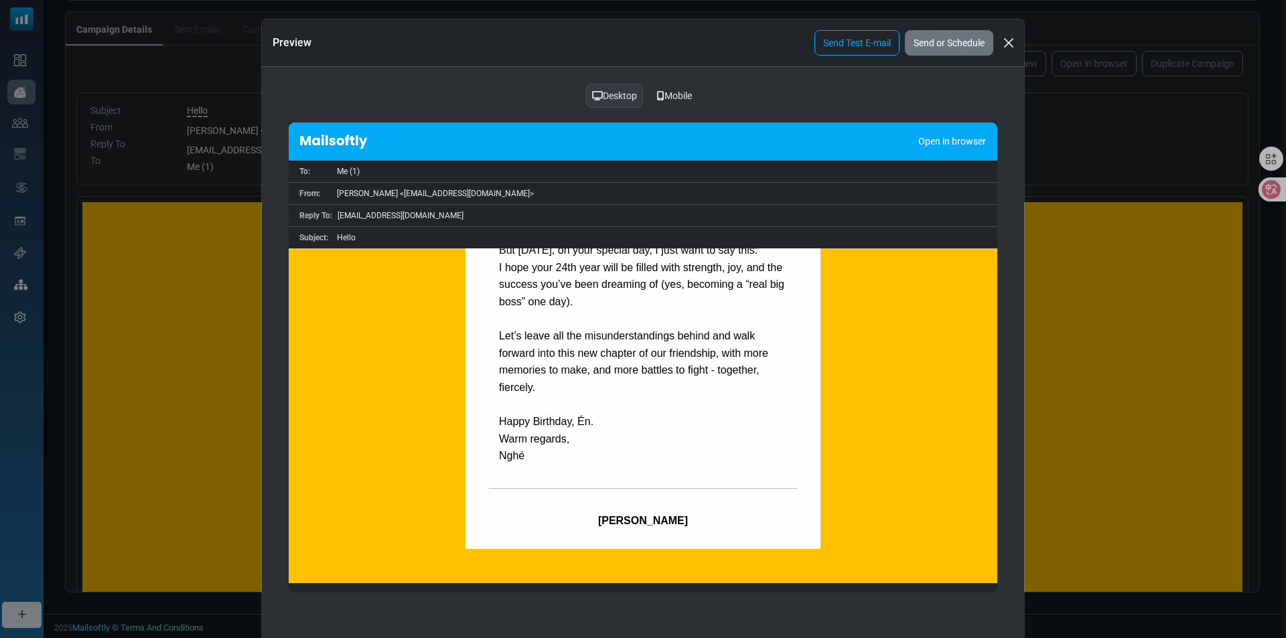
scroll to position [33, 0]
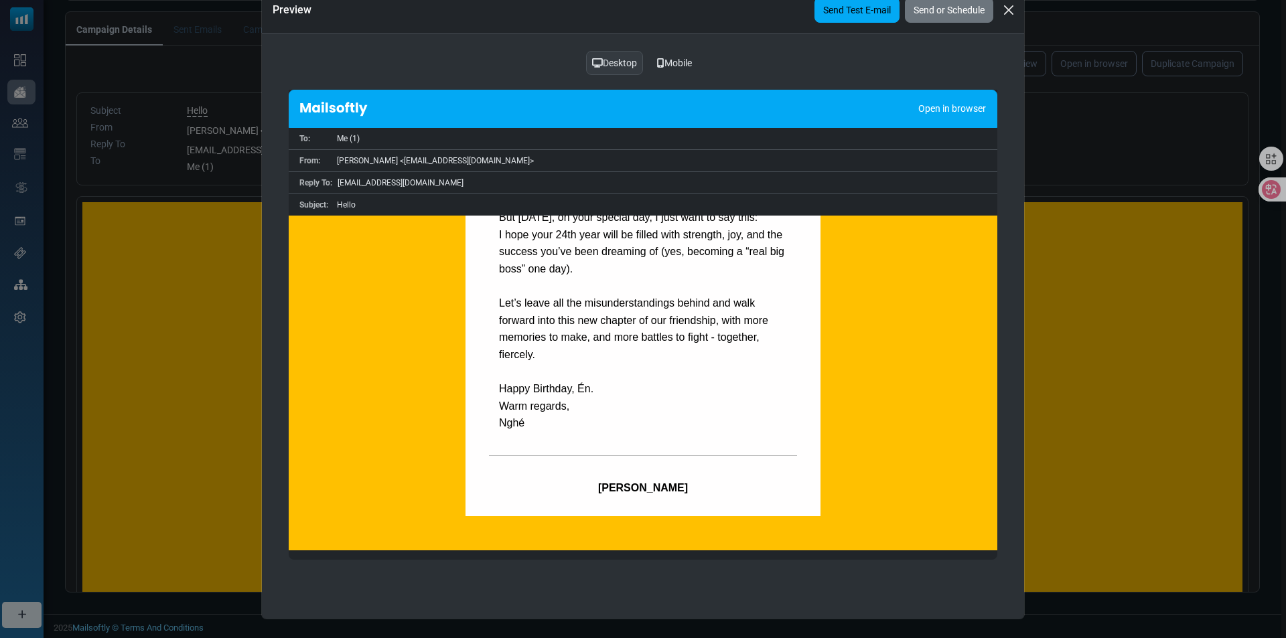
click at [873, 13] on link "Send Test E-mail" at bounding box center [856, 9] width 85 height 25
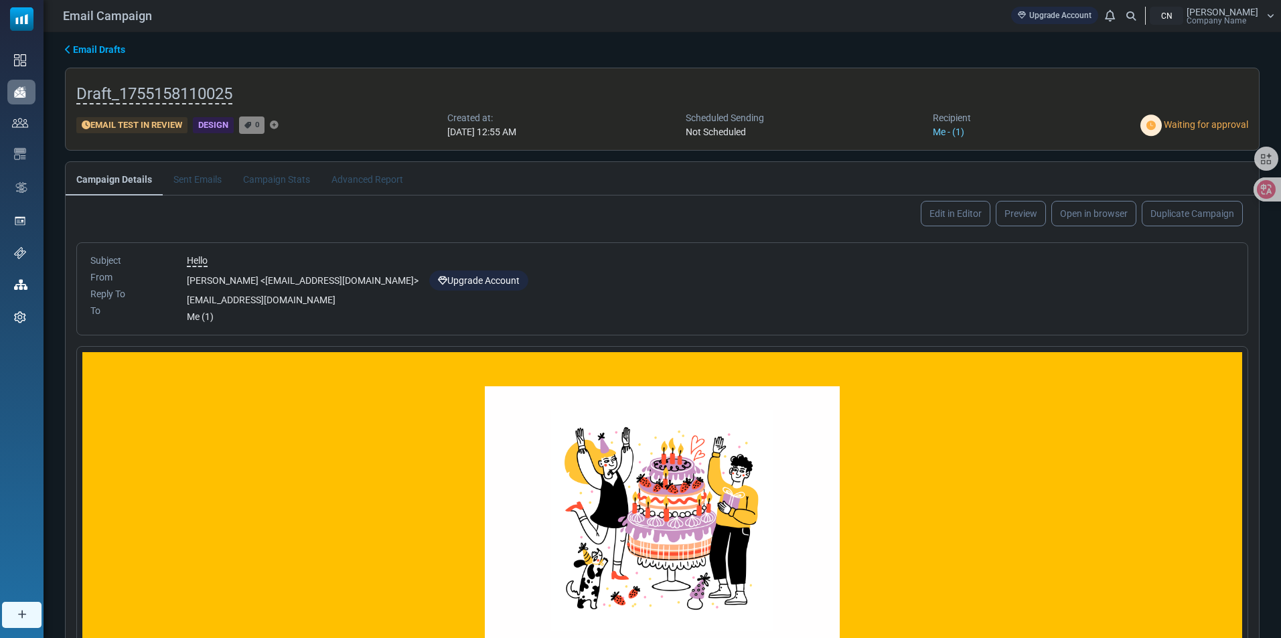
click at [429, 280] on link "Upgrade Account" at bounding box center [478, 281] width 99 height 20
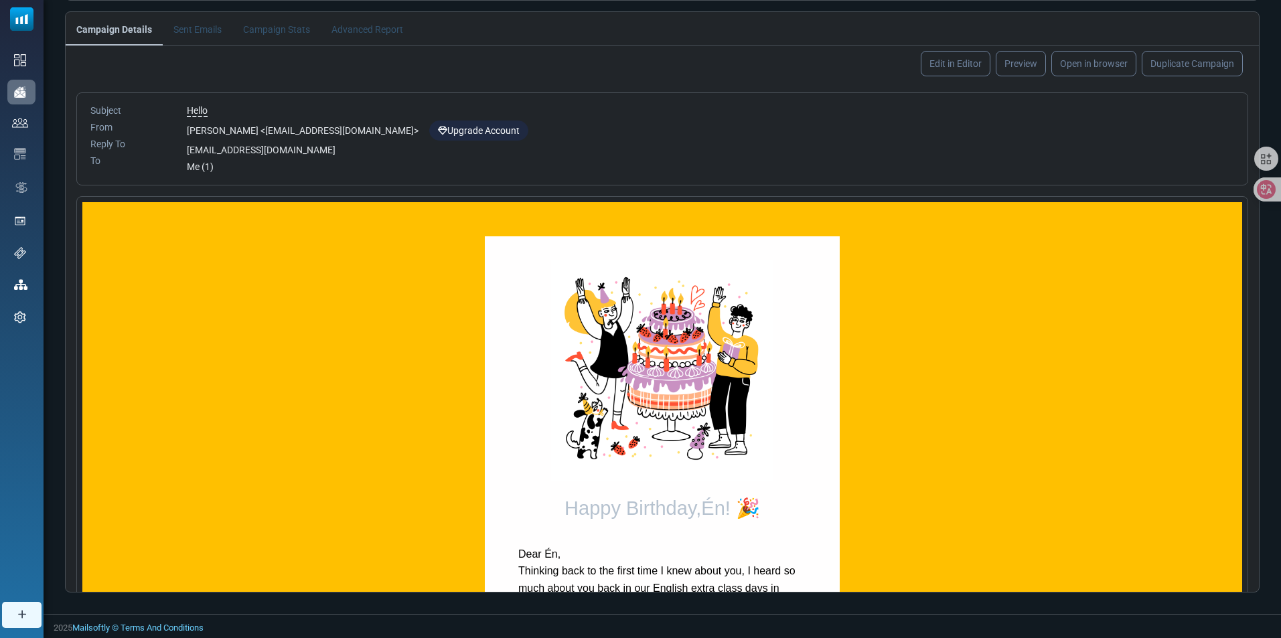
click at [285, 27] on li "Campaign Stats" at bounding box center [276, 28] width 88 height 33
click at [657, 180] on div "Subject From Reply To To Hello [PERSON_NAME] < [EMAIL_ADDRESS][DOMAIN_NAME] > U…" at bounding box center [662, 138] width 1172 height 93
click at [667, 359] on img at bounding box center [662, 371] width 222 height 222
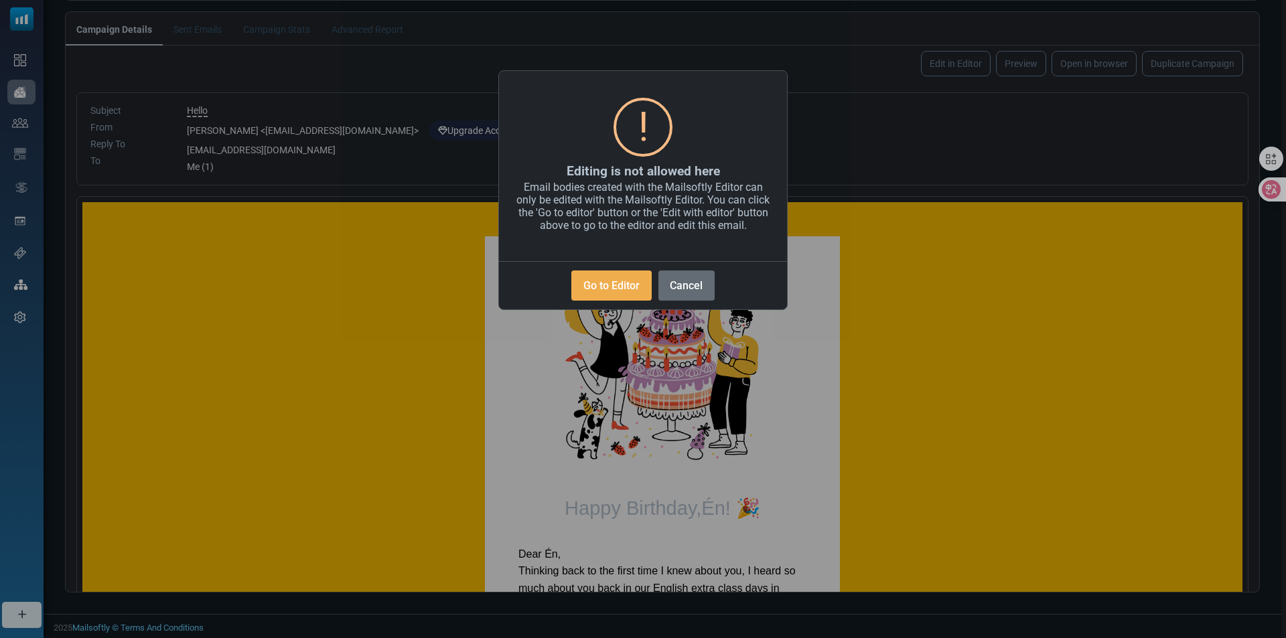
click at [665, 290] on button "Cancel" at bounding box center [686, 286] width 56 height 30
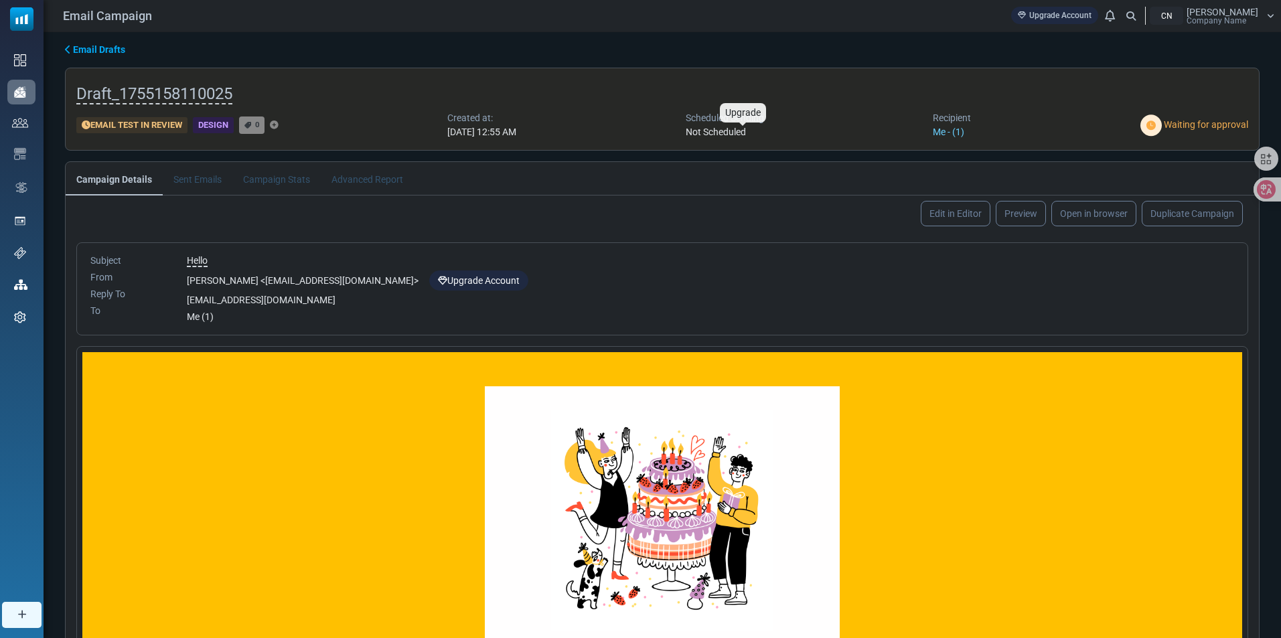
click at [746, 132] on span "Not Scheduled" at bounding box center [716, 132] width 60 height 11
click at [216, 118] on div "Design" at bounding box center [213, 125] width 41 height 17
click at [269, 116] on div "Email Test in Review Design 0" at bounding box center [177, 125] width 202 height 28
click at [73, 48] on span "Email Drafts" at bounding box center [99, 49] width 52 height 11
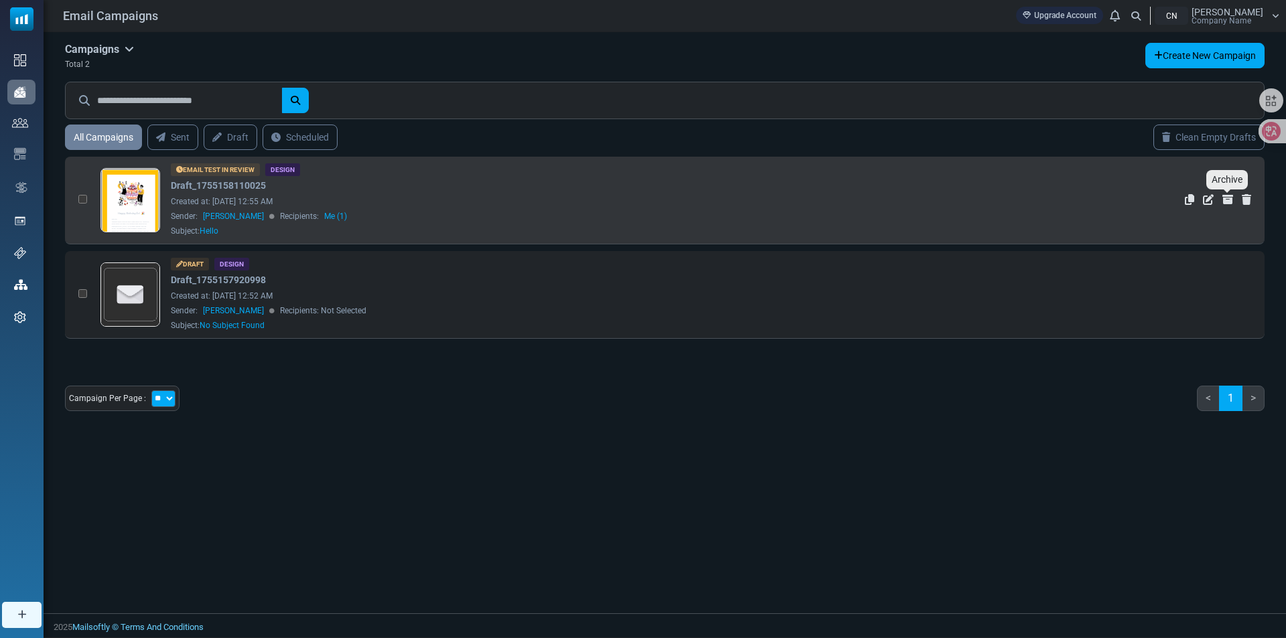
click at [1229, 197] on icon "Archive" at bounding box center [1227, 199] width 11 height 11
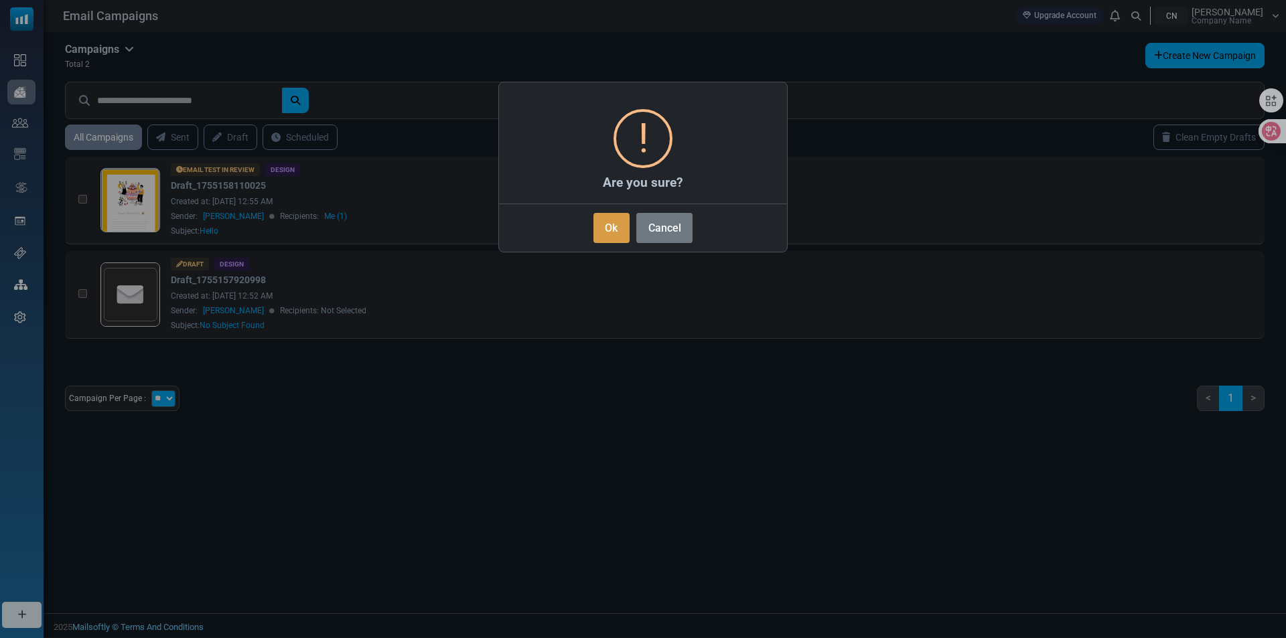
click at [611, 233] on button "Ok" at bounding box center [611, 228] width 36 height 30
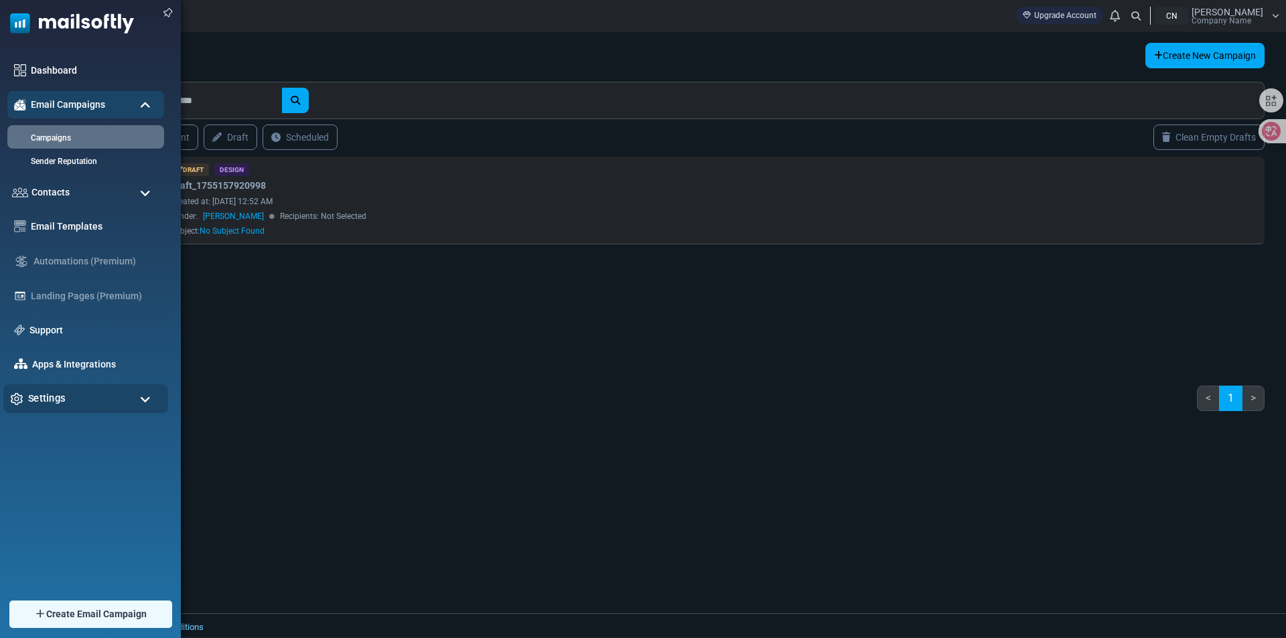
click at [121, 400] on div "Settings" at bounding box center [85, 398] width 165 height 29
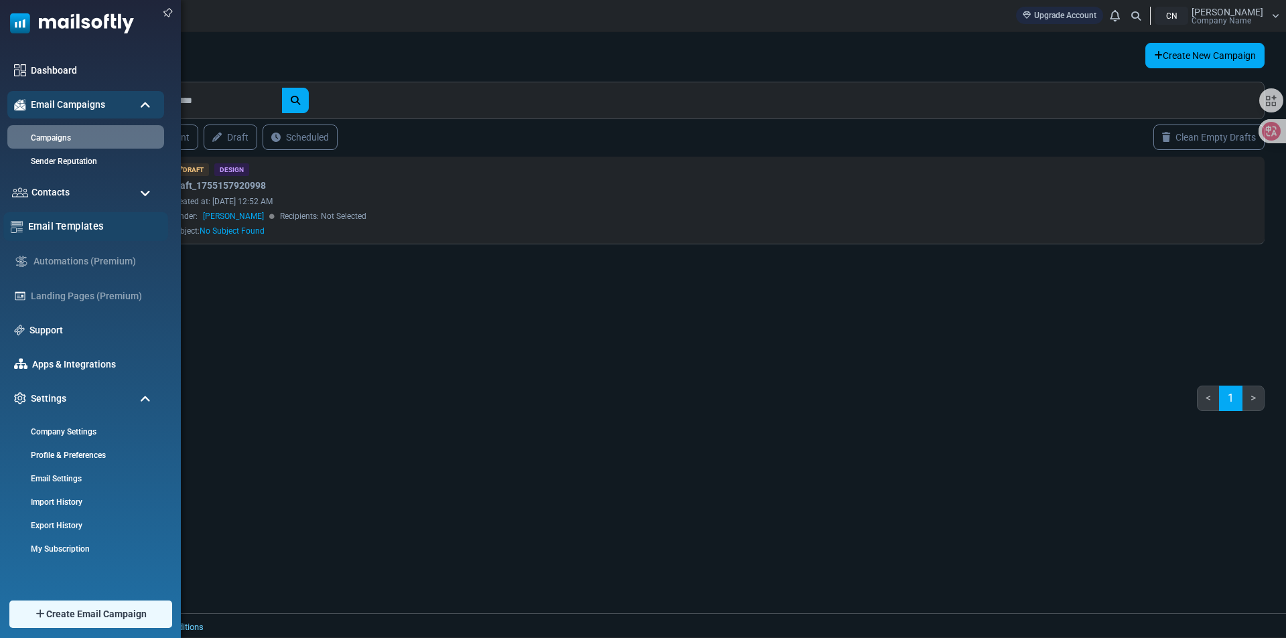
click at [104, 230] on link "Email Templates" at bounding box center [94, 226] width 133 height 15
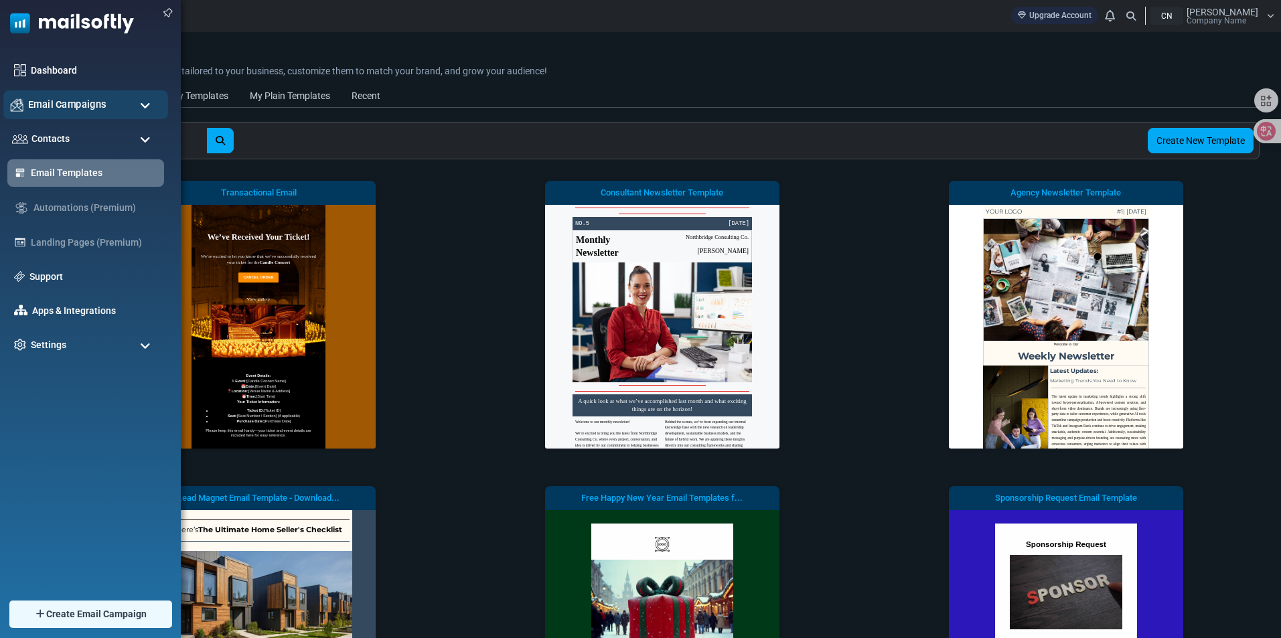
click at [103, 109] on span "Email Campaigns" at bounding box center [67, 104] width 78 height 15
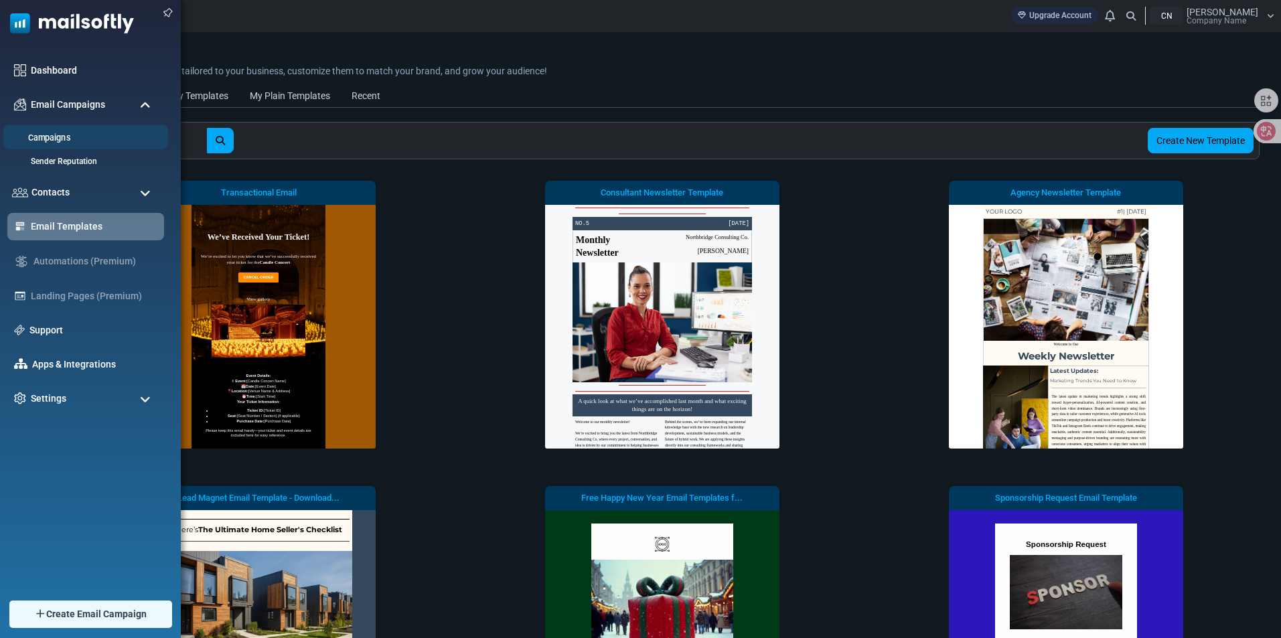
click at [75, 135] on link "Campaigns" at bounding box center [83, 138] width 161 height 13
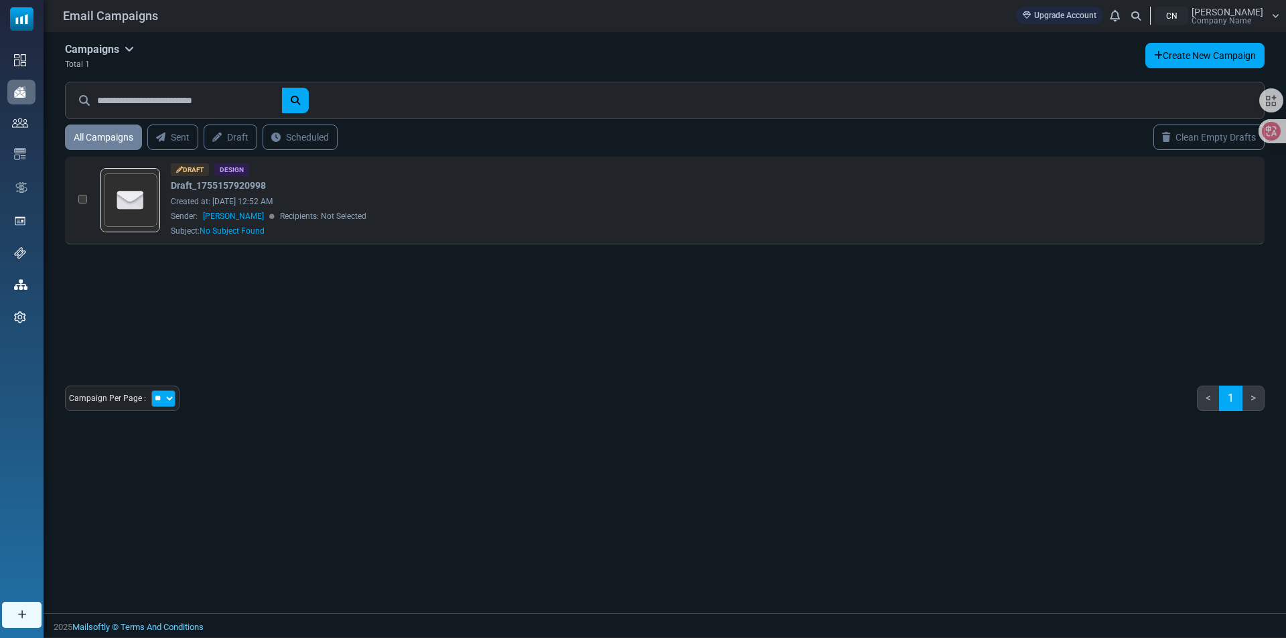
click at [165, 398] on select "** ** **" at bounding box center [163, 398] width 24 height 17
click at [183, 141] on link "Sent" at bounding box center [173, 137] width 54 height 27
click at [119, 137] on link "All Campaigns" at bounding box center [103, 137] width 81 height 27
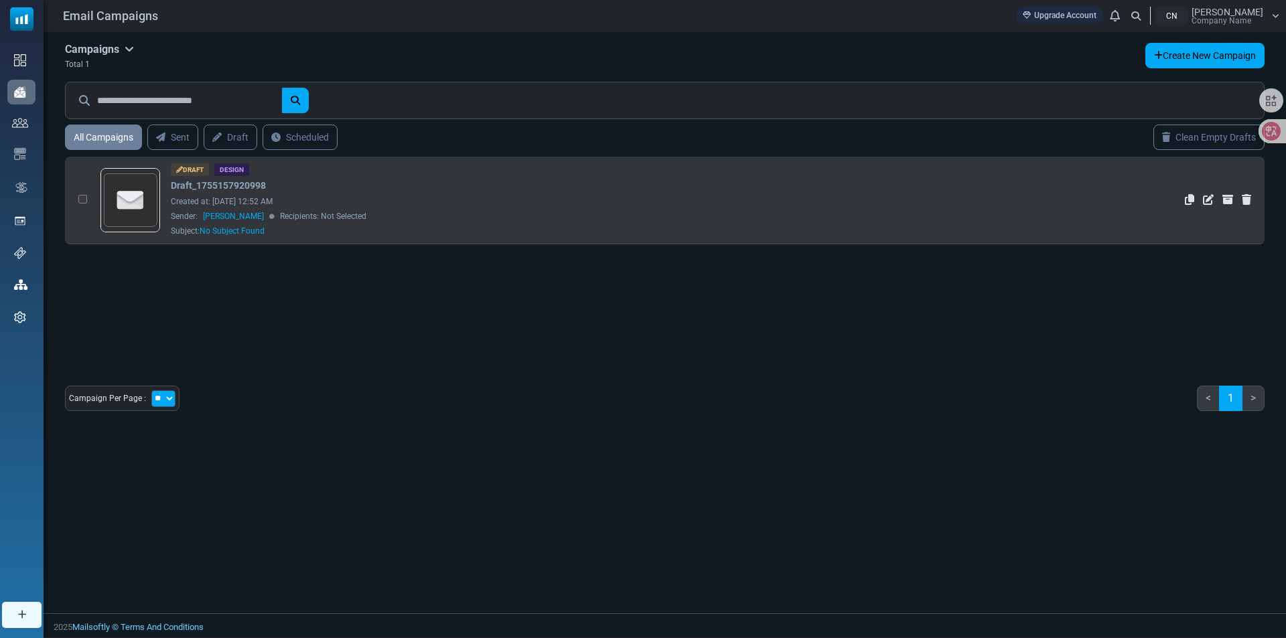
click at [178, 169] on icon at bounding box center [179, 169] width 7 height 7
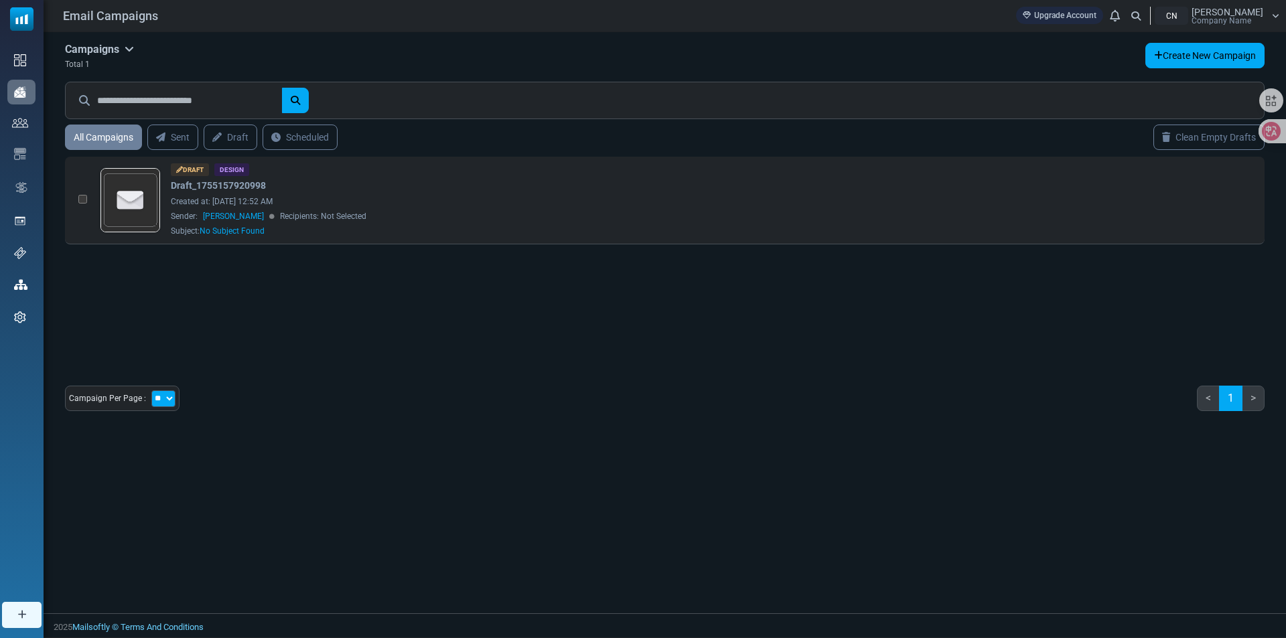
click at [1246, 21] on span "Company Name" at bounding box center [1221, 21] width 60 height 8
click at [1222, 50] on link "Profile & Preferences" at bounding box center [1211, 47] width 119 height 24
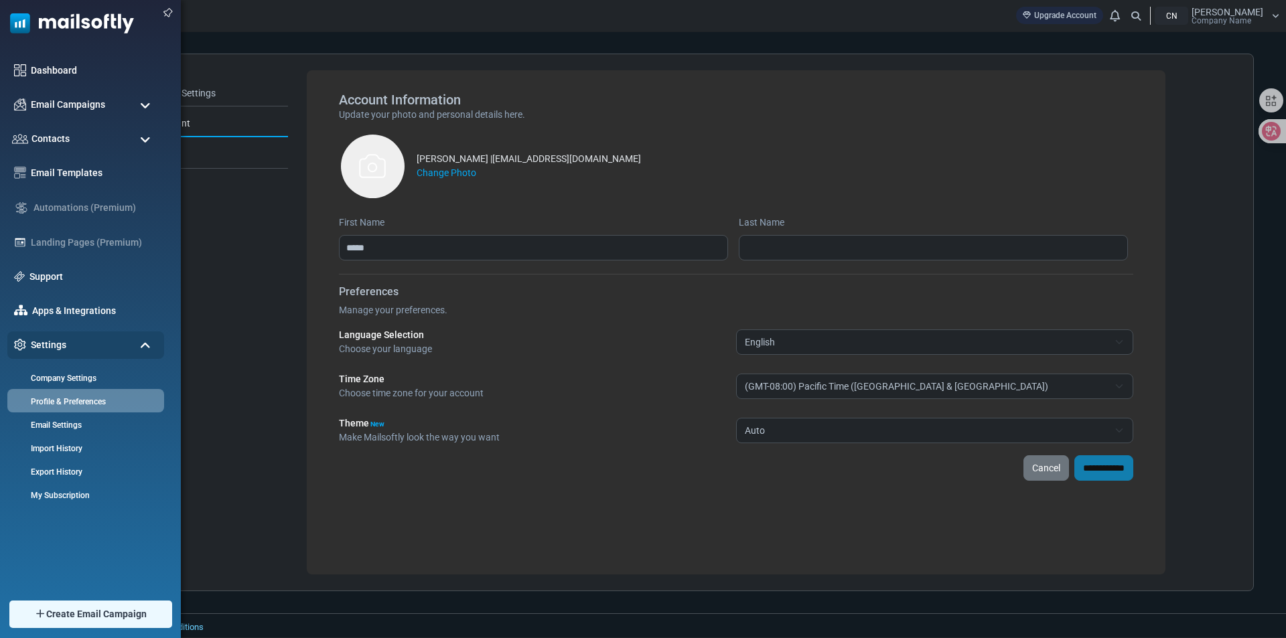
click at [144, 137] on span at bounding box center [145, 140] width 11 height 12
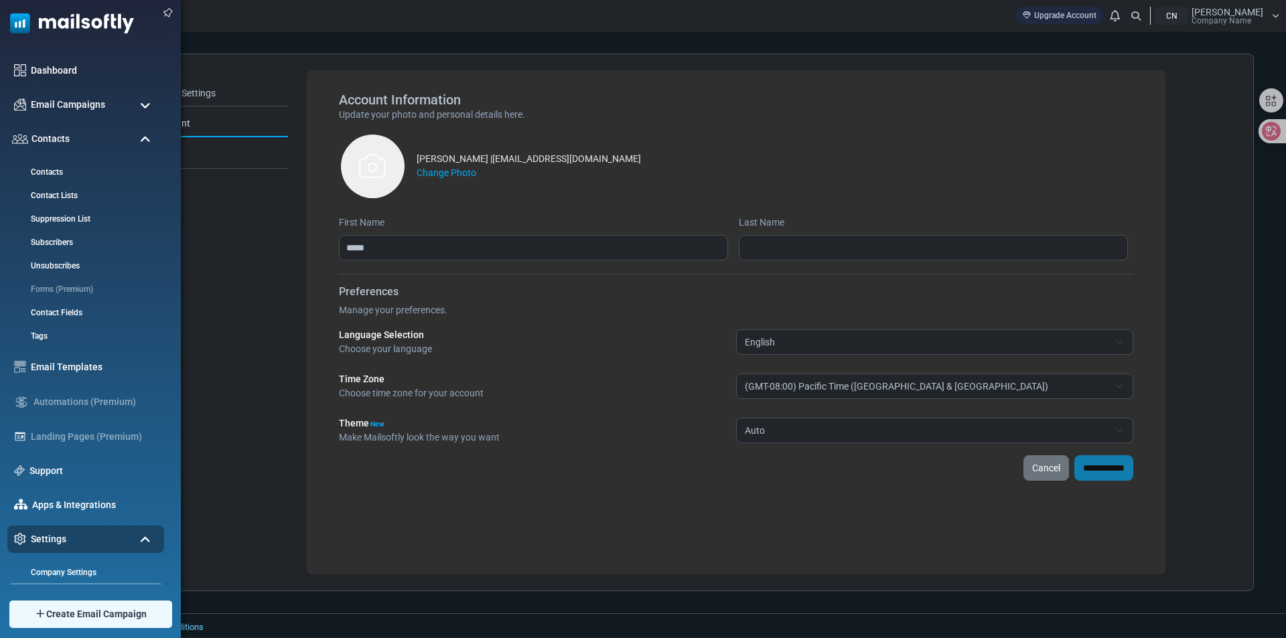
click at [143, 101] on span at bounding box center [145, 106] width 11 height 12
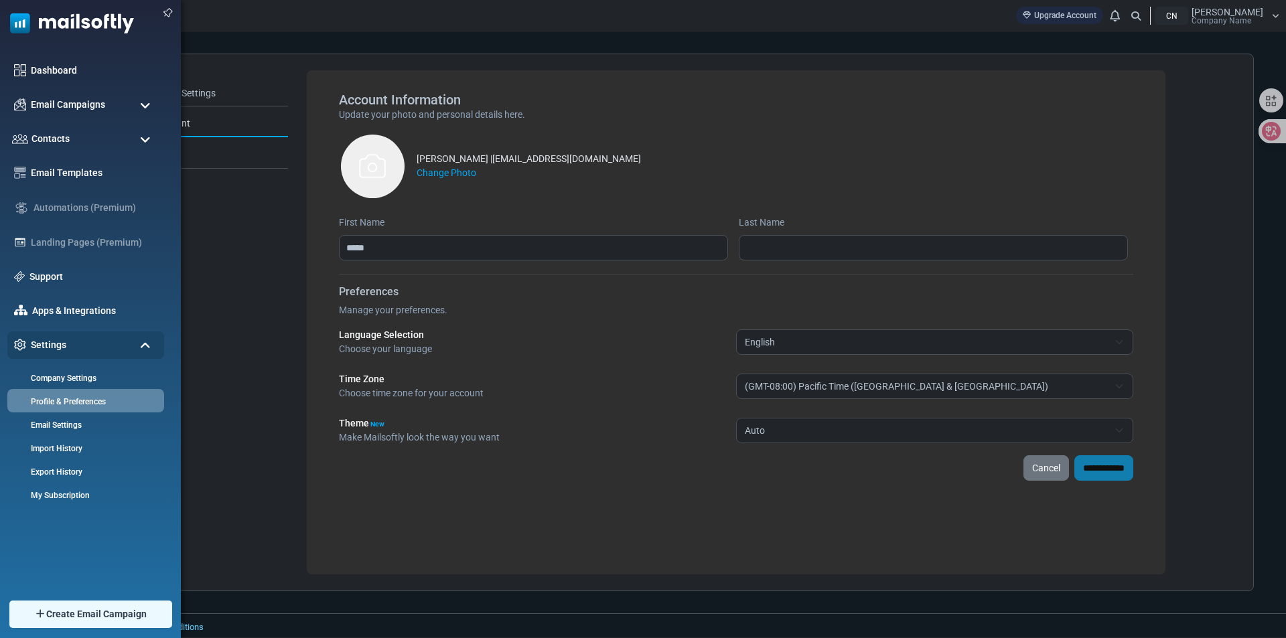
click at [140, 138] on span at bounding box center [145, 140] width 11 height 12
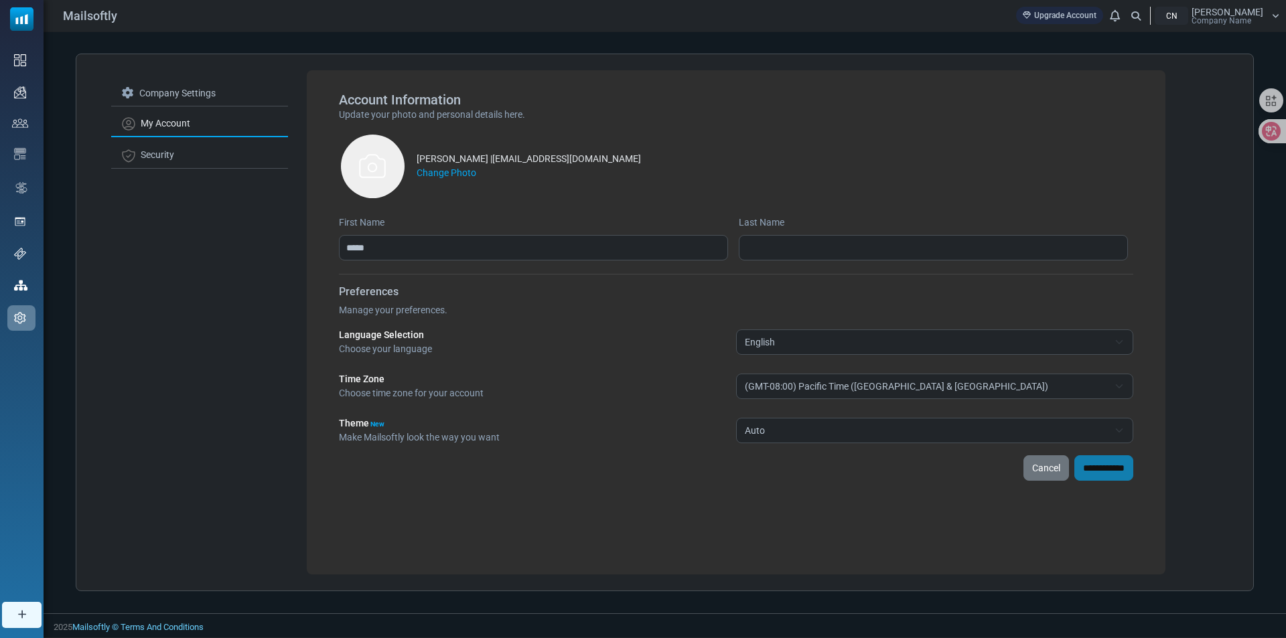
click at [1274, 17] on icon at bounding box center [1275, 16] width 7 height 8
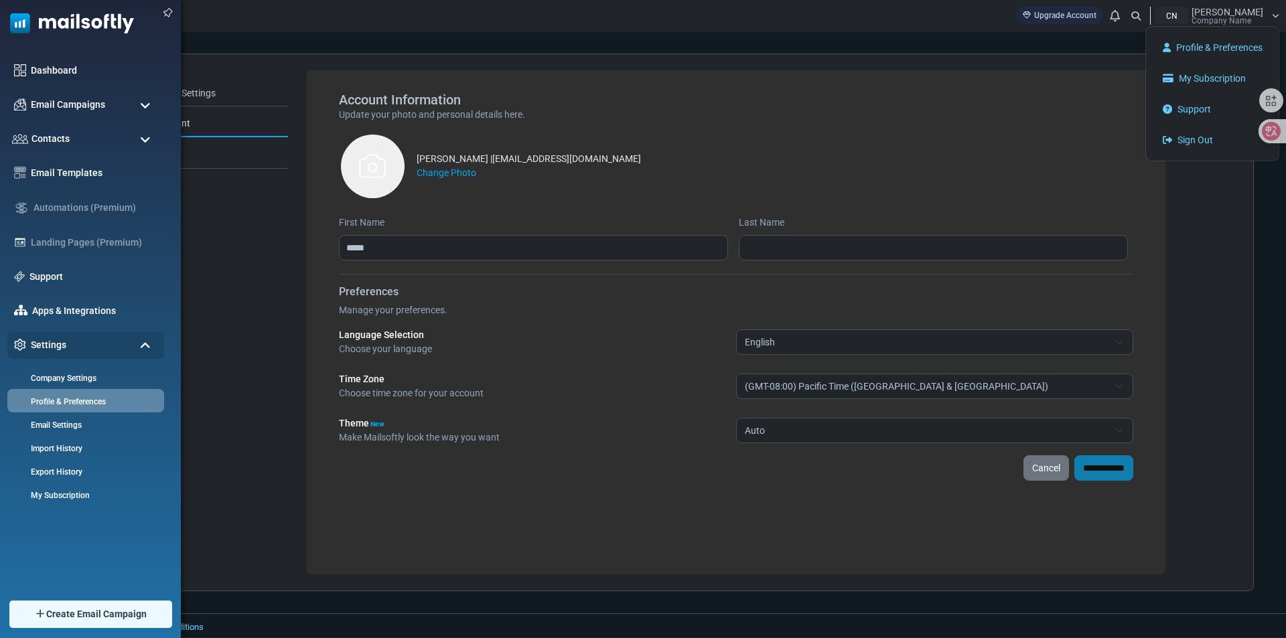
click at [60, 19] on img at bounding box center [67, 20] width 134 height 40
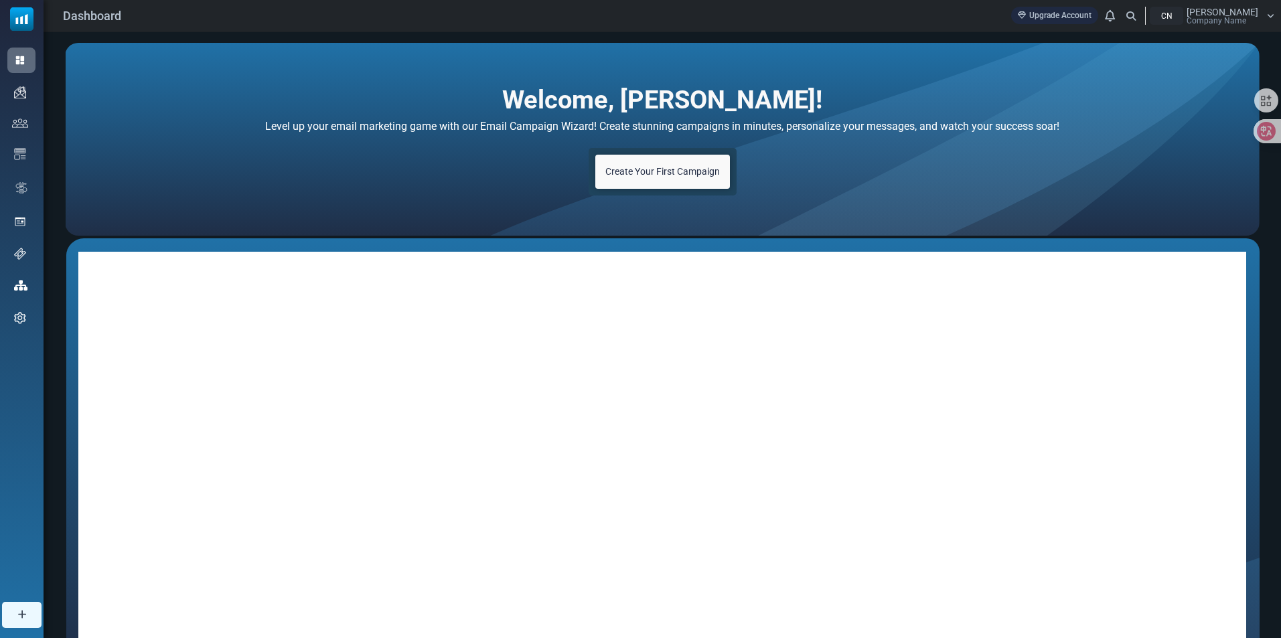
click at [112, 11] on span "Dashboard" at bounding box center [92, 16] width 58 height 18
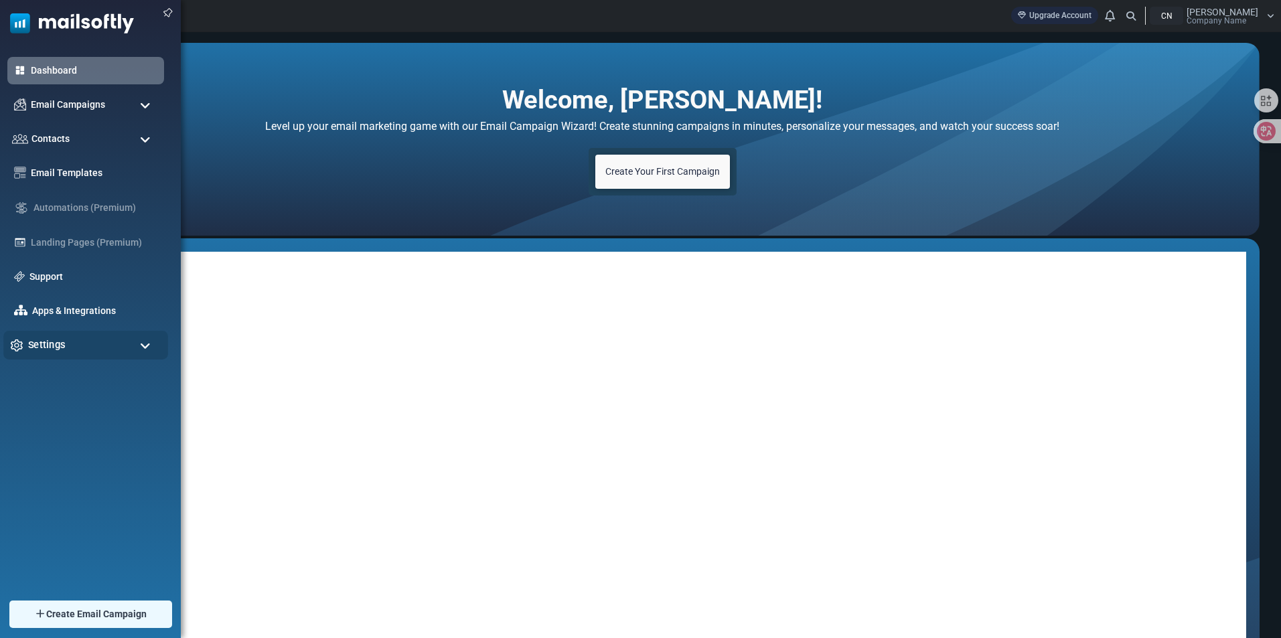
click at [121, 338] on div "Settings" at bounding box center [85, 345] width 165 height 29
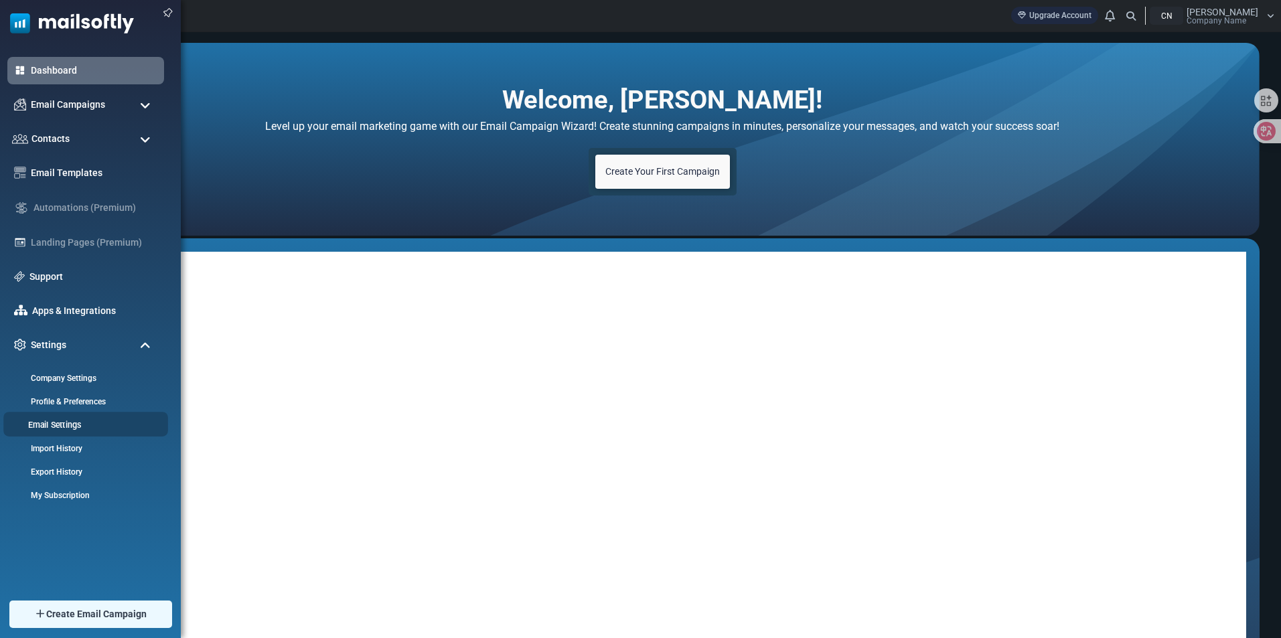
click at [99, 421] on link "Email Settings" at bounding box center [83, 425] width 161 height 13
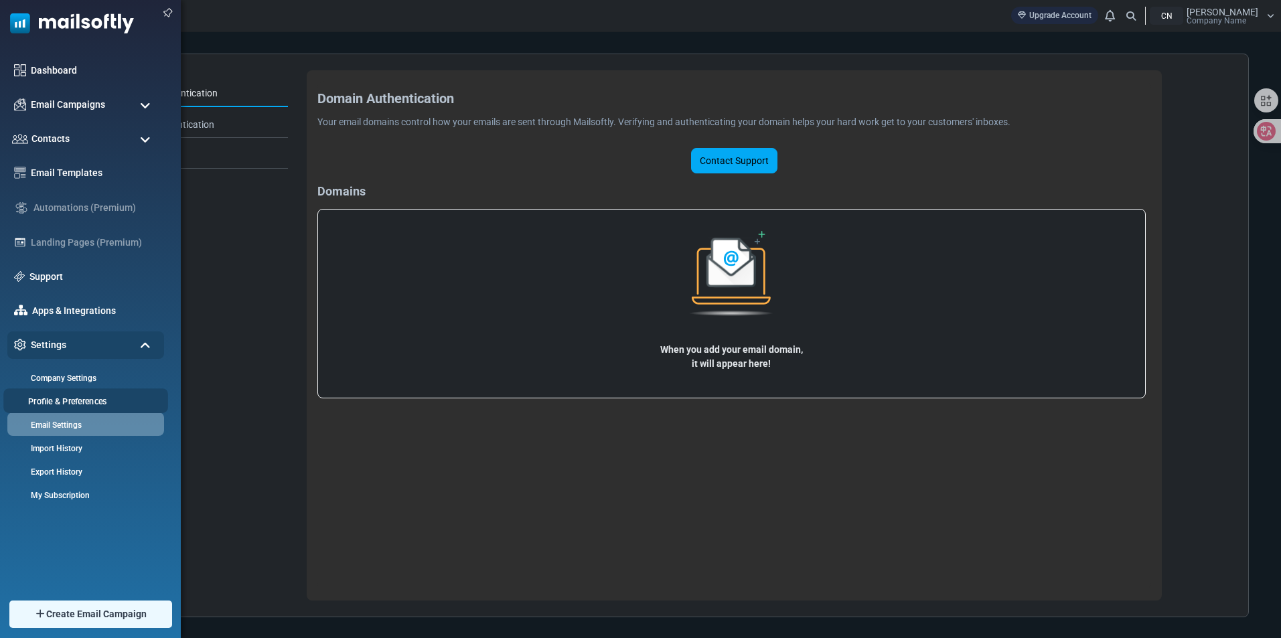
click at [62, 403] on link "Profile & Preferences" at bounding box center [83, 401] width 161 height 13
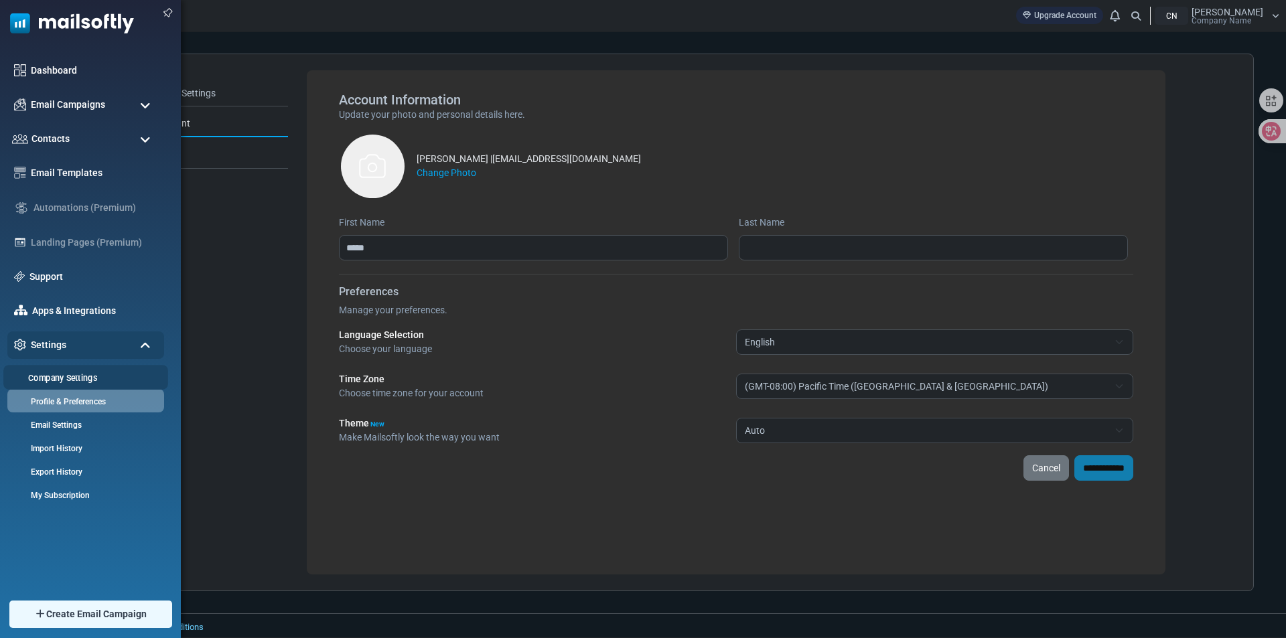
click at [73, 379] on link "Company Settings" at bounding box center [83, 378] width 161 height 13
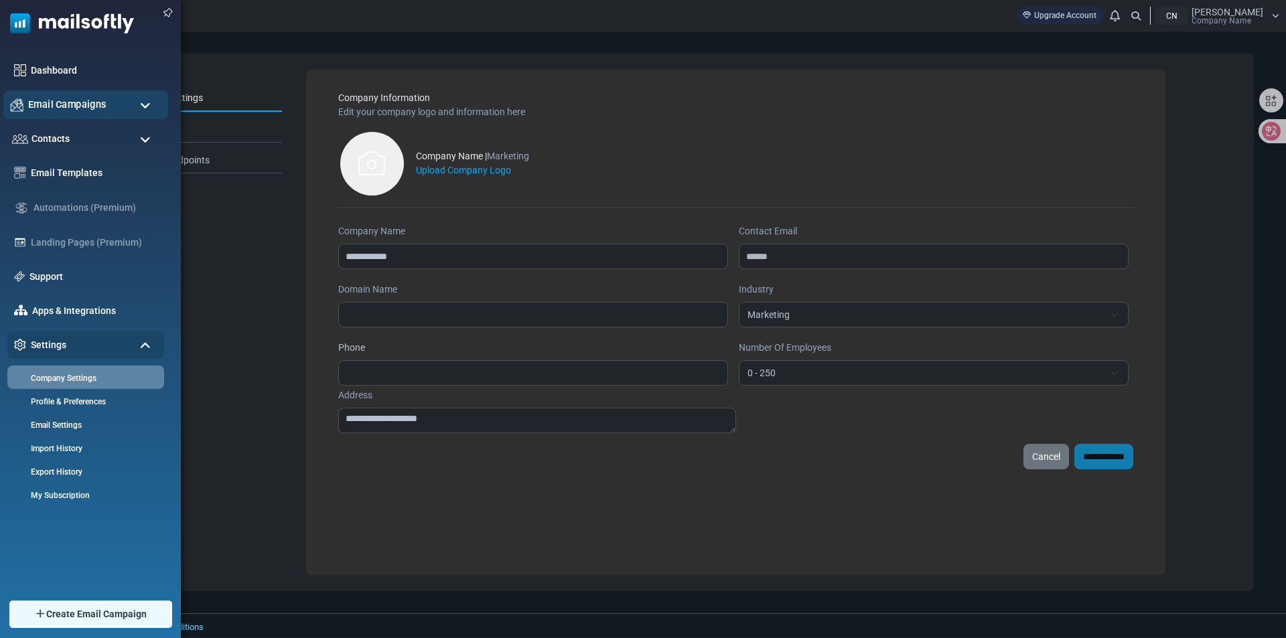
click at [62, 110] on span "Email Campaigns" at bounding box center [67, 104] width 78 height 15
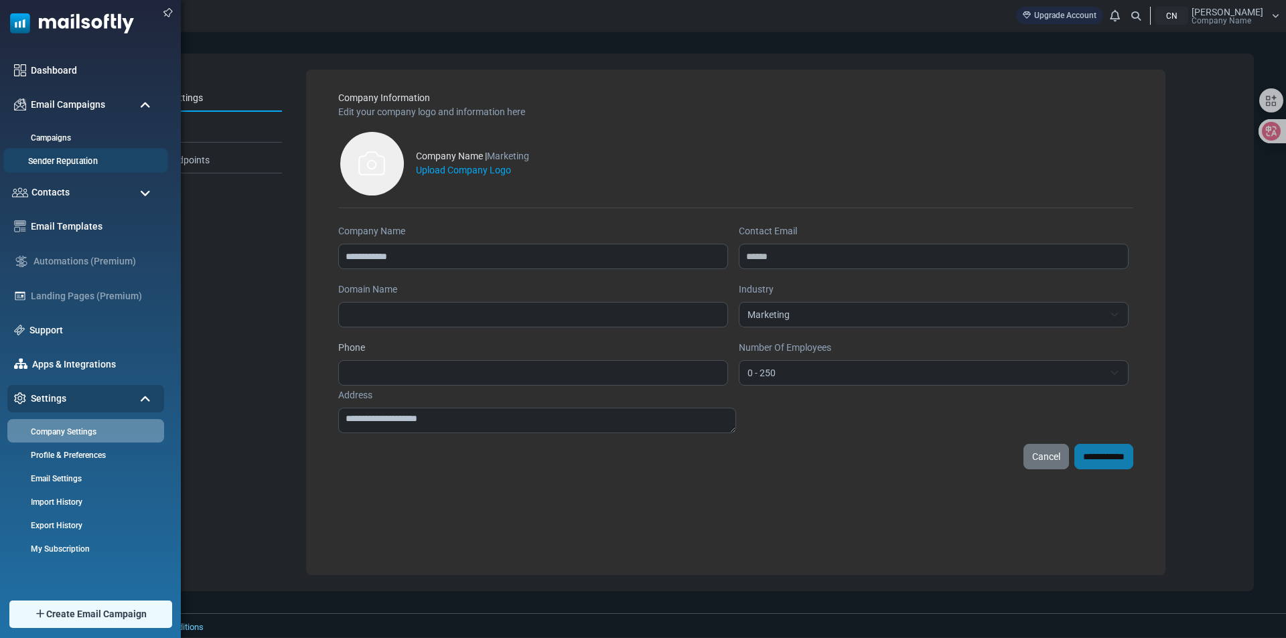
click at [80, 161] on link "Sender Reputation" at bounding box center [83, 161] width 161 height 13
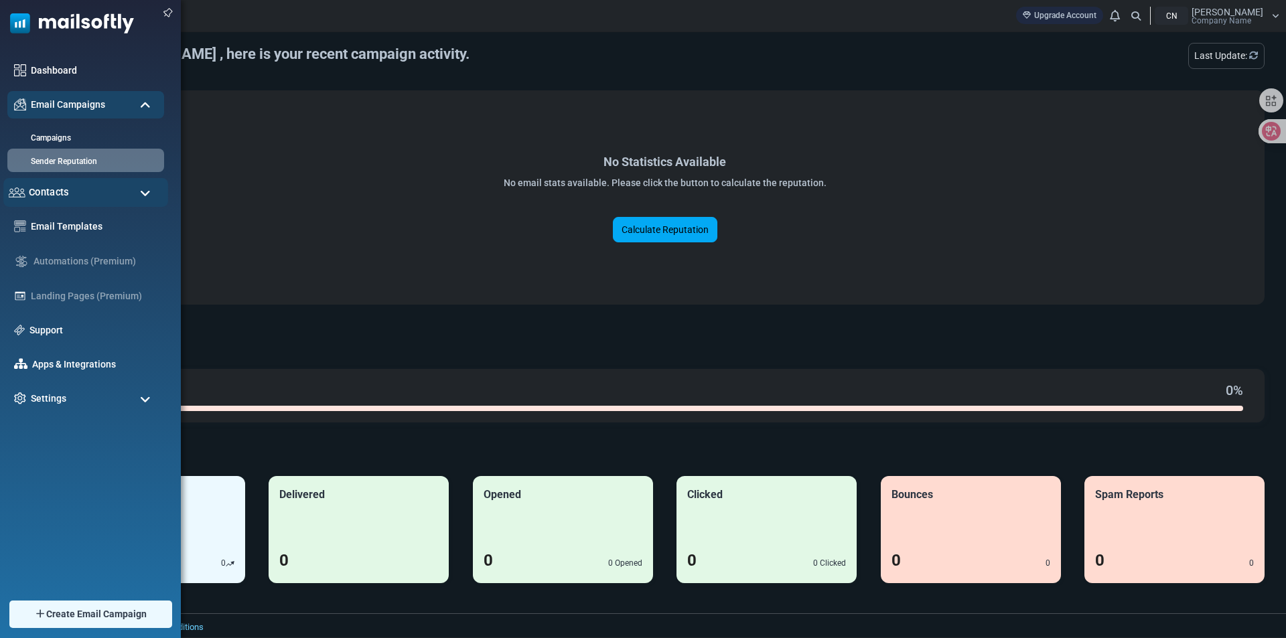
click at [137, 190] on div "Contacts" at bounding box center [85, 192] width 165 height 29
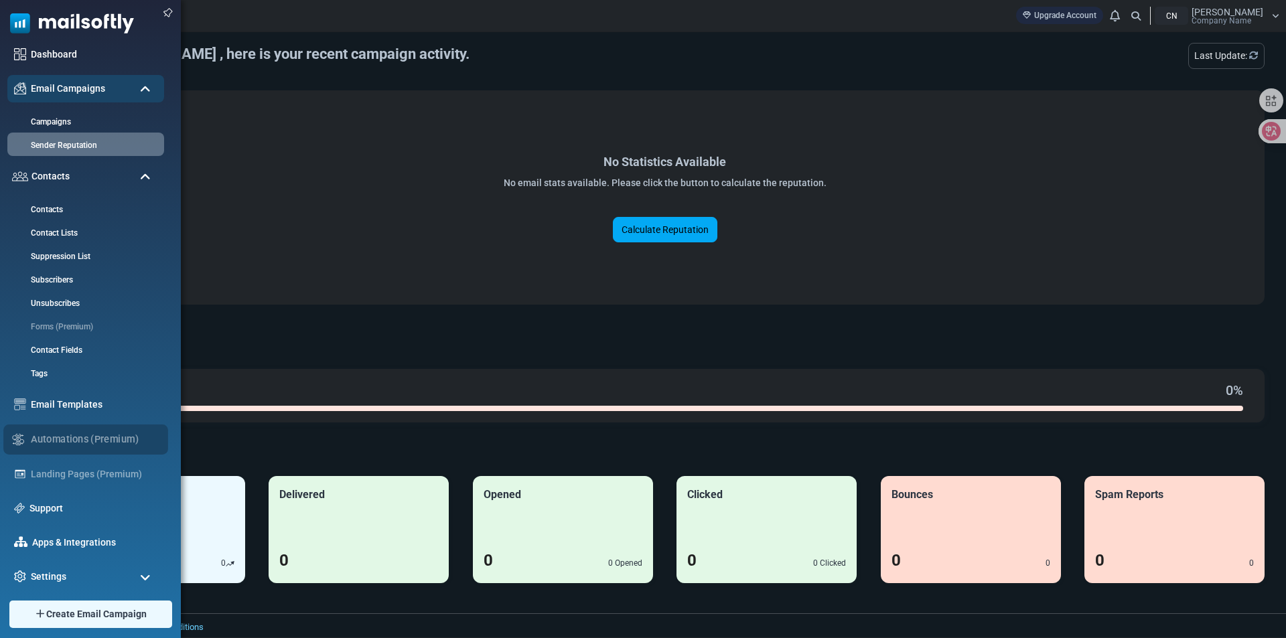
scroll to position [22, 0]
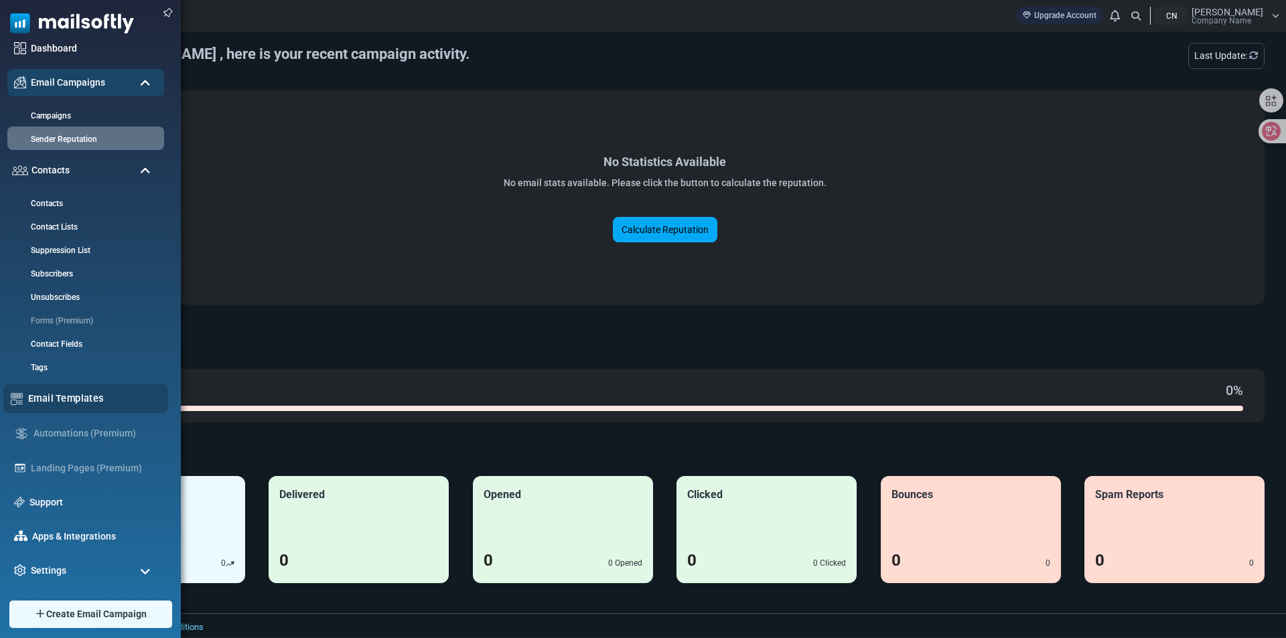
click at [78, 392] on link "Email Templates" at bounding box center [94, 398] width 133 height 15
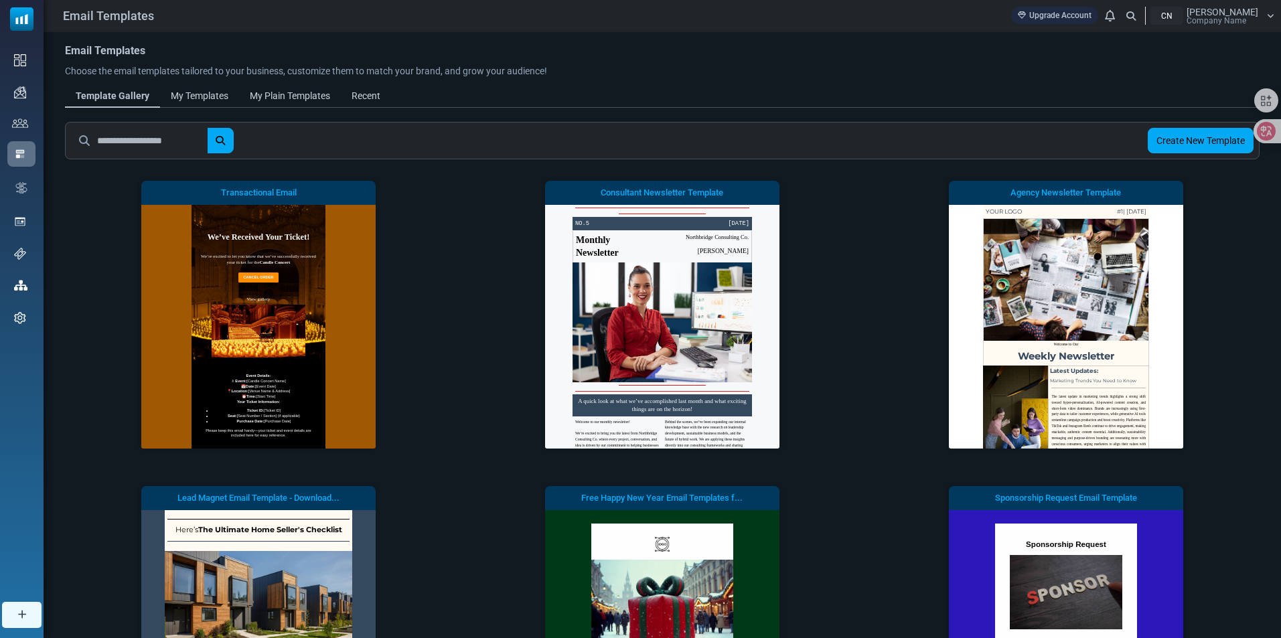
click at [145, 133] on input "text" at bounding box center [152, 140] width 110 height 25
type input "**********"
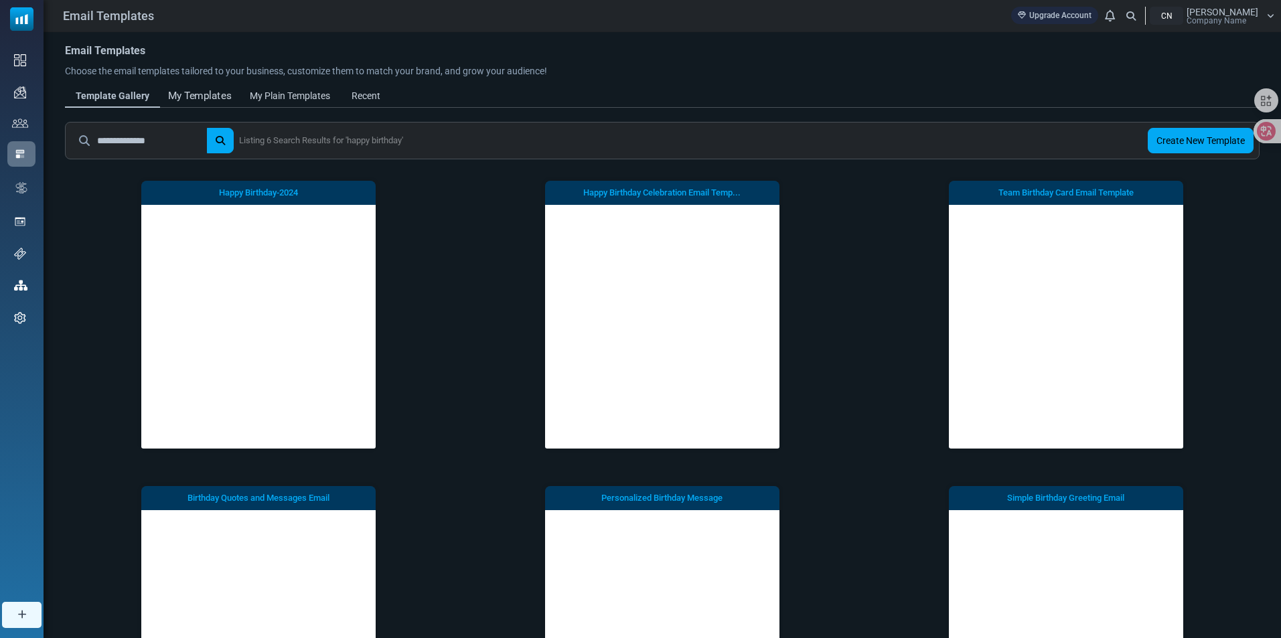
click at [202, 92] on div "My Templates" at bounding box center [200, 95] width 64 height 15
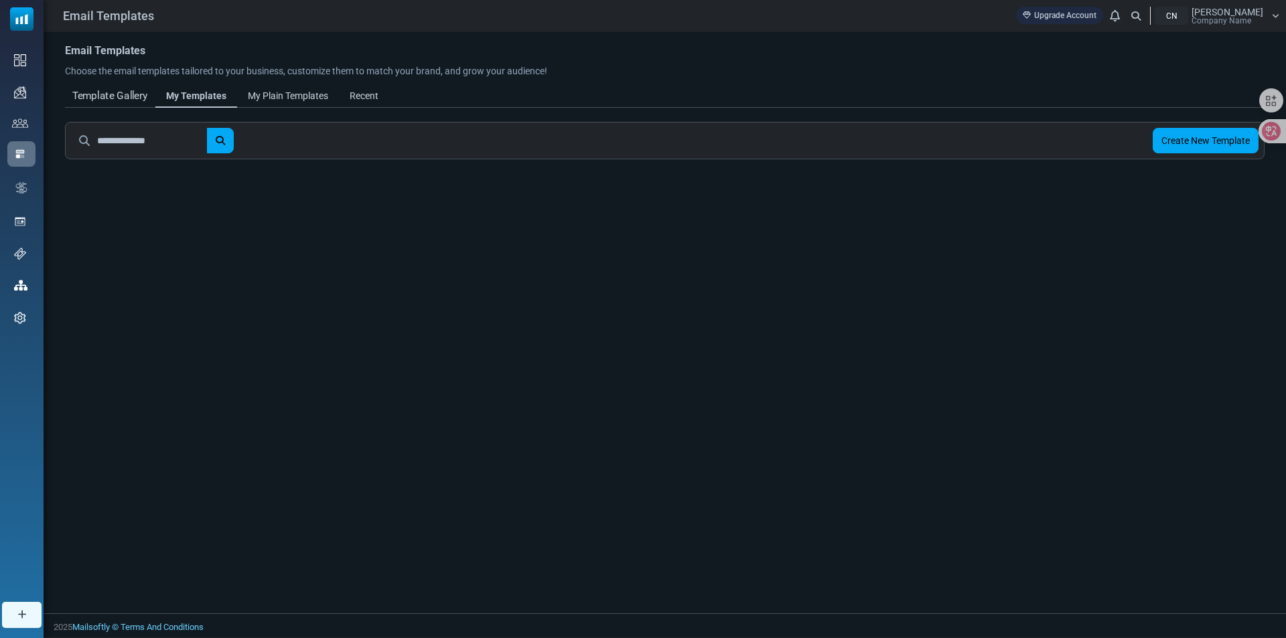
click at [121, 92] on div "Template Gallery" at bounding box center [110, 95] width 76 height 15
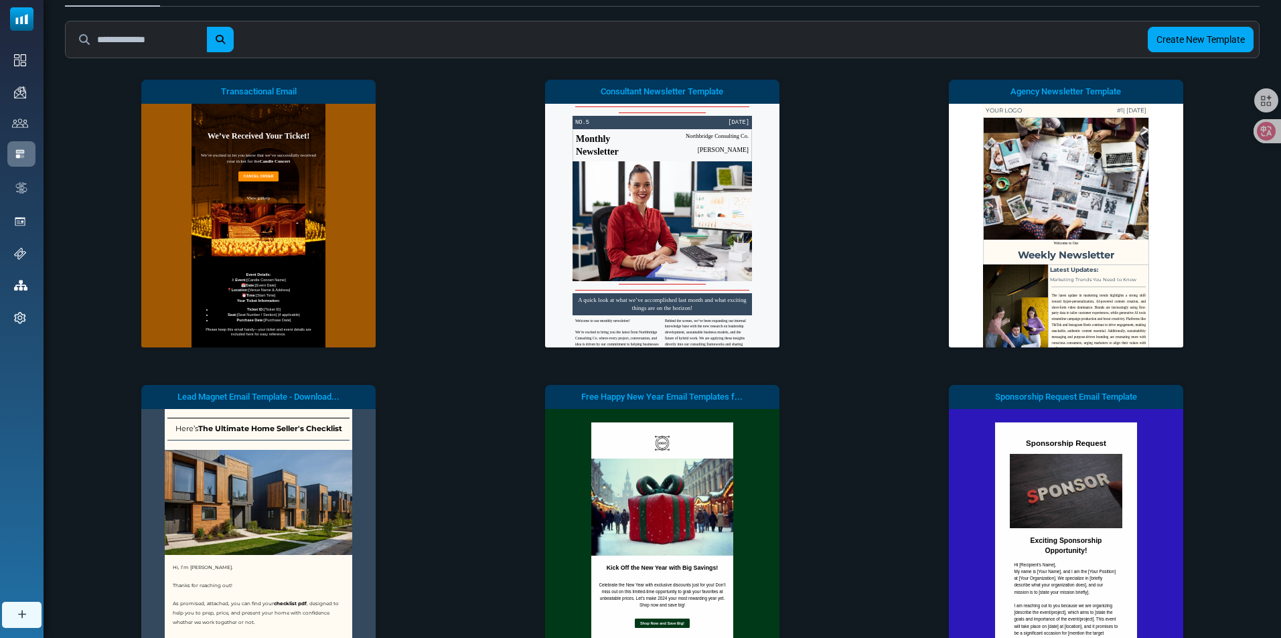
scroll to position [230, 0]
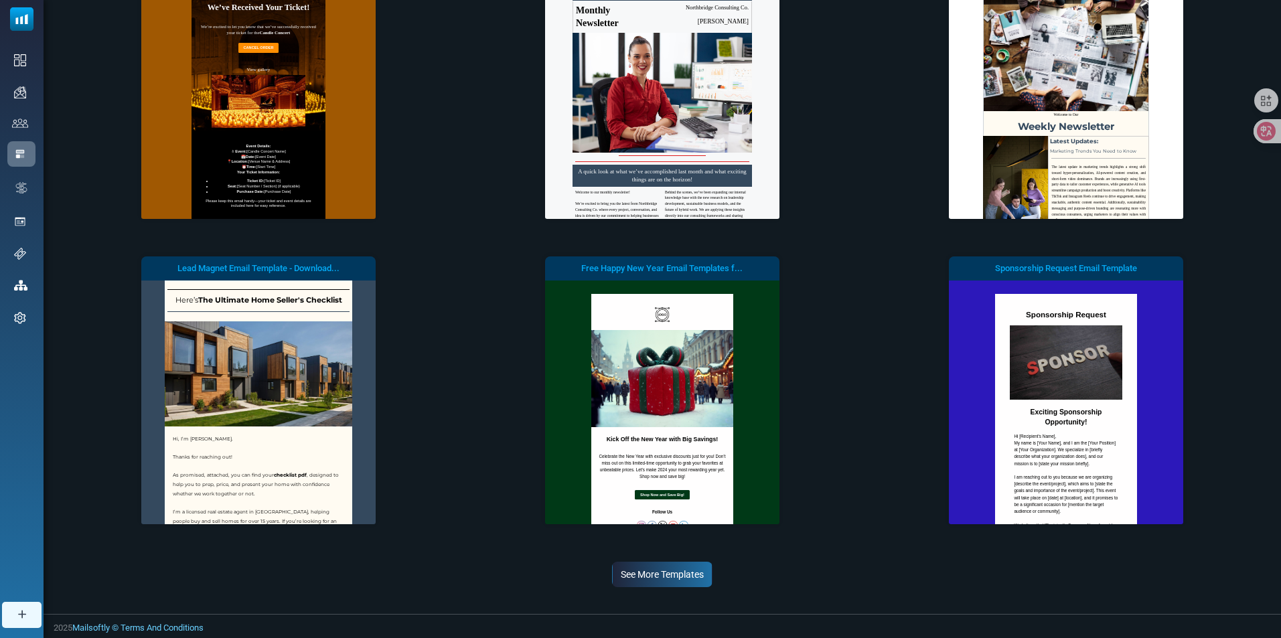
click at [679, 582] on link "See More Templates" at bounding box center [662, 574] width 100 height 25
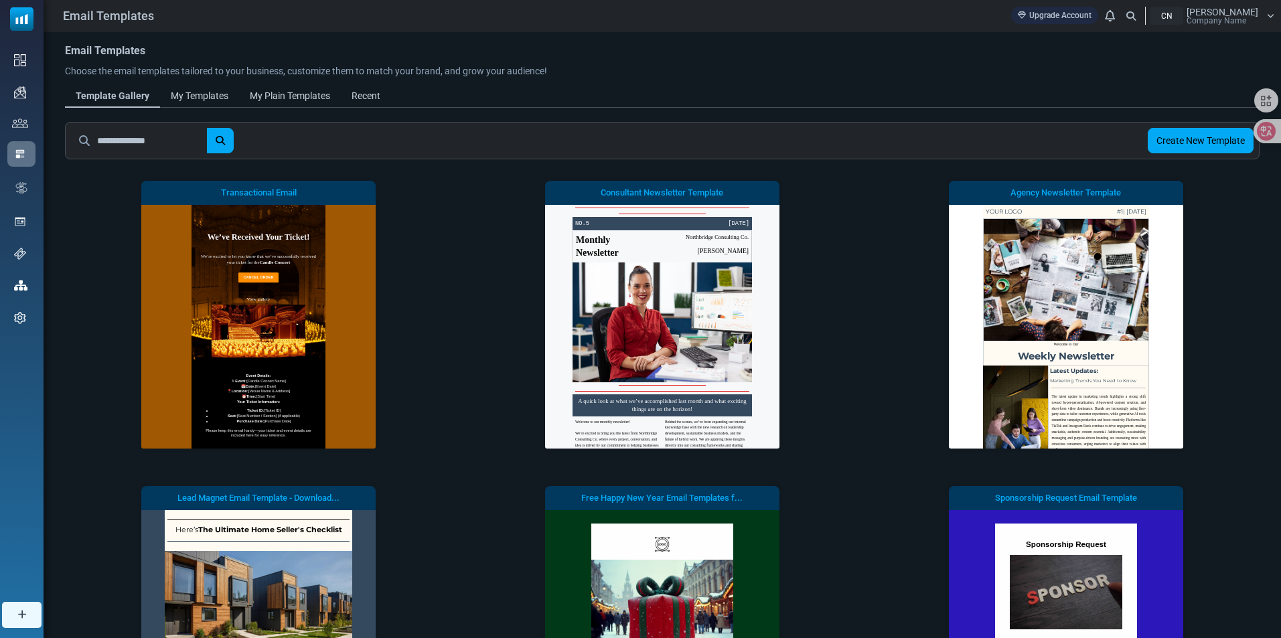
scroll to position [0, 0]
click at [225, 145] on icon "submit" at bounding box center [220, 140] width 9 height 9
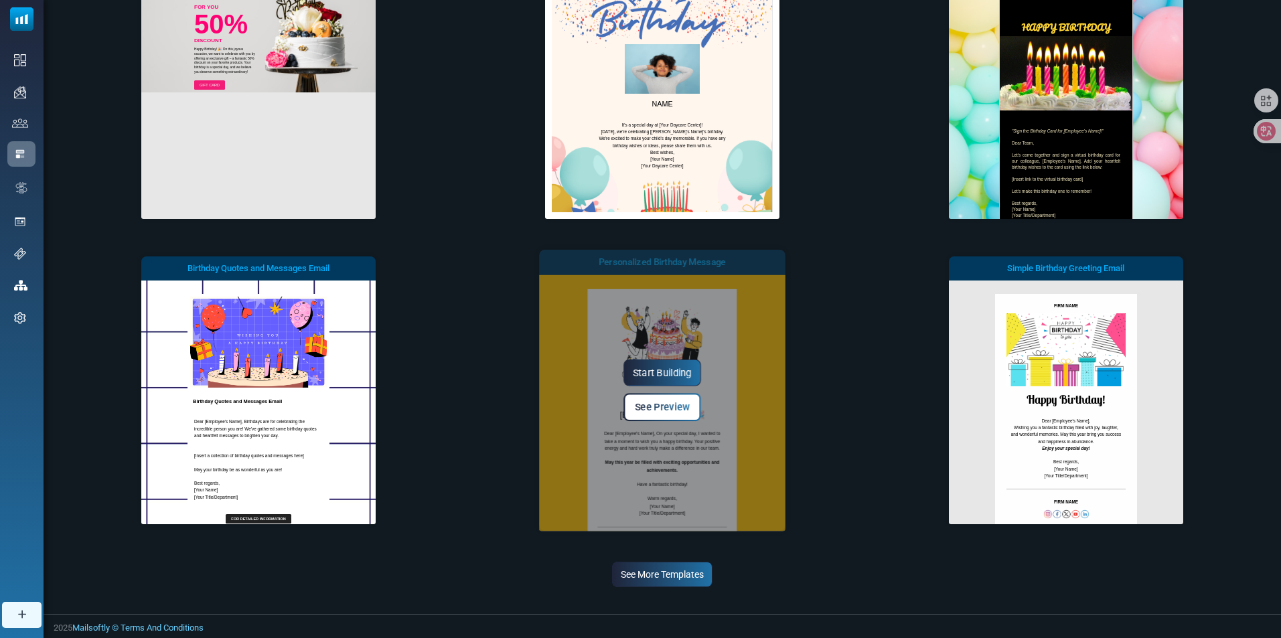
click at [664, 374] on link "Start Building" at bounding box center [662, 373] width 78 height 27
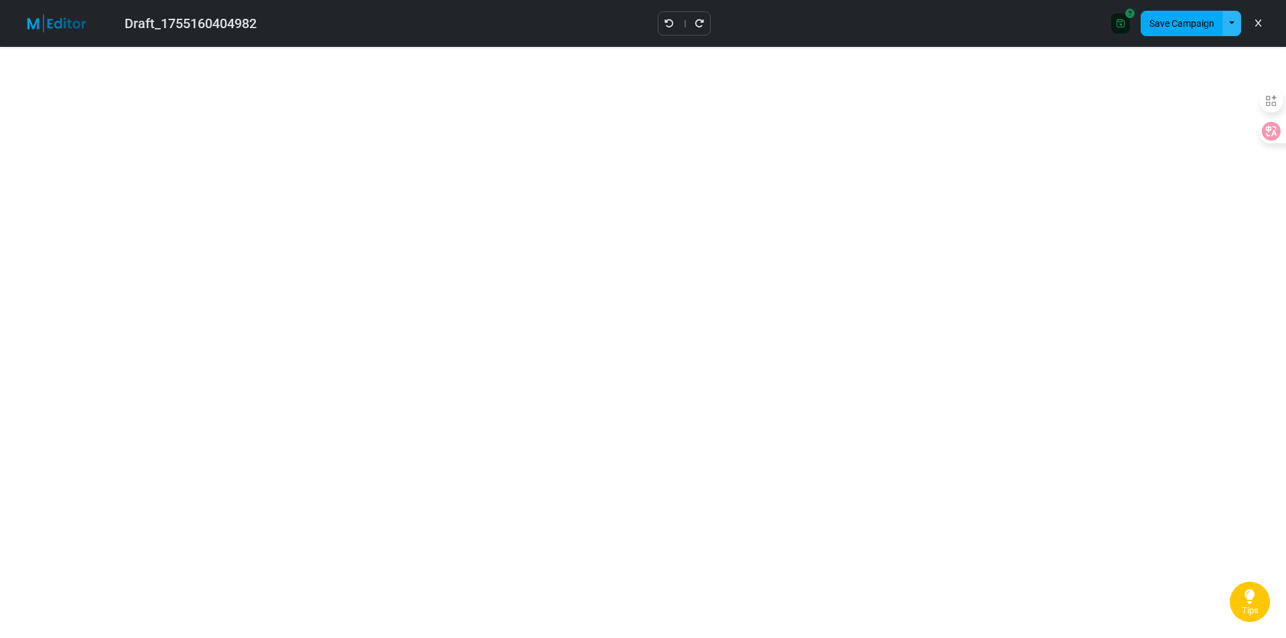
click at [1230, 24] on button "button" at bounding box center [1231, 23] width 19 height 25
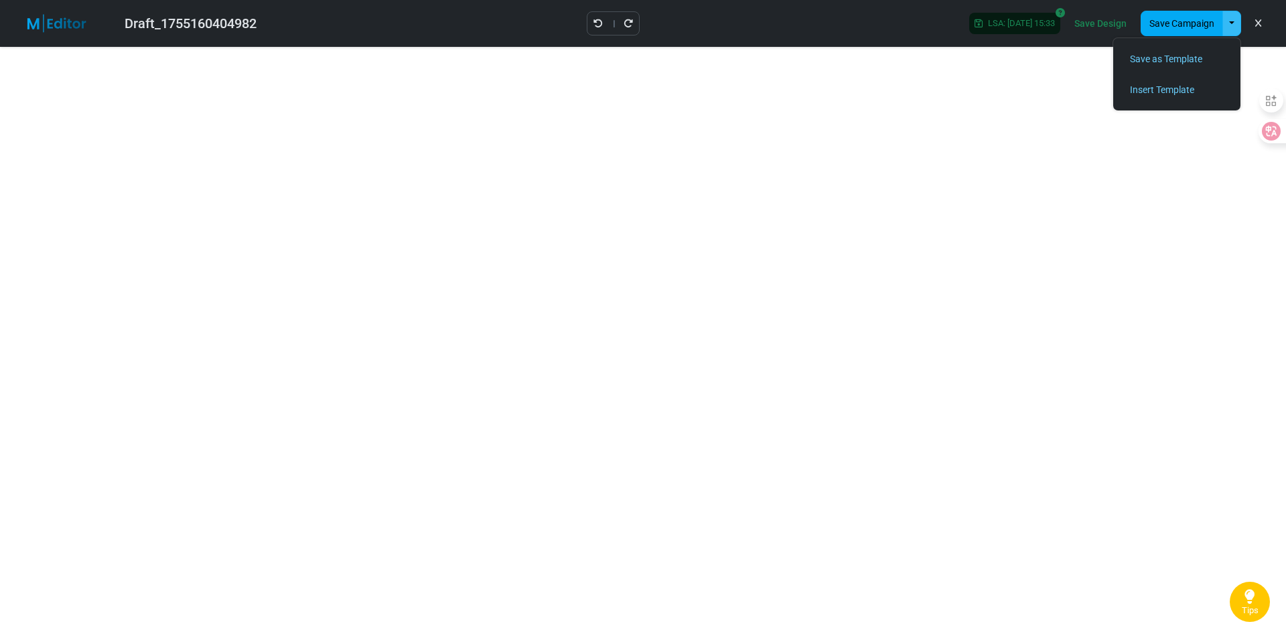
click at [1114, 22] on link "Save Design" at bounding box center [1100, 23] width 59 height 23
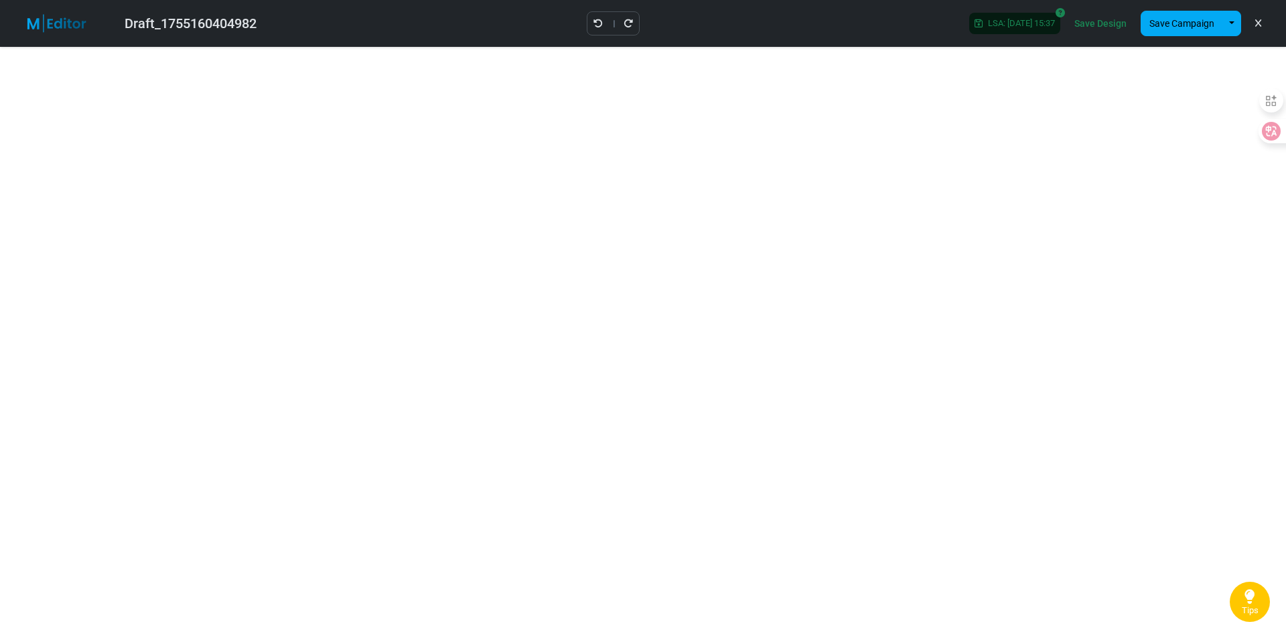
click at [1097, 30] on link "Save Design" at bounding box center [1100, 23] width 59 height 23
click at [1086, 26] on link "Save Design" at bounding box center [1100, 23] width 59 height 23
click at [1104, 15] on link "Save Design" at bounding box center [1100, 23] width 59 height 23
click at [985, 18] on span "LSA: 2025-08-14 15:39" at bounding box center [1018, 23] width 72 height 11
click at [1012, 20] on span "LSA: 2025-08-14 15:39" at bounding box center [1018, 23] width 72 height 11
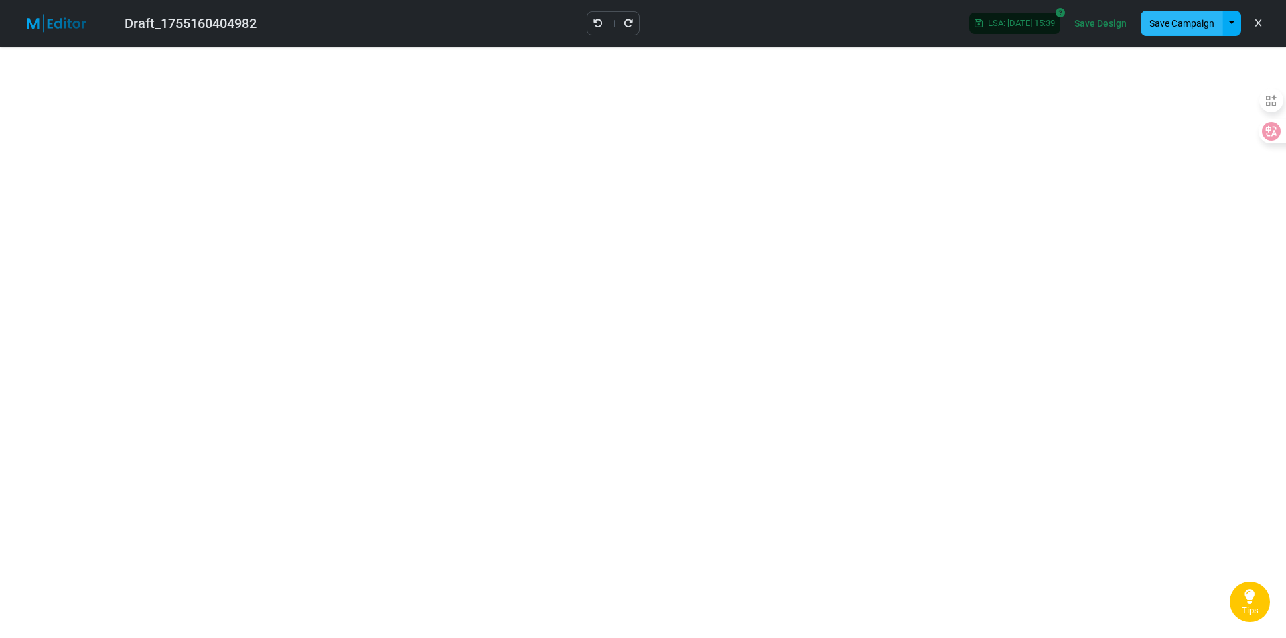
click at [1183, 23] on button "Save Campaign" at bounding box center [1181, 23] width 82 height 25
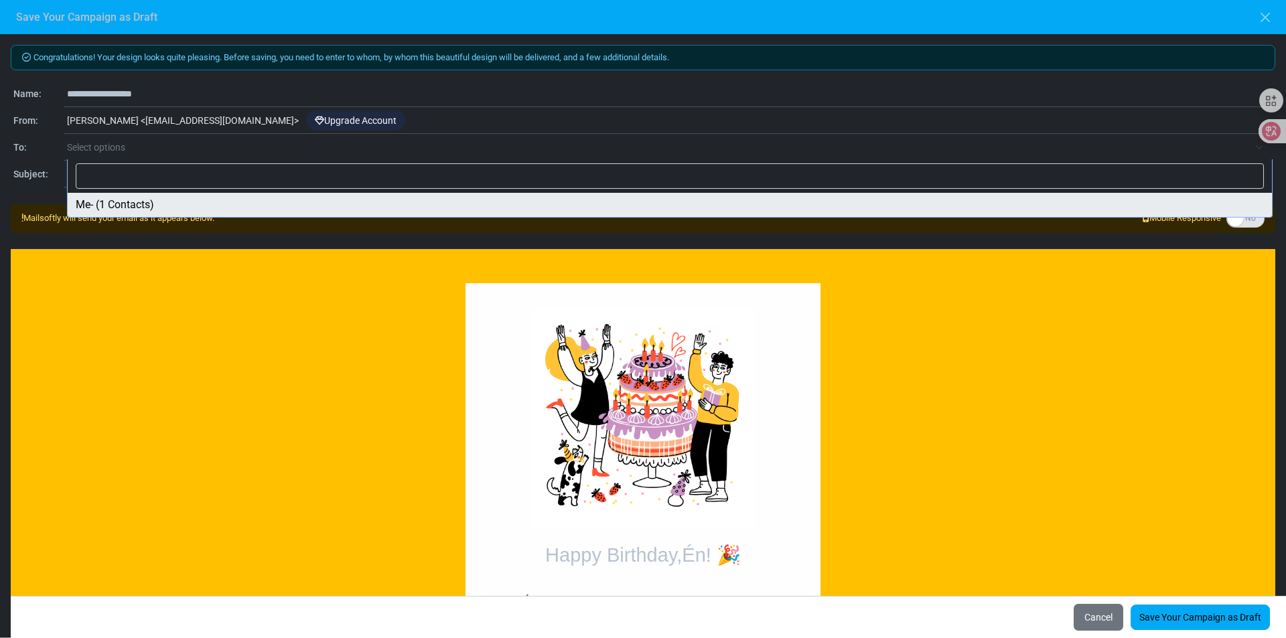
click at [137, 150] on span "Select options" at bounding box center [657, 147] width 1181 height 16
select select "*****"
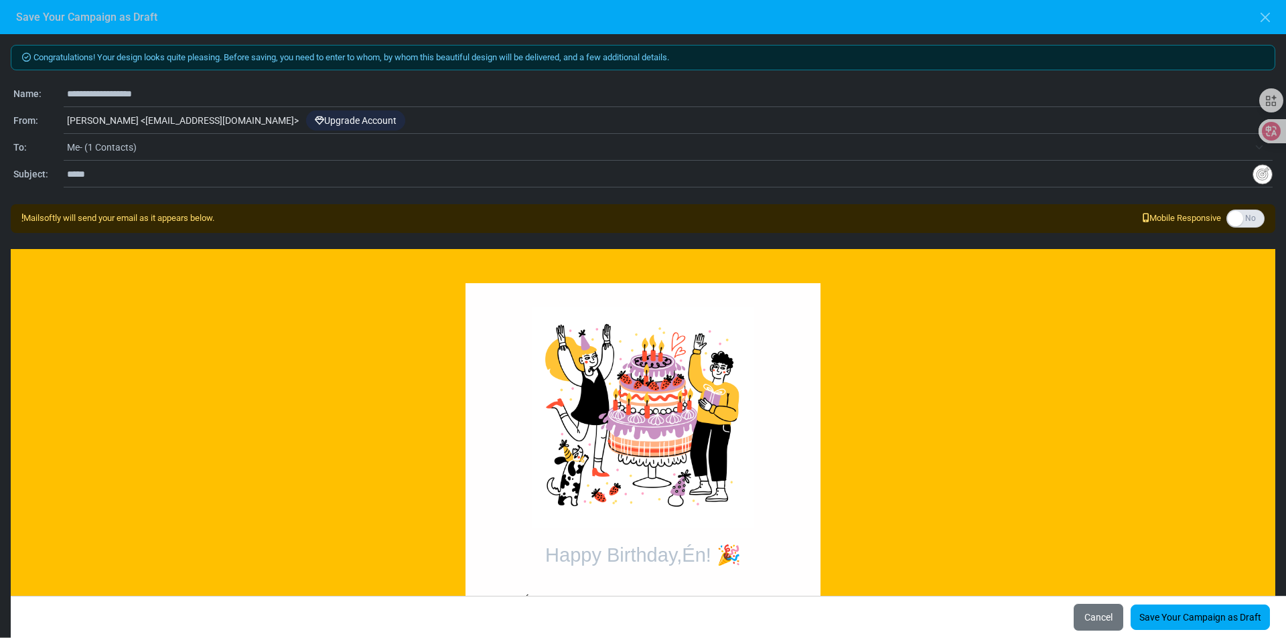
click at [122, 177] on input "*****" at bounding box center [659, 173] width 1185 height 25
paste input "**********"
type input "**********"
click at [220, 196] on div "**********" at bounding box center [643, 335] width 1286 height 603
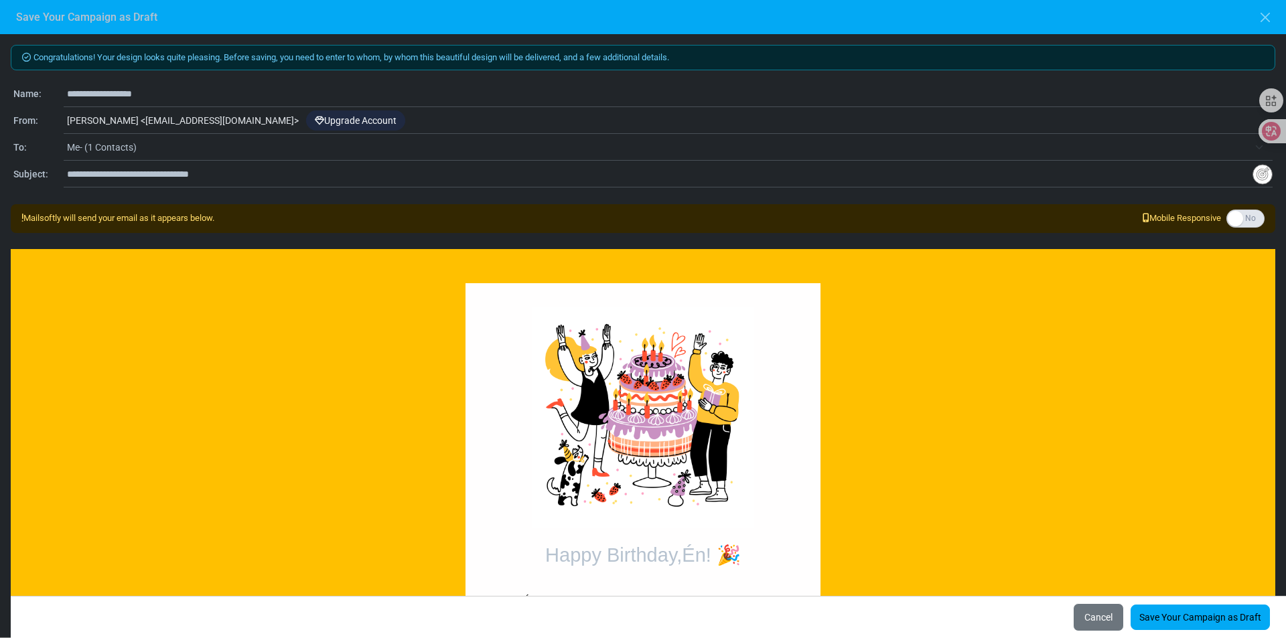
click at [164, 93] on input "**********" at bounding box center [669, 93] width 1205 height 25
drag, startPoint x: 169, startPoint y: 93, endPoint x: 62, endPoint y: 93, distance: 107.8
click at [62, 93] on div "**********" at bounding box center [642, 94] width 1259 height 16
type input "**********"
click at [1177, 617] on link "Save Your Campaign as Draft" at bounding box center [1199, 617] width 139 height 25
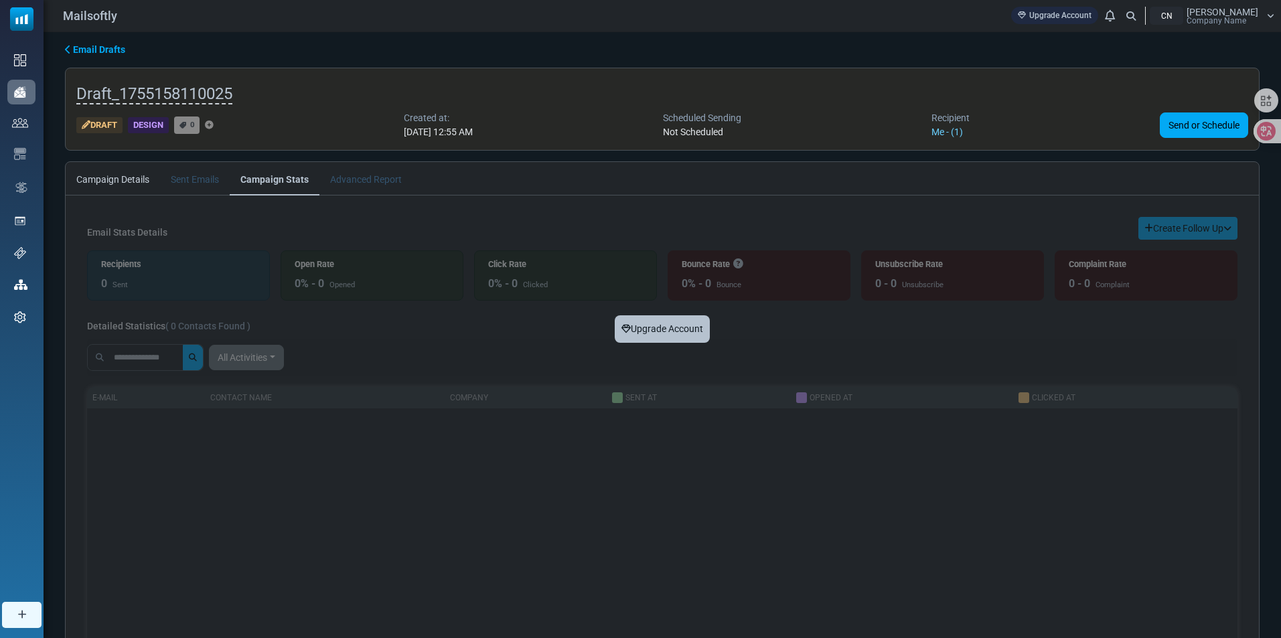
click at [101, 178] on link "Campaign Details" at bounding box center [113, 178] width 94 height 33
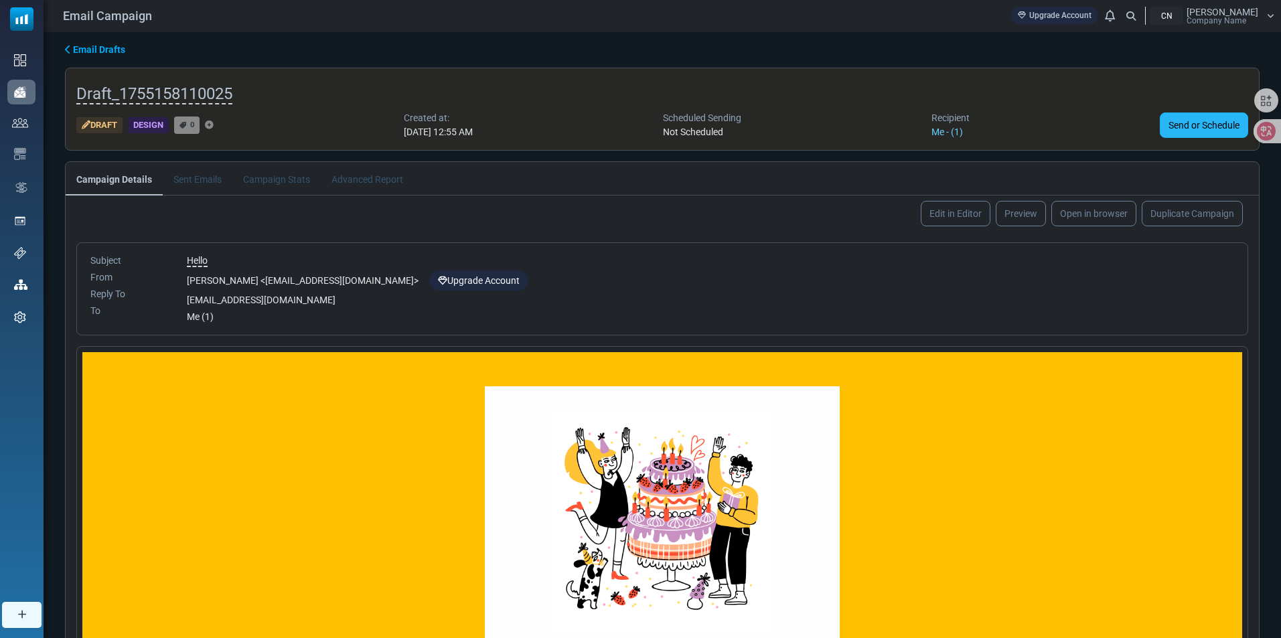
click at [1195, 127] on link "Send or Schedule" at bounding box center [1204, 124] width 88 height 25
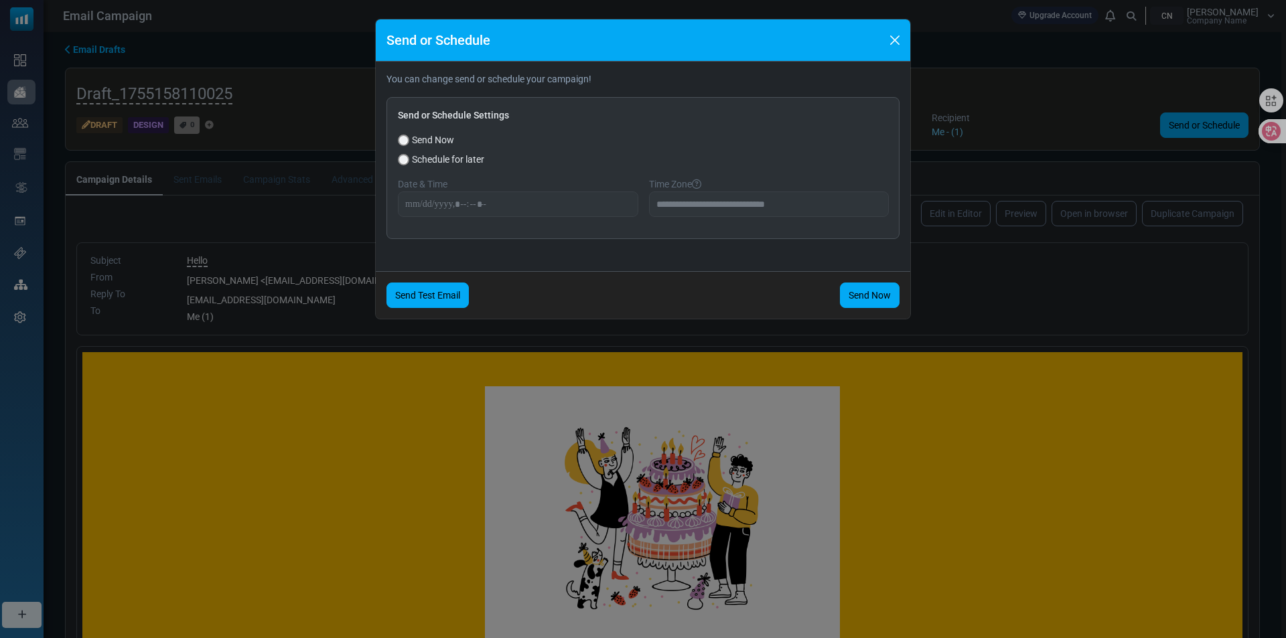
click at [430, 292] on link "Send Test Email" at bounding box center [427, 295] width 82 height 25
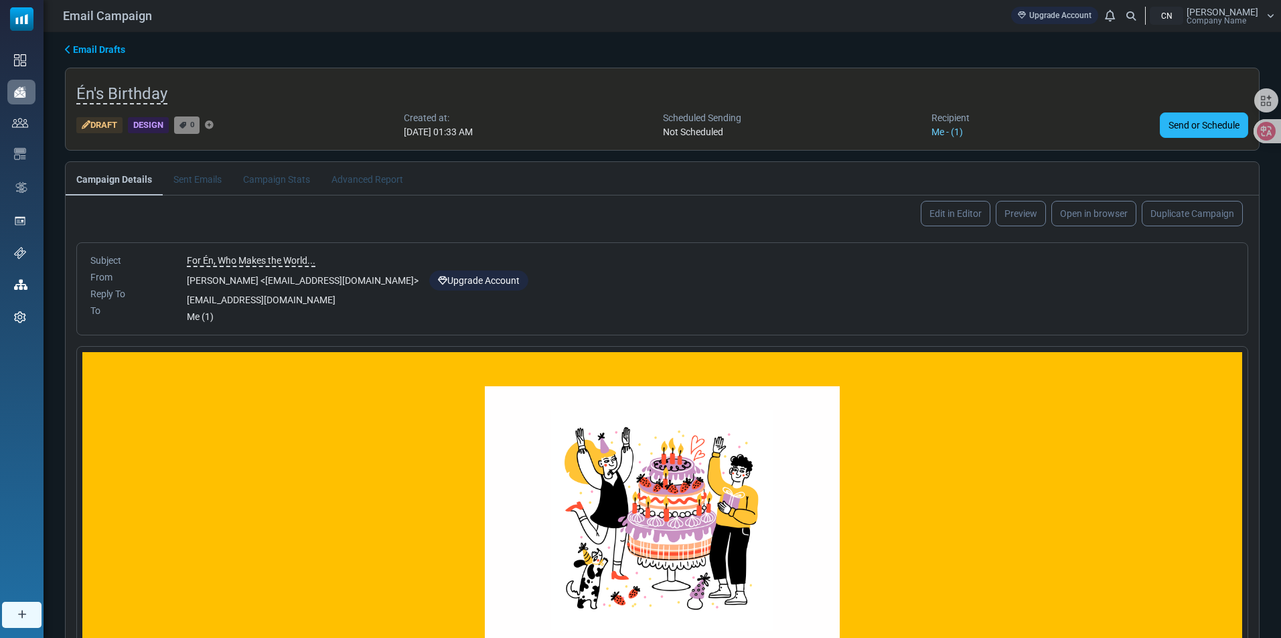
click at [1179, 115] on link "Send or Schedule" at bounding box center [1204, 124] width 88 height 25
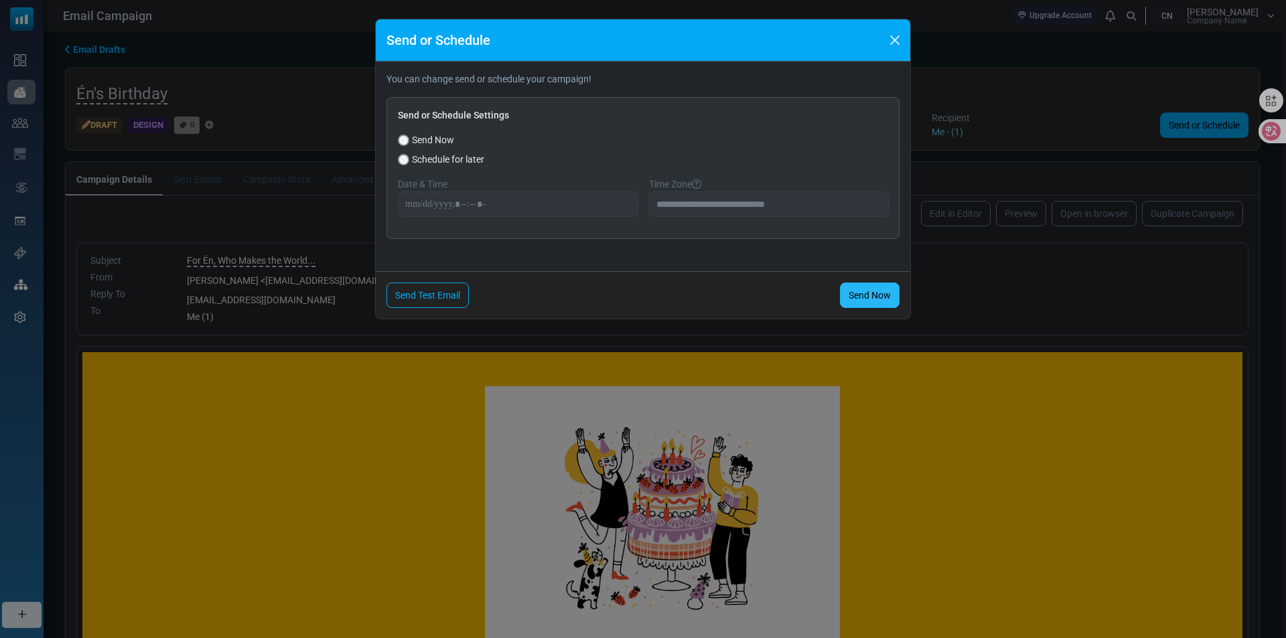
click at [848, 293] on link "Send Now" at bounding box center [870, 295] width 60 height 25
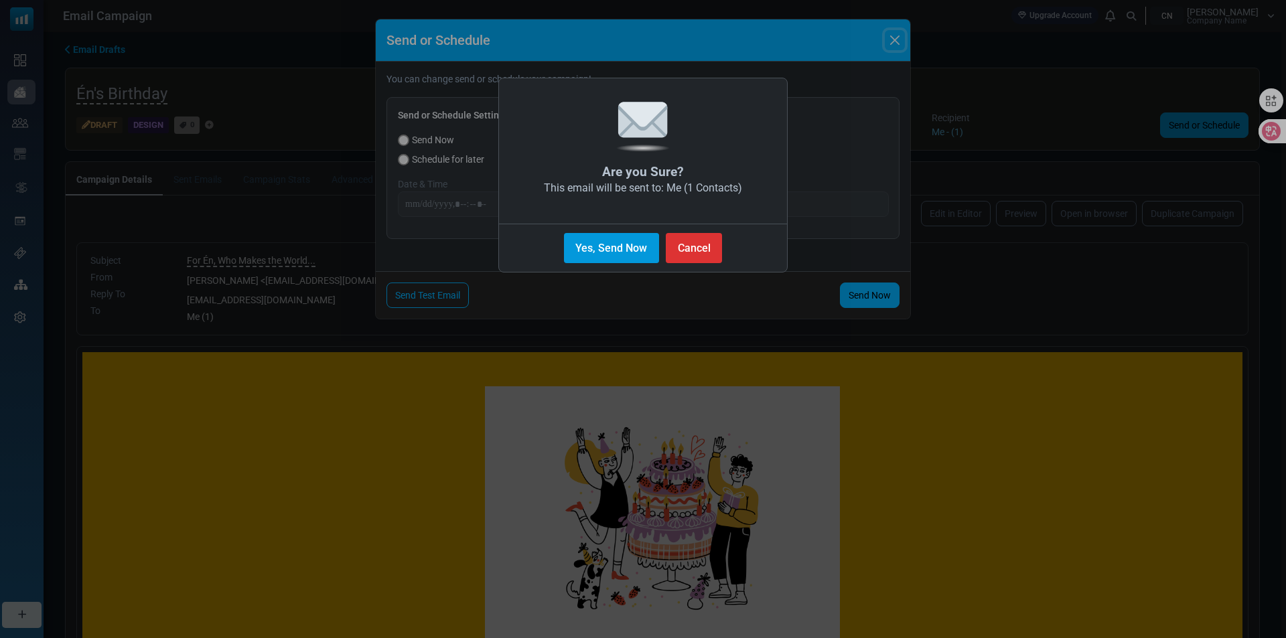
click at [622, 249] on button "Yes, Send Now" at bounding box center [611, 248] width 95 height 30
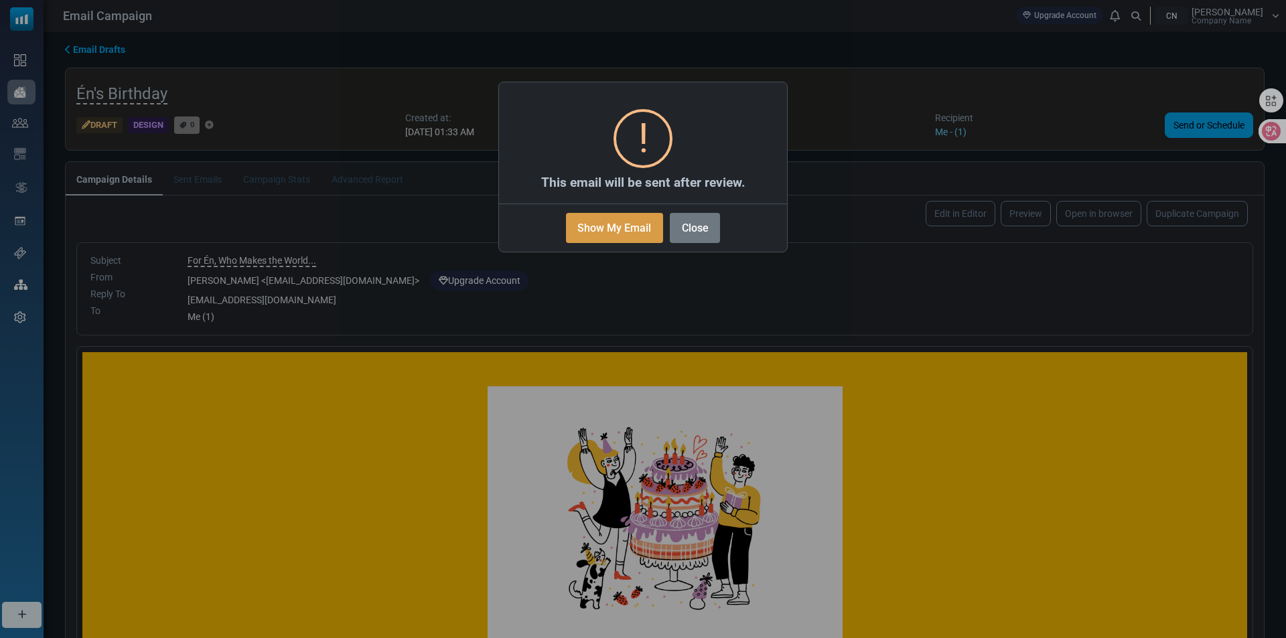
click at [648, 227] on button "Show My Email" at bounding box center [614, 228] width 97 height 30
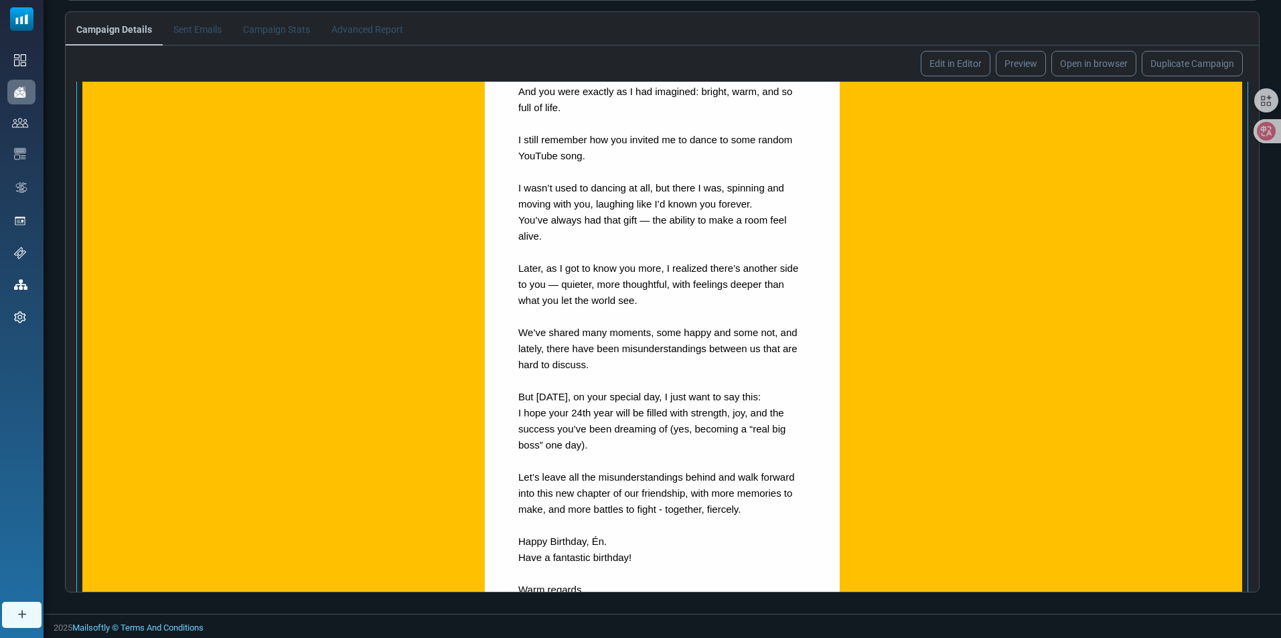
scroll to position [579, 0]
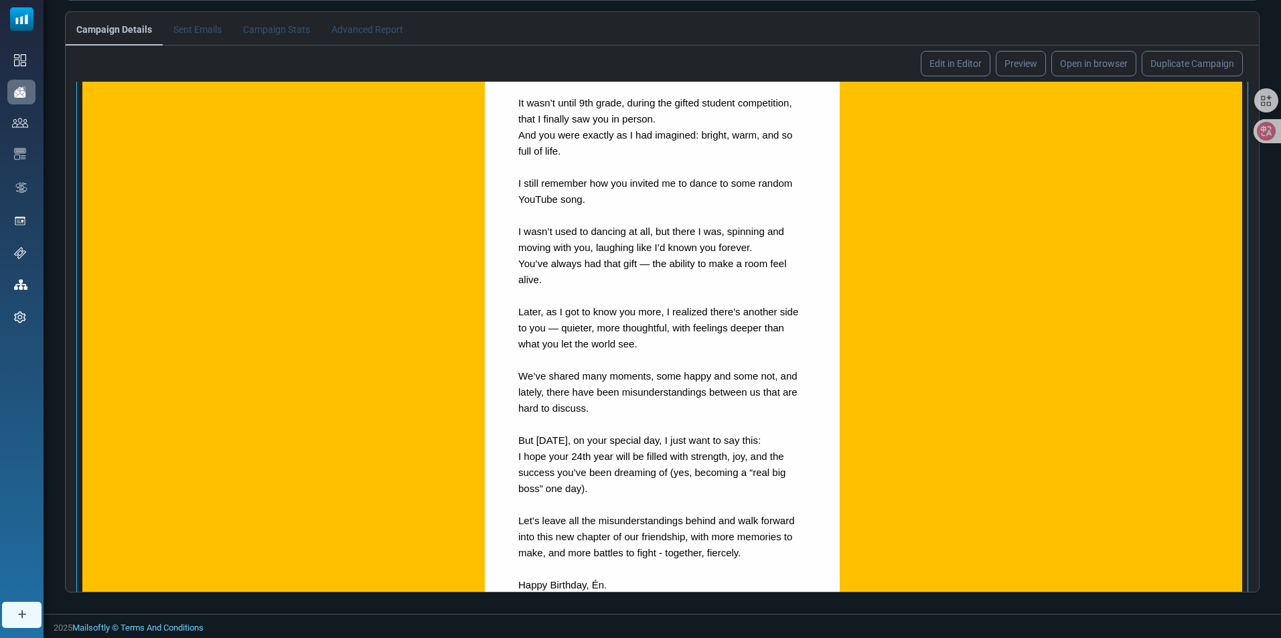
click at [556, 327] on p "Later, as I got to know you more, I realized there’s another side to you — quie…" at bounding box center [662, 328] width 288 height 48
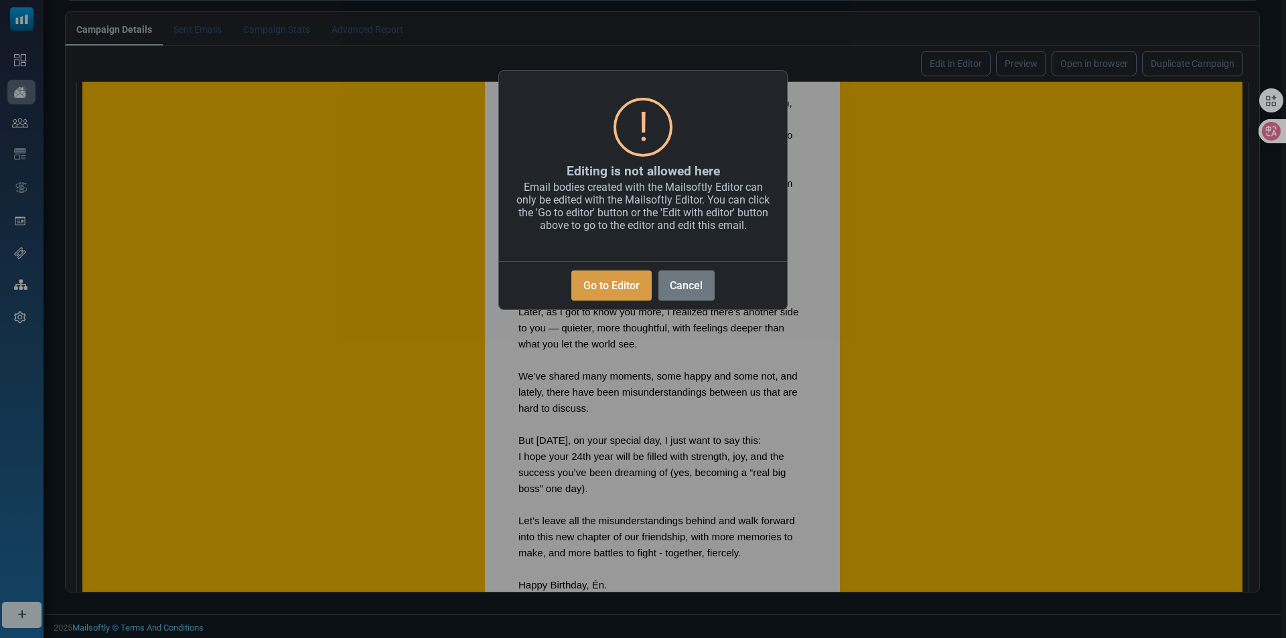
click at [633, 296] on button "Go to Editor" at bounding box center [611, 286] width 80 height 30
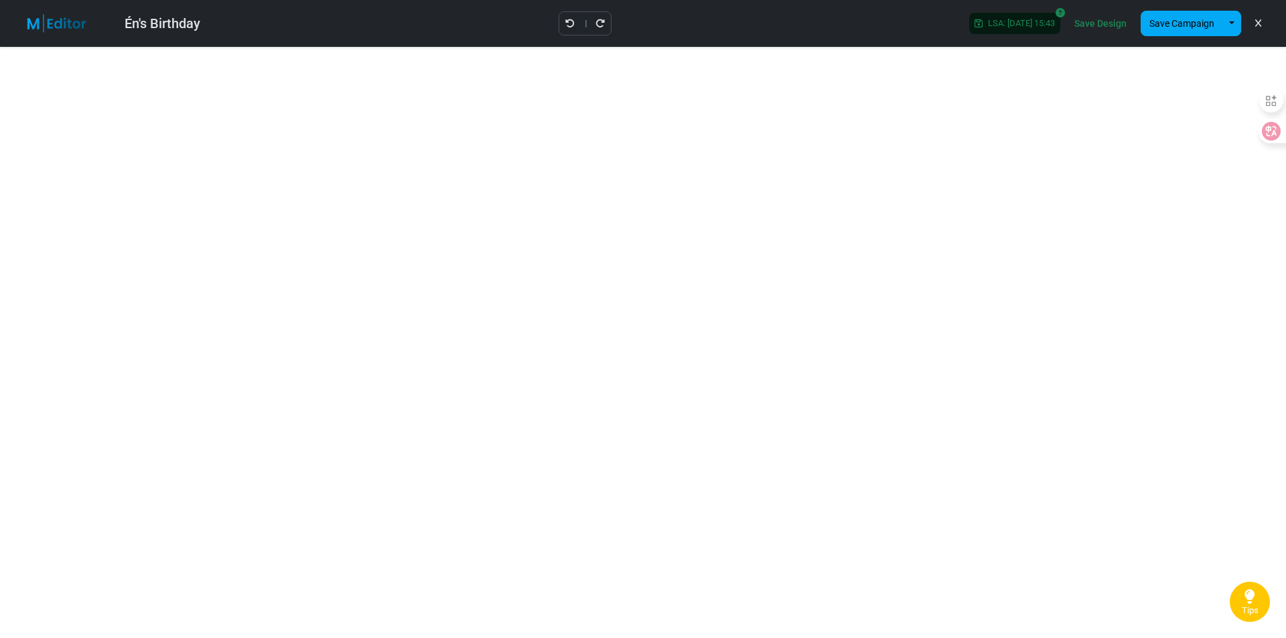
click at [1087, 17] on link "Save Design" at bounding box center [1100, 23] width 59 height 23
click at [1162, 9] on div "LSA: [DATE] 15:43 Save Design Save Campaign Save as Template Insert Template" at bounding box center [1116, 23] width 317 height 36
click at [1166, 20] on button "Save Campaign" at bounding box center [1181, 23] width 82 height 25
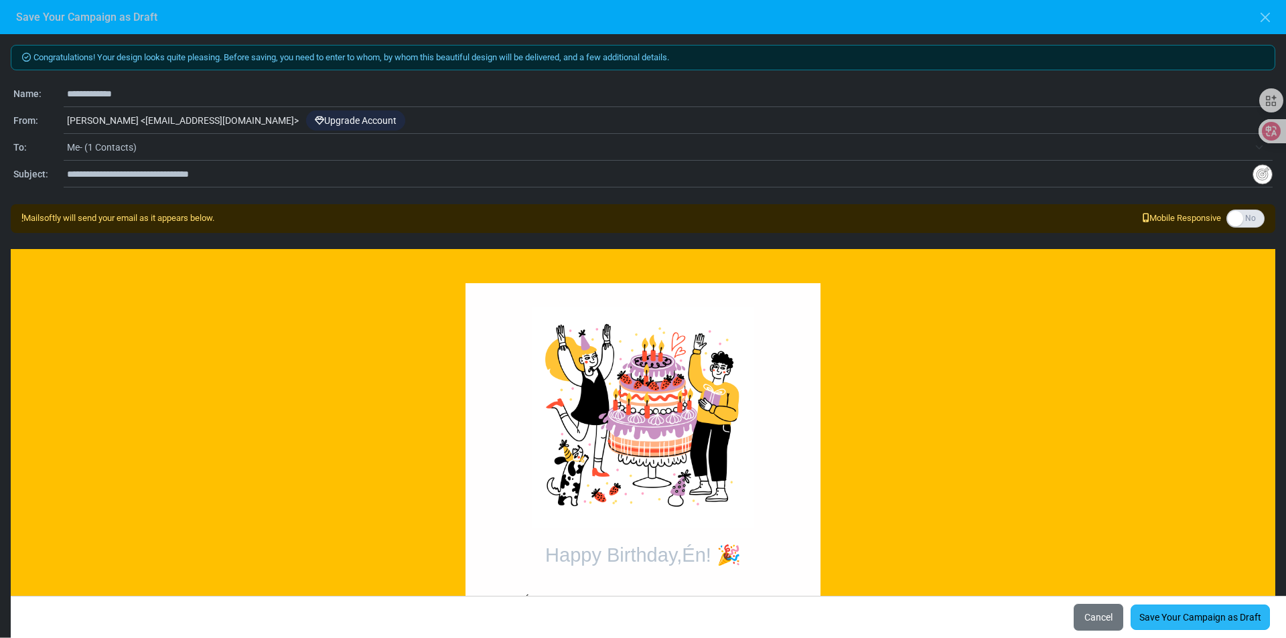
click at [1176, 614] on link "Save Your Campaign as Draft" at bounding box center [1199, 617] width 139 height 25
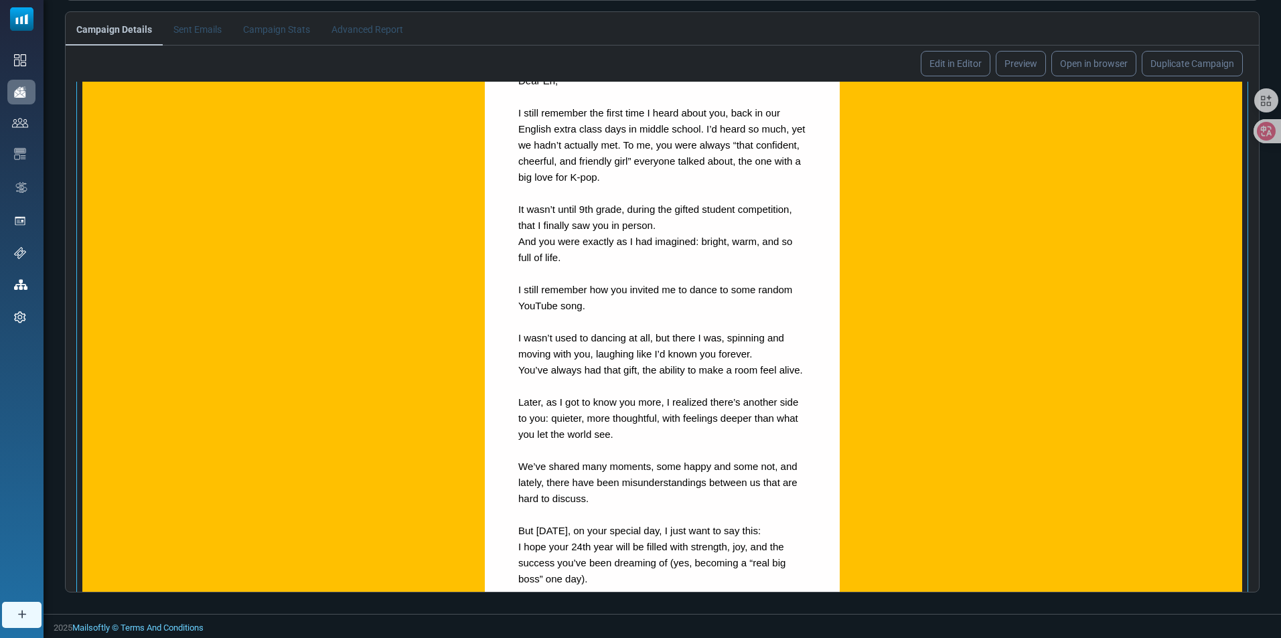
scroll to position [764, 0]
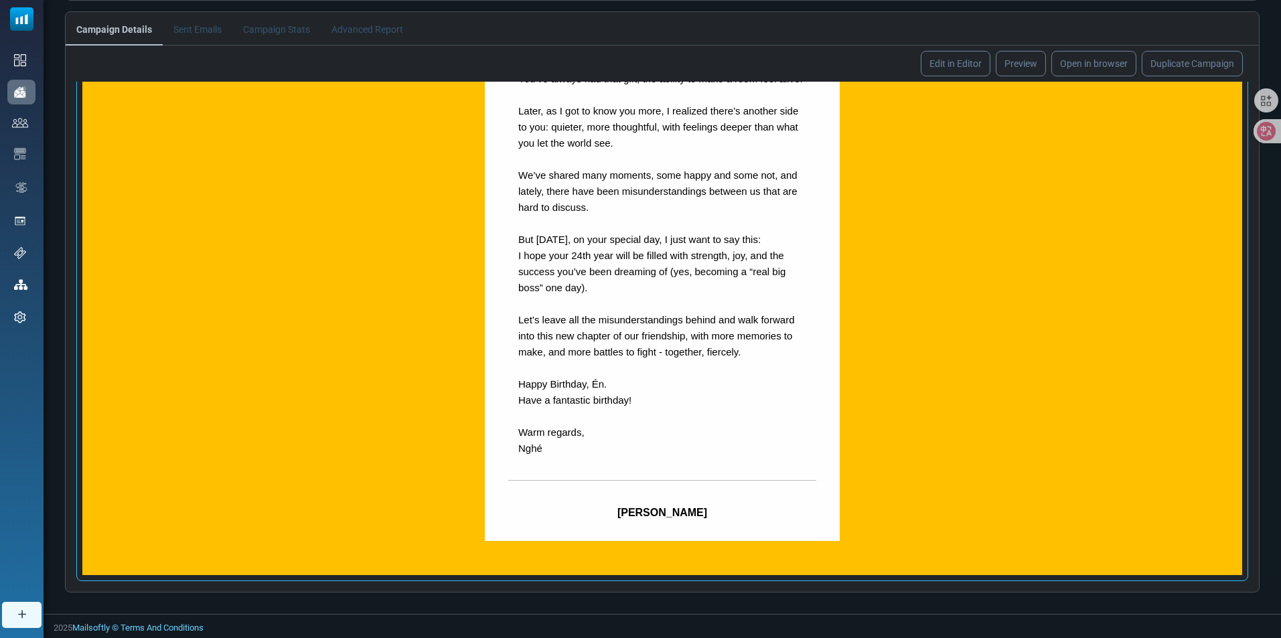
click at [680, 516] on strong "[PERSON_NAME]" at bounding box center [662, 512] width 90 height 11
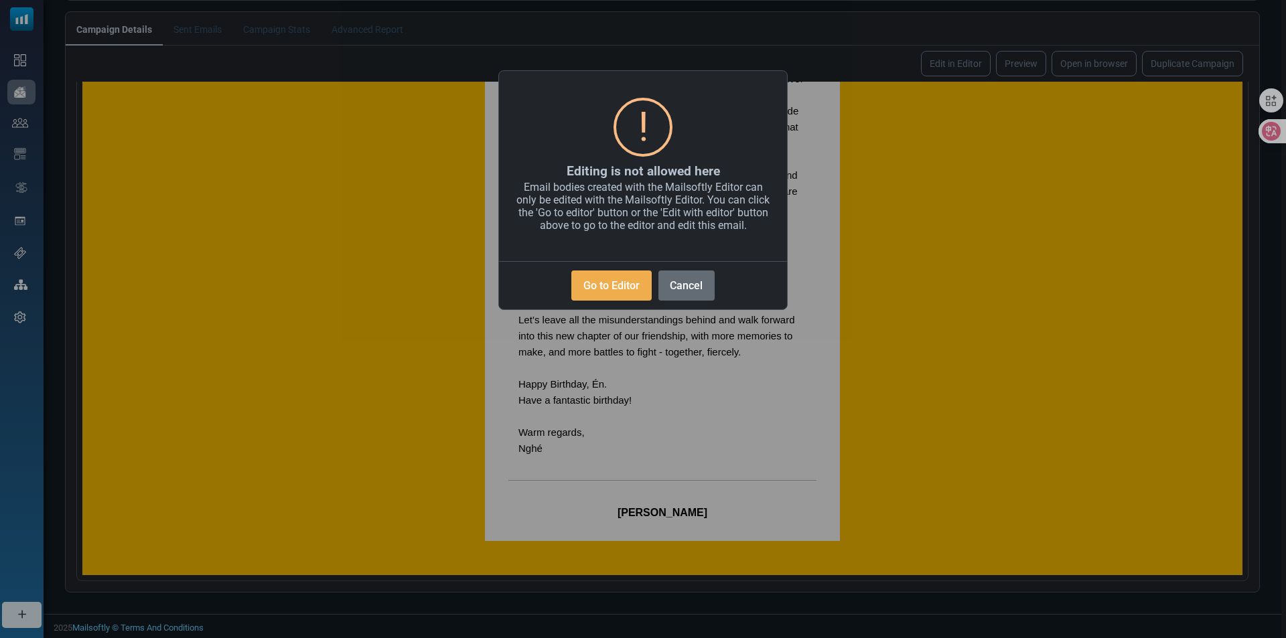
click at [690, 290] on button "Cancel" at bounding box center [686, 286] width 56 height 30
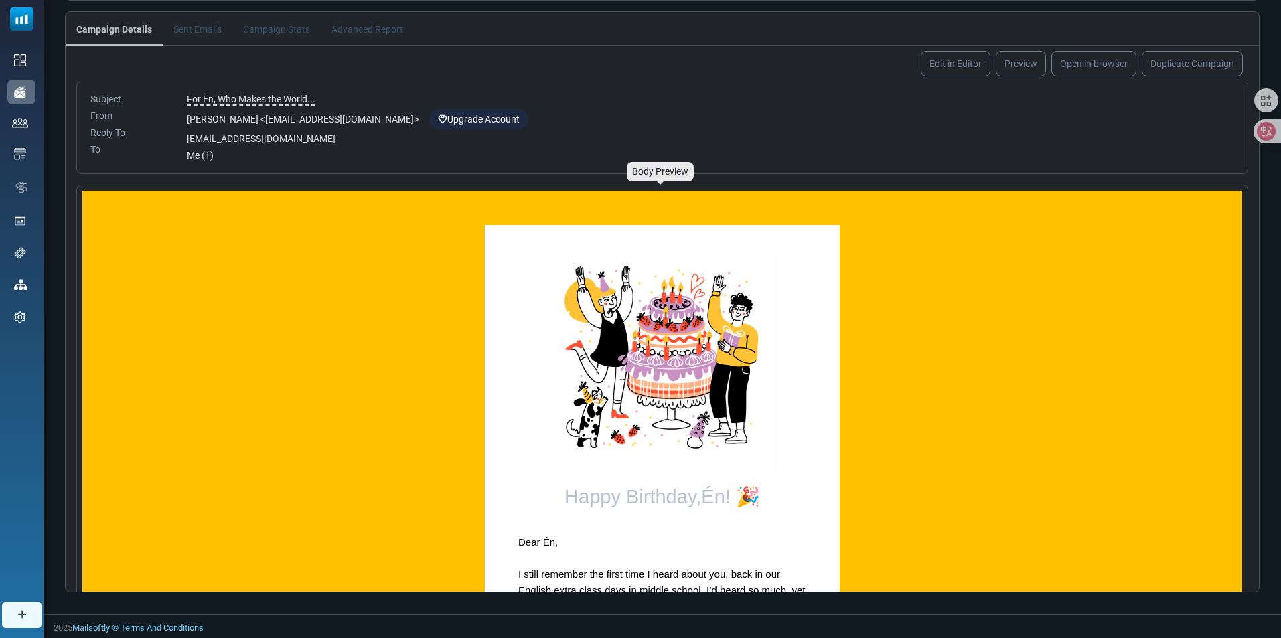
scroll to position [0, 0]
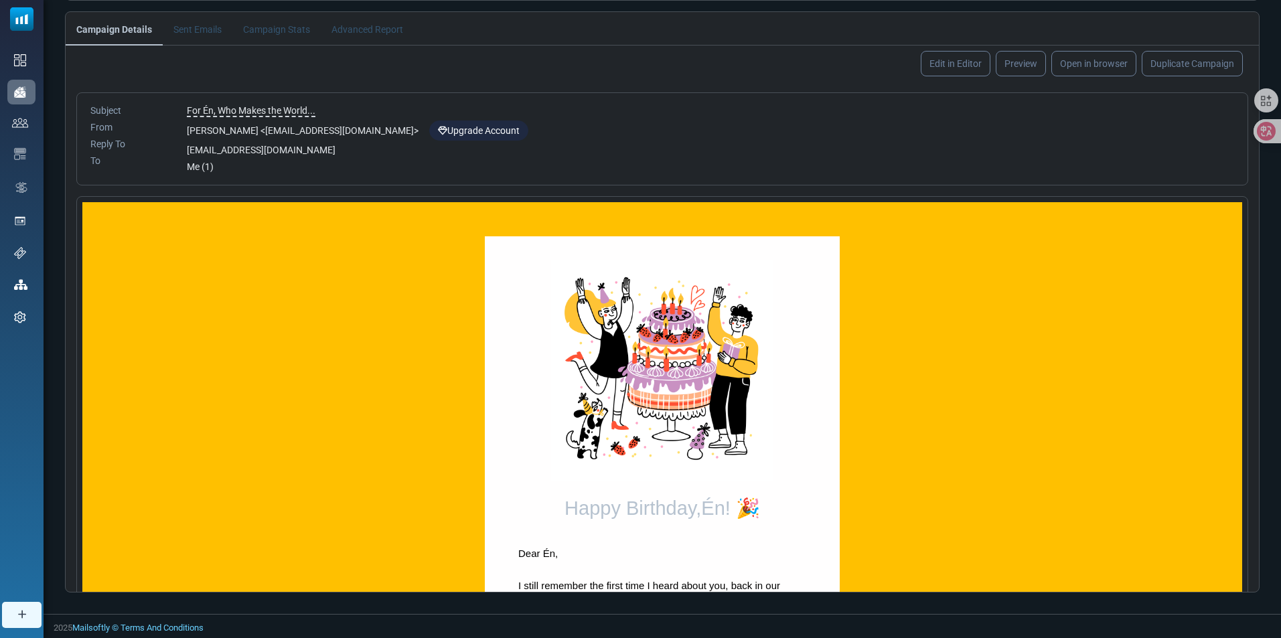
click at [210, 148] on div "[EMAIL_ADDRESS][DOMAIN_NAME]" at bounding box center [710, 150] width 1047 height 14
click at [284, 146] on div "[EMAIL_ADDRESS][DOMAIN_NAME]" at bounding box center [710, 150] width 1047 height 14
click at [275, 146] on div "[EMAIL_ADDRESS][DOMAIN_NAME]" at bounding box center [710, 150] width 1047 height 14
